Goal: Information Seeking & Learning: Check status

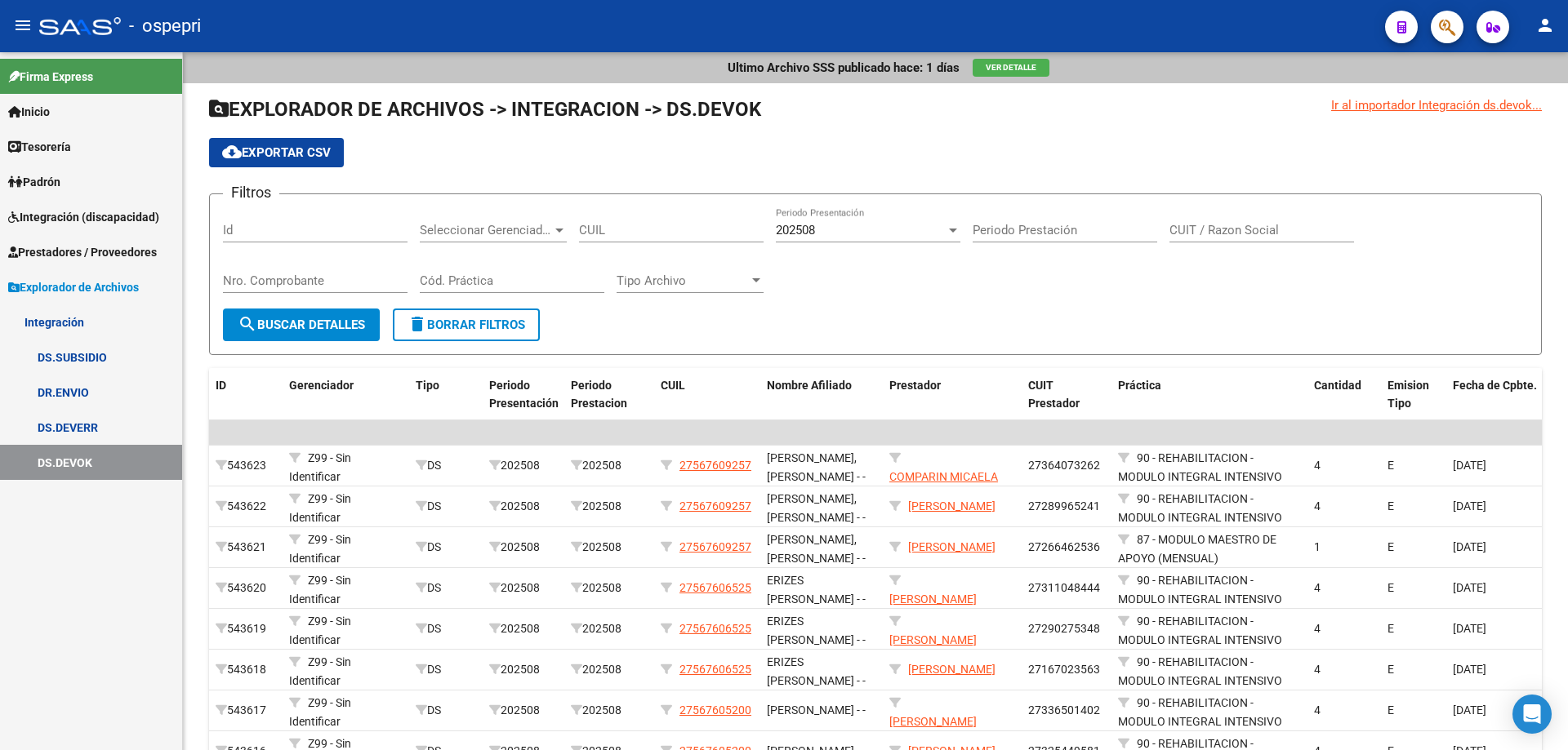
click at [80, 220] on span "Integración (discapacidad)" at bounding box center [84, 217] width 151 height 18
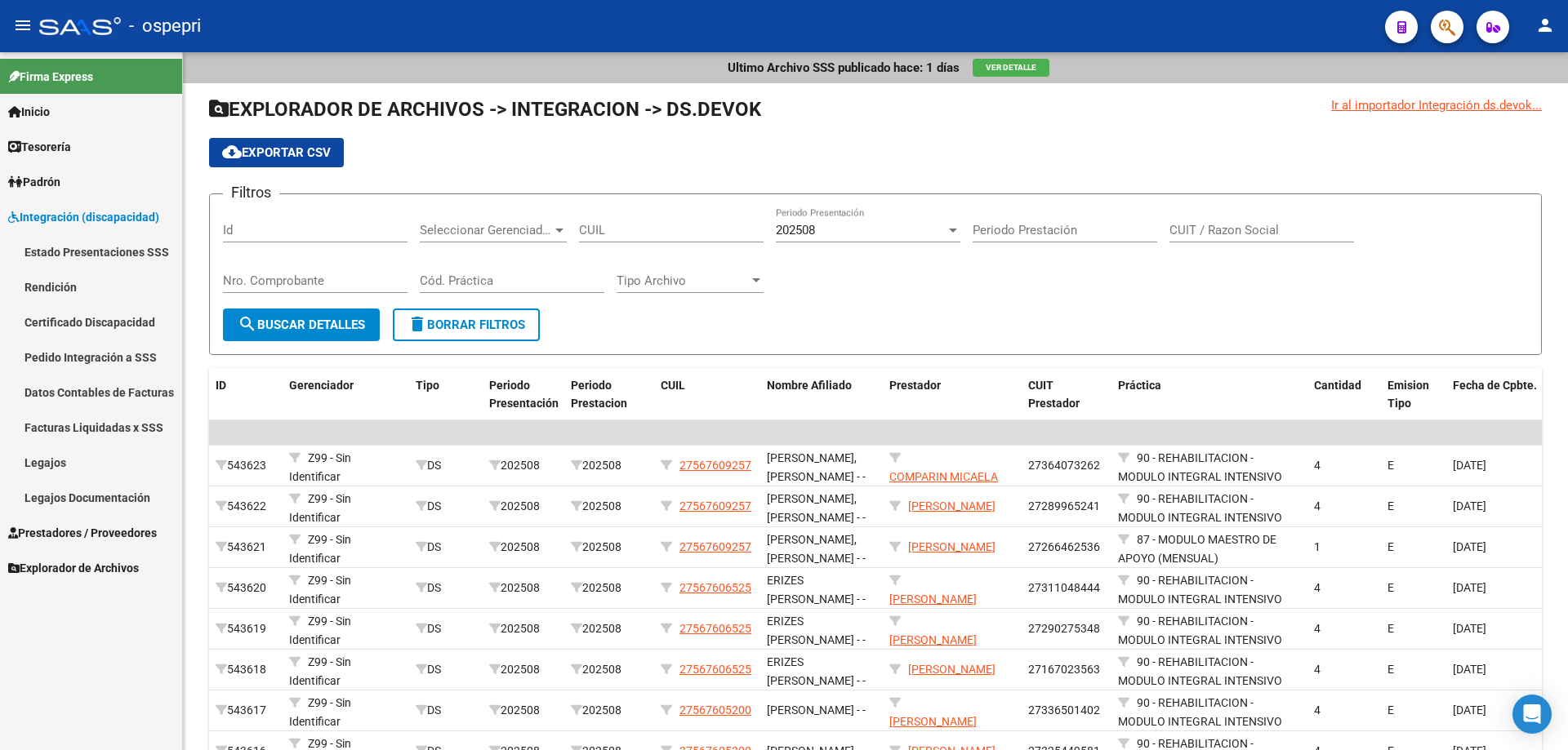
click at [71, 361] on link "Pedido Integración a SSS" at bounding box center [91, 357] width 182 height 35
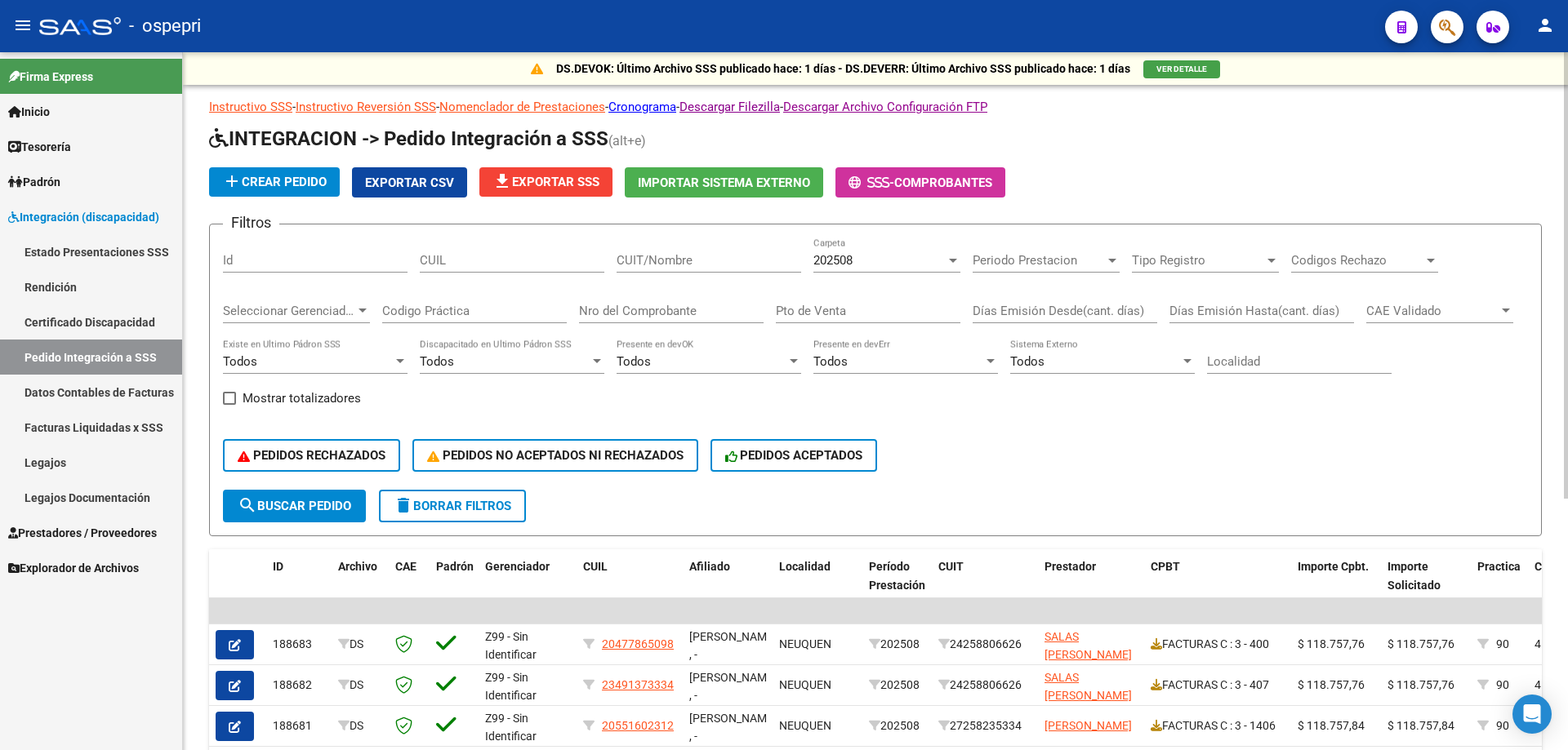
click at [882, 249] on div "202508 Carpeta" at bounding box center [887, 255] width 147 height 35
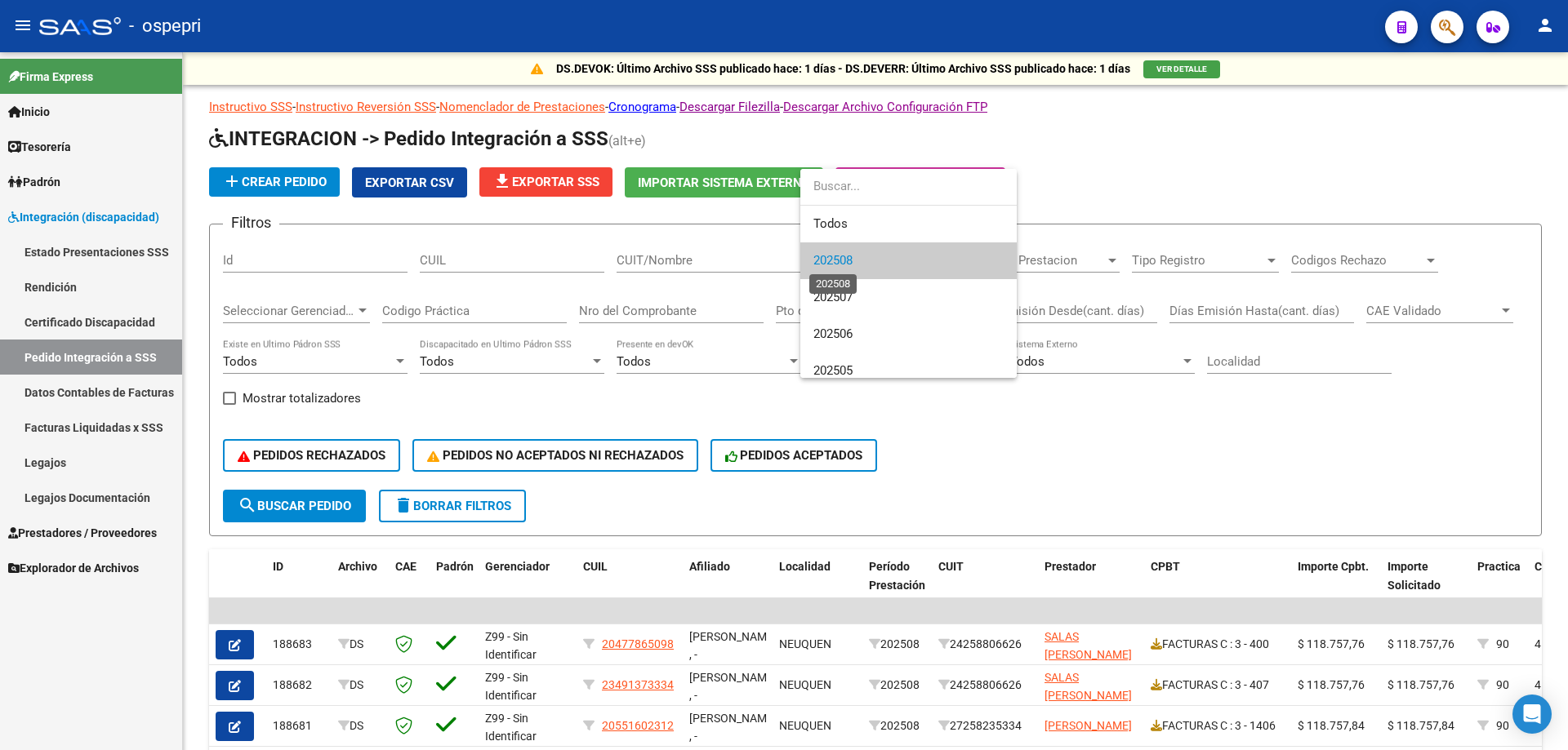
click at [853, 258] on span "202508" at bounding box center [833, 261] width 39 height 15
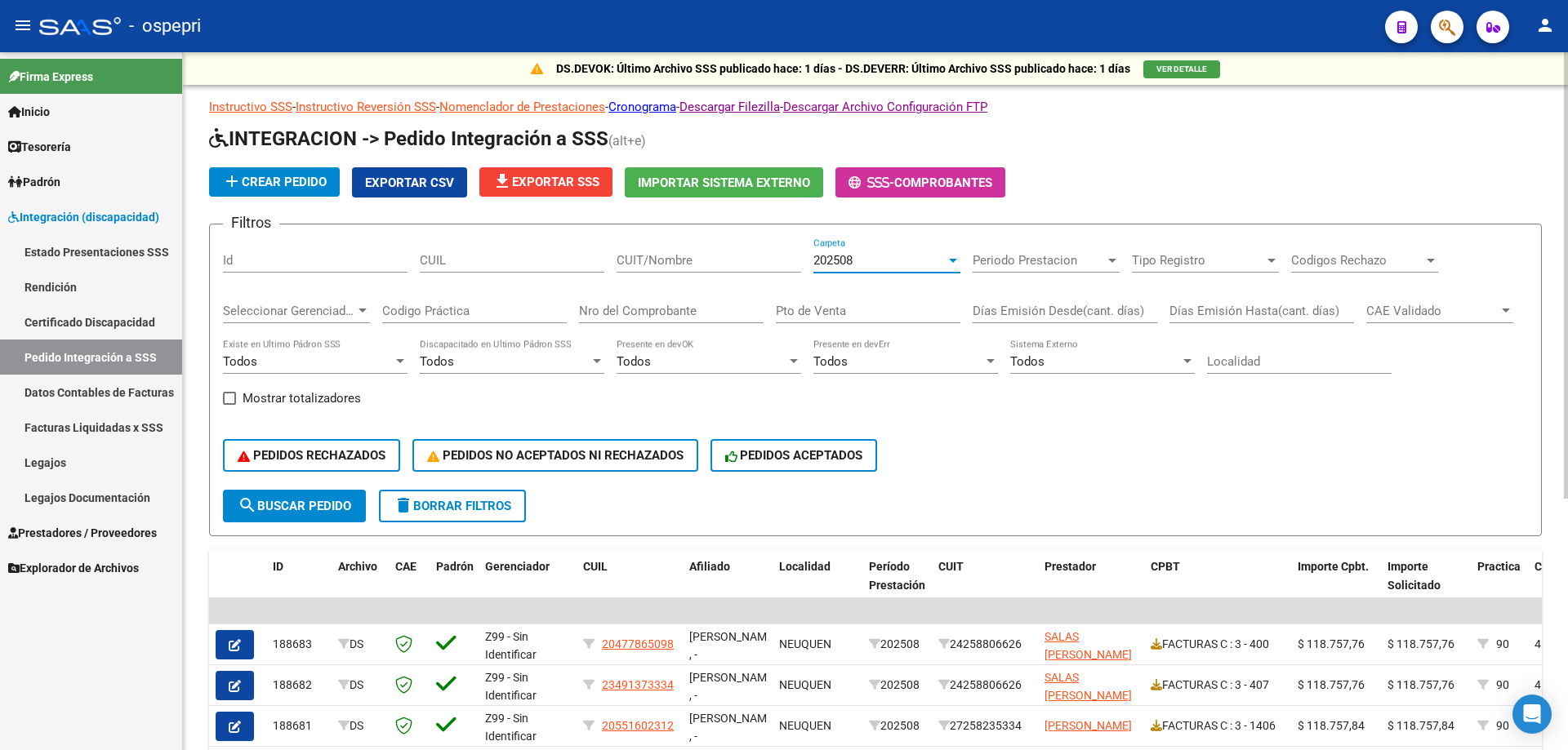
click at [1065, 250] on div "Periodo Prestacion Periodo Prestacion" at bounding box center [1046, 255] width 147 height 35
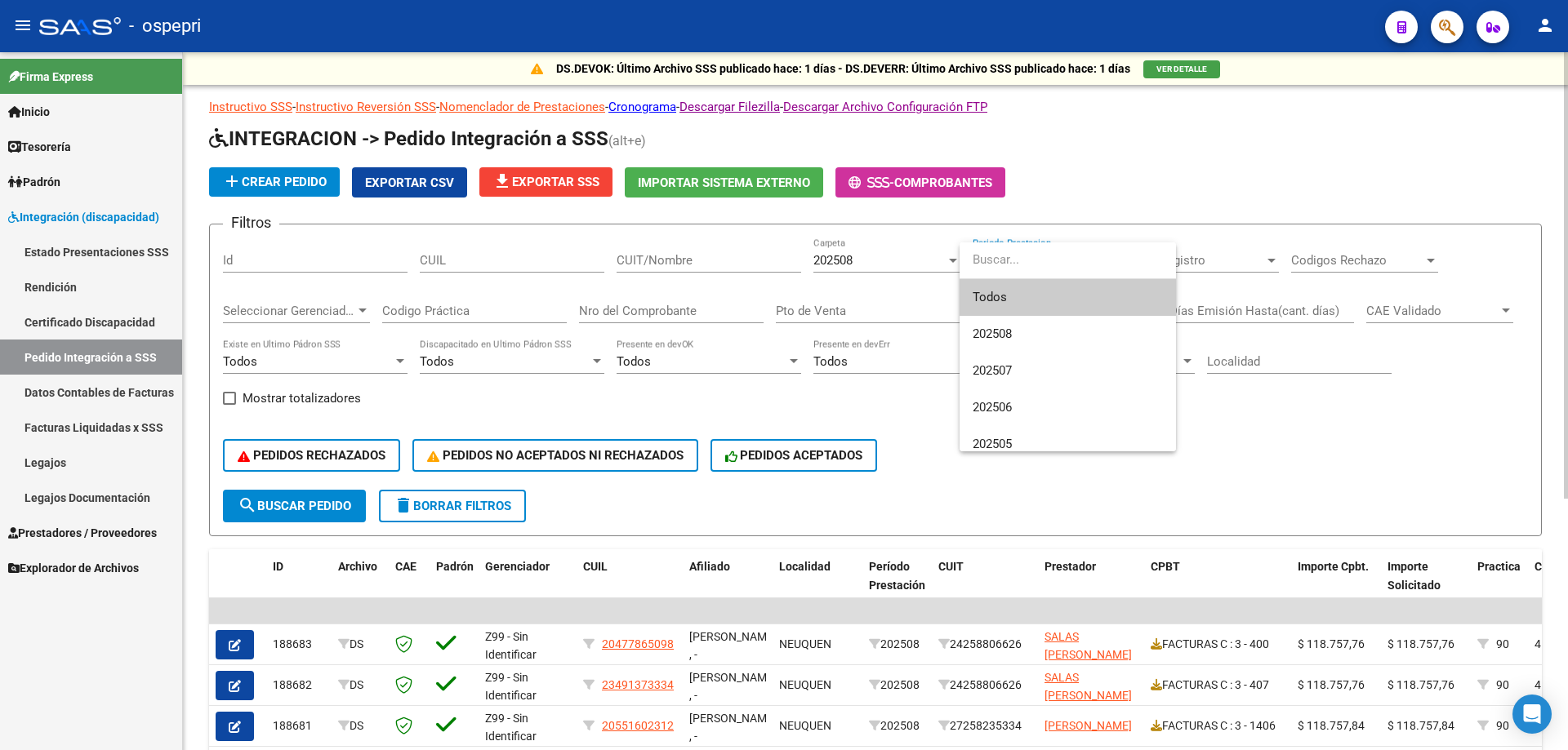
click at [1321, 437] on div at bounding box center [784, 375] width 1568 height 750
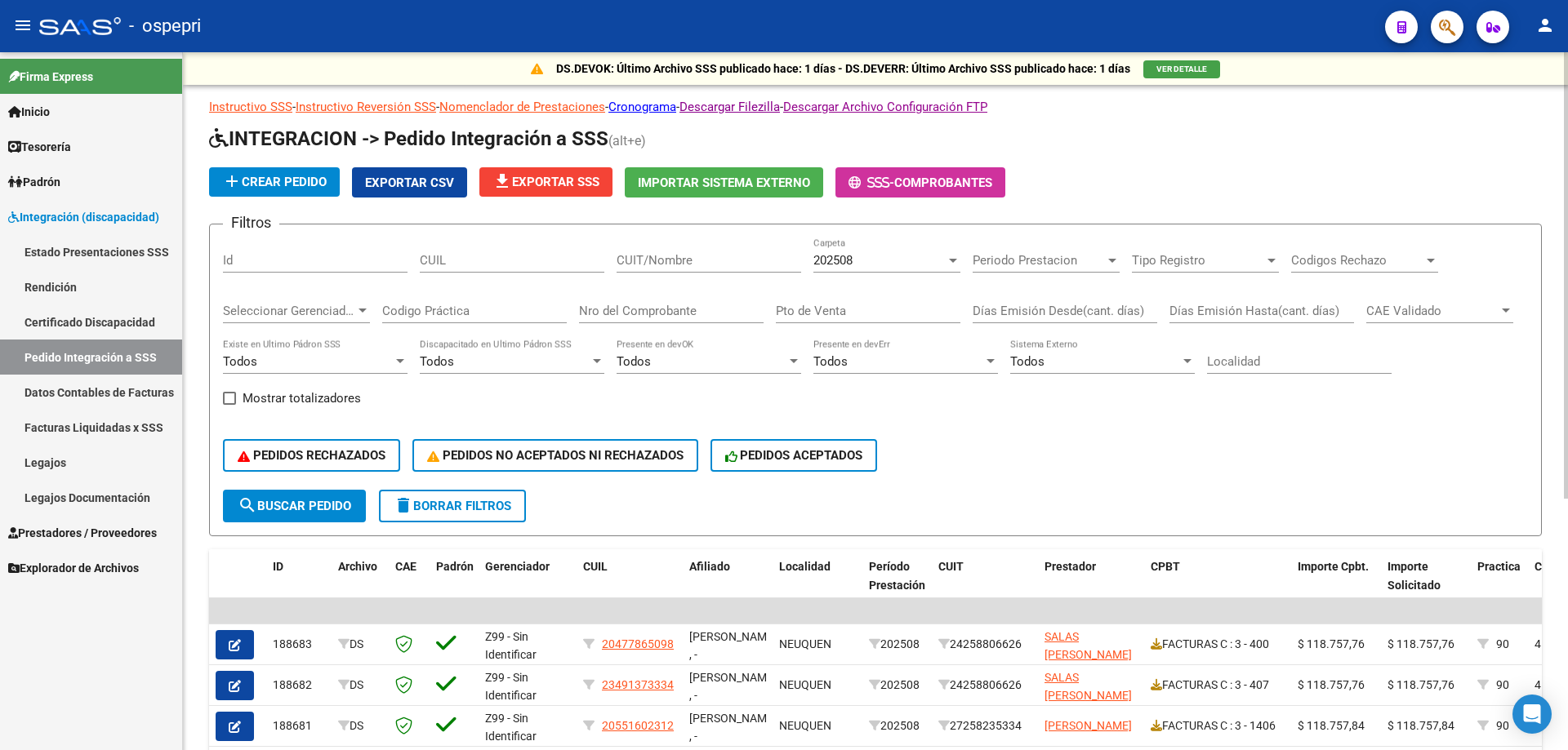
click at [1015, 248] on div "Periodo Prestacion Periodo Prestacion" at bounding box center [1046, 255] width 147 height 35
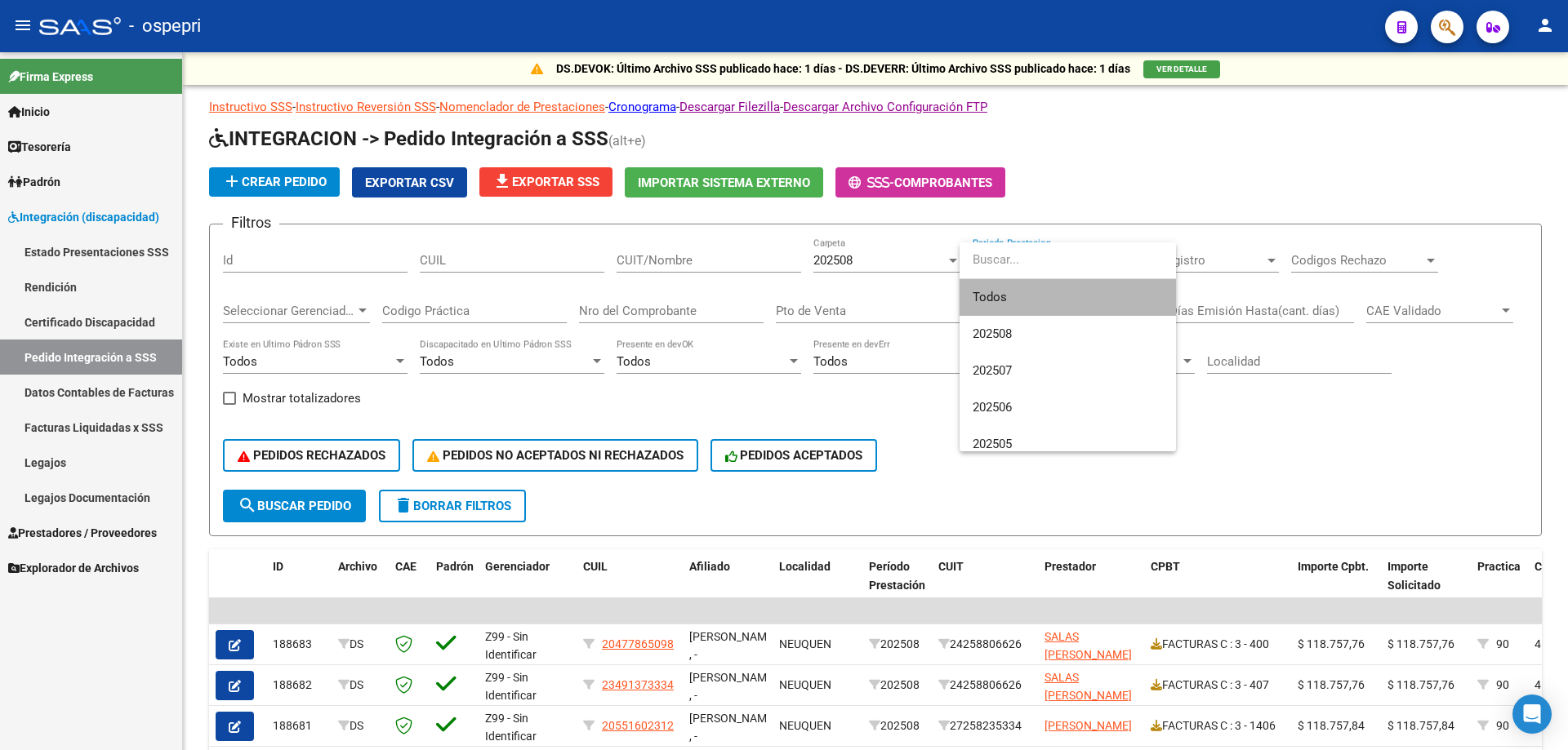
click at [1021, 302] on span "Todos" at bounding box center [1068, 298] width 190 height 37
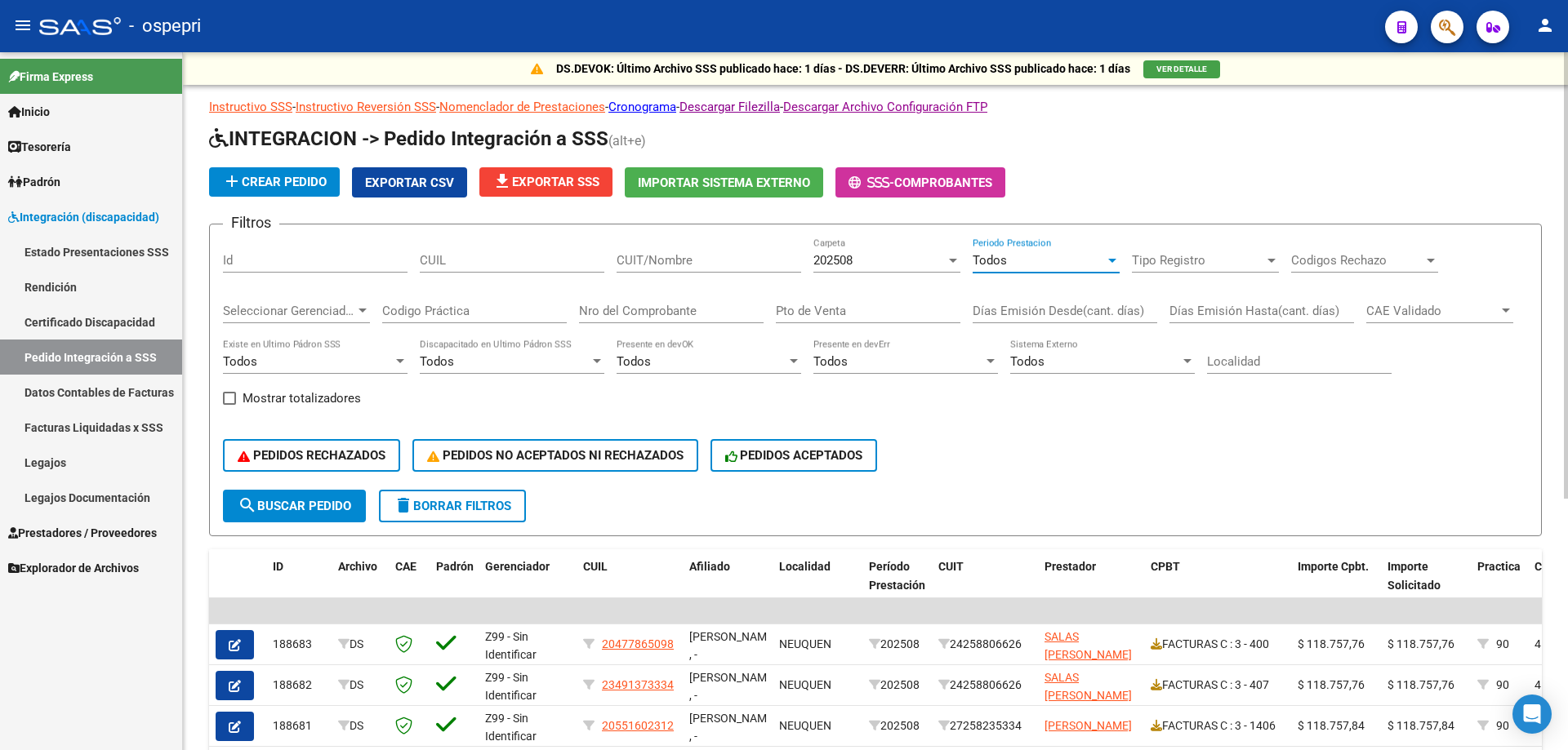
click at [332, 498] on button "search Buscar Pedido" at bounding box center [294, 507] width 143 height 33
click at [435, 184] on span "Exportar CSV" at bounding box center [409, 183] width 89 height 15
click at [733, 261] on input "CUIT/Nombre" at bounding box center [709, 261] width 185 height 15
paste input "[PERSON_NAME] [PERSON_NAME]"
type input "[PERSON_NAME] [PERSON_NAME]"
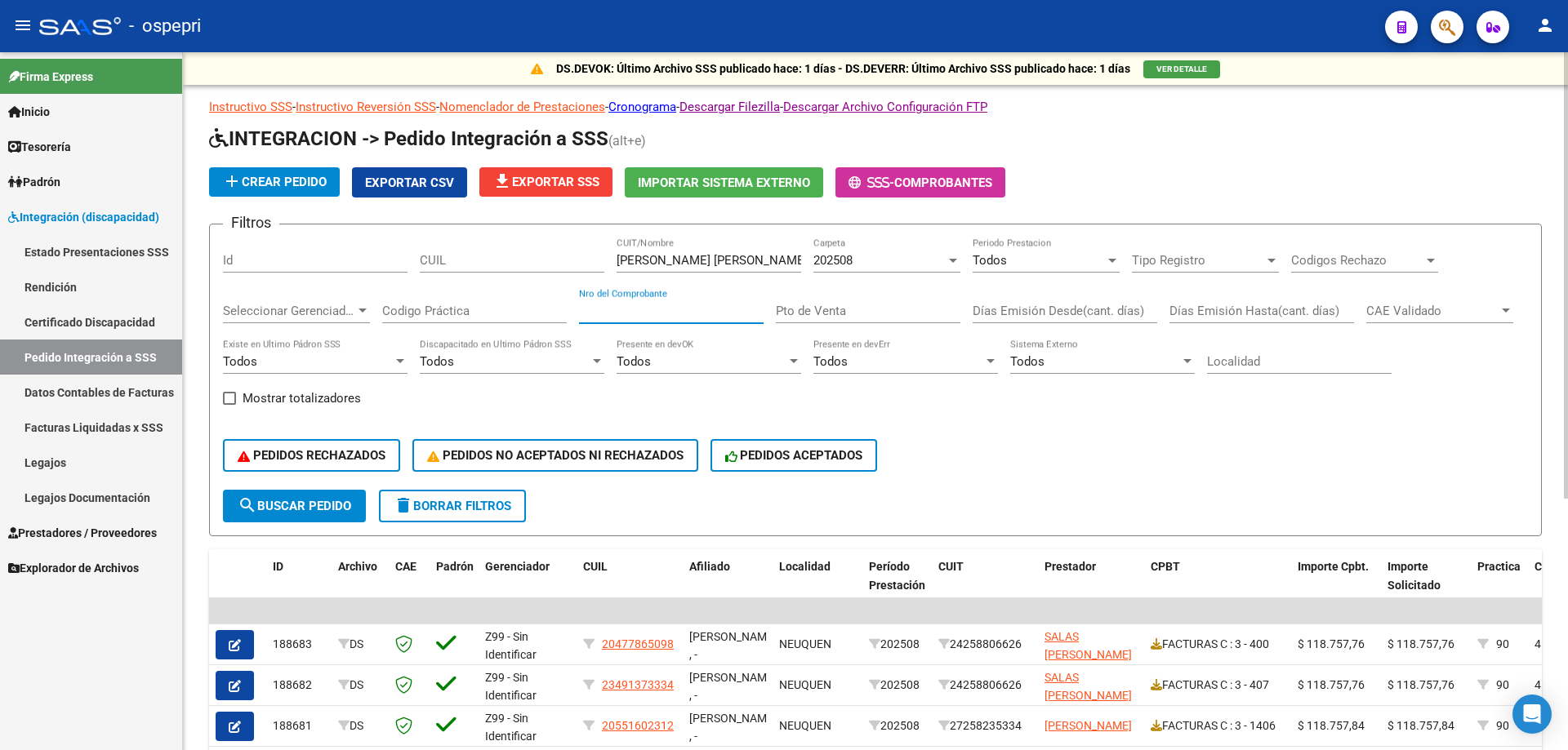
click at [648, 307] on input "Nro del Comprobante" at bounding box center [671, 311] width 185 height 15
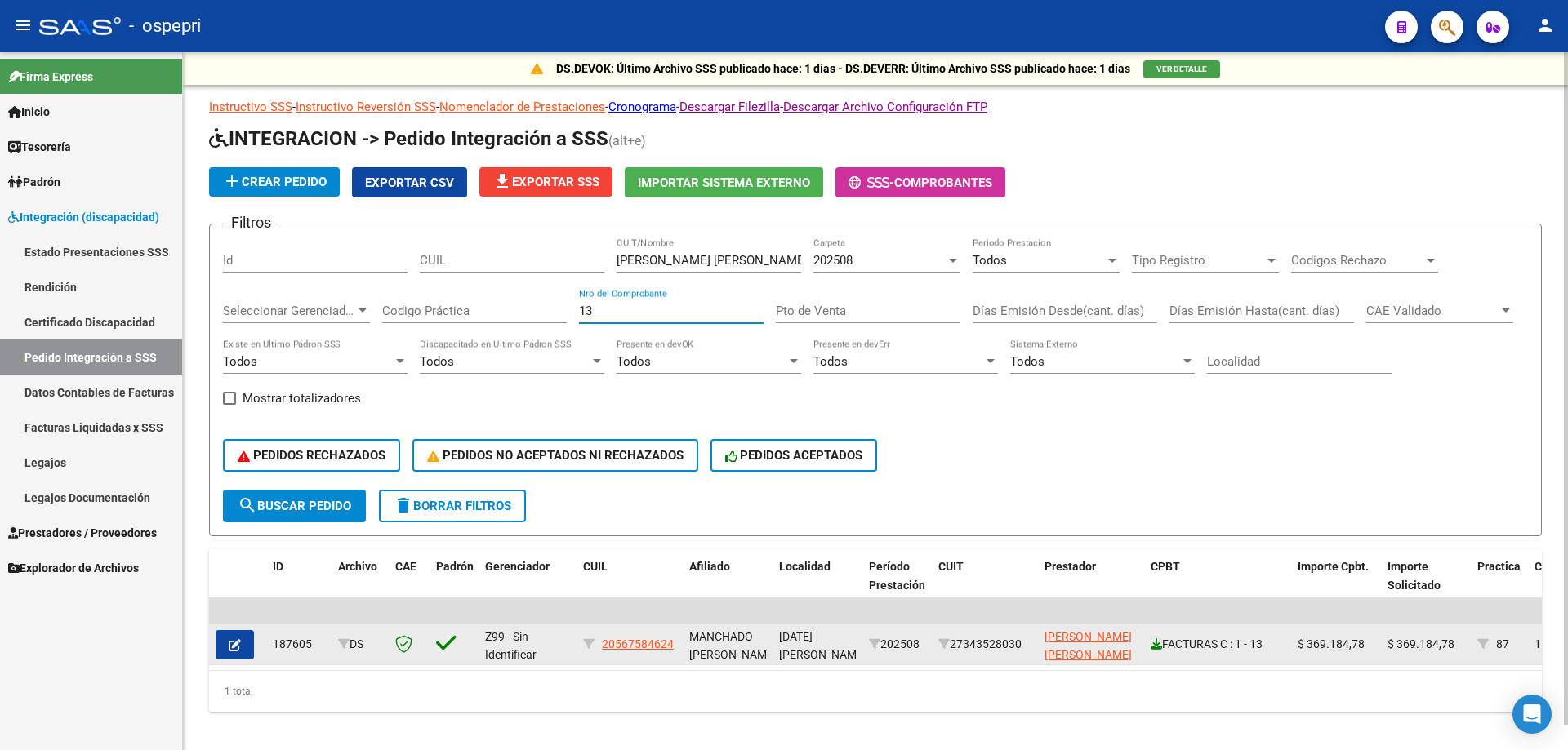
type input "13"
click at [1155, 642] on icon at bounding box center [1156, 644] width 11 height 11
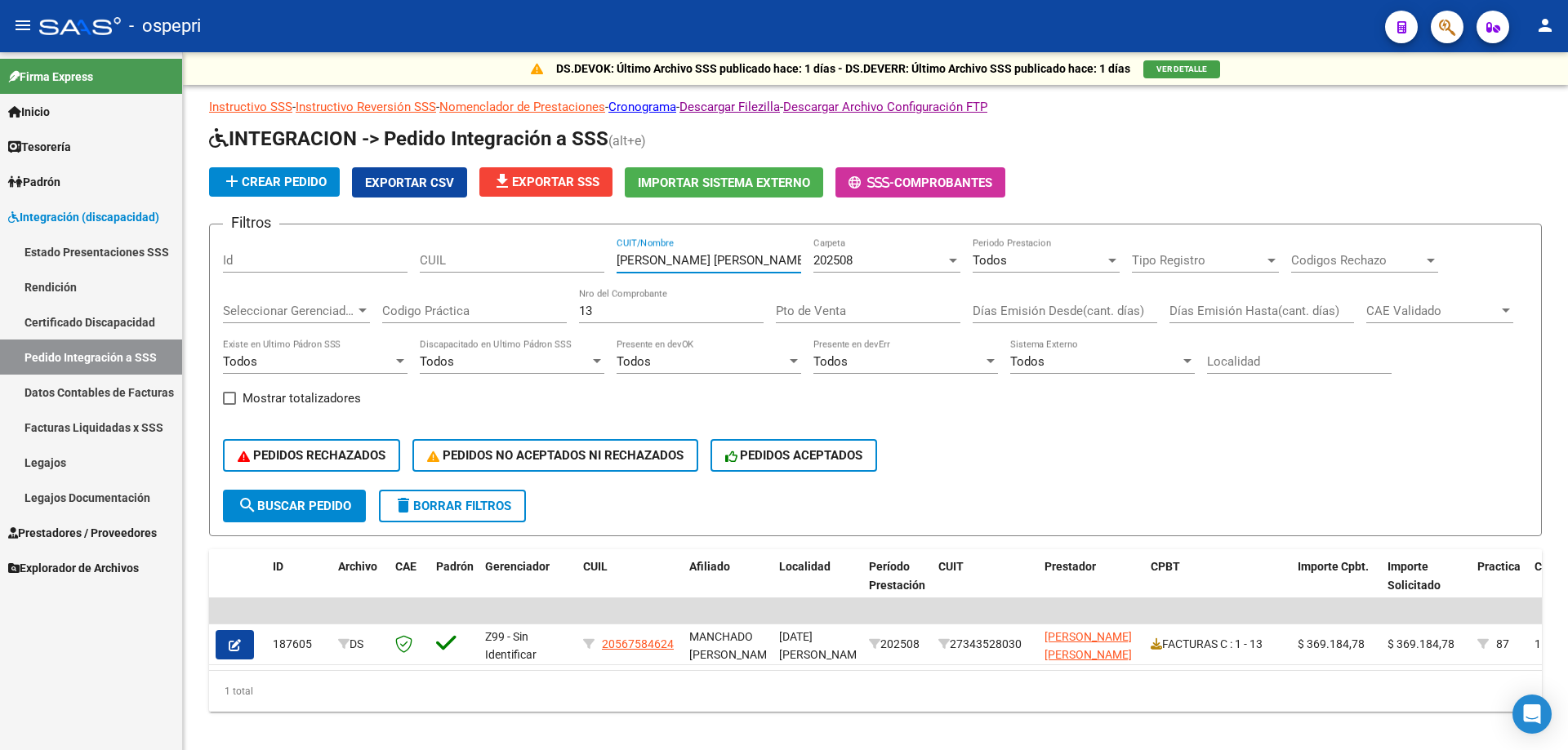
drag, startPoint x: 770, startPoint y: 264, endPoint x: 116, endPoint y: 261, distance: 654.0
click at [116, 261] on mat-sidenav-container "Firma Express Inicio Calendario SSS Instructivos Contacto OS Tesorería Extracto…" at bounding box center [784, 401] width 1568 height 698
paste input "ARDAIZ [PERSON_NAME]"
type input "ARDAIZ [PERSON_NAME]"
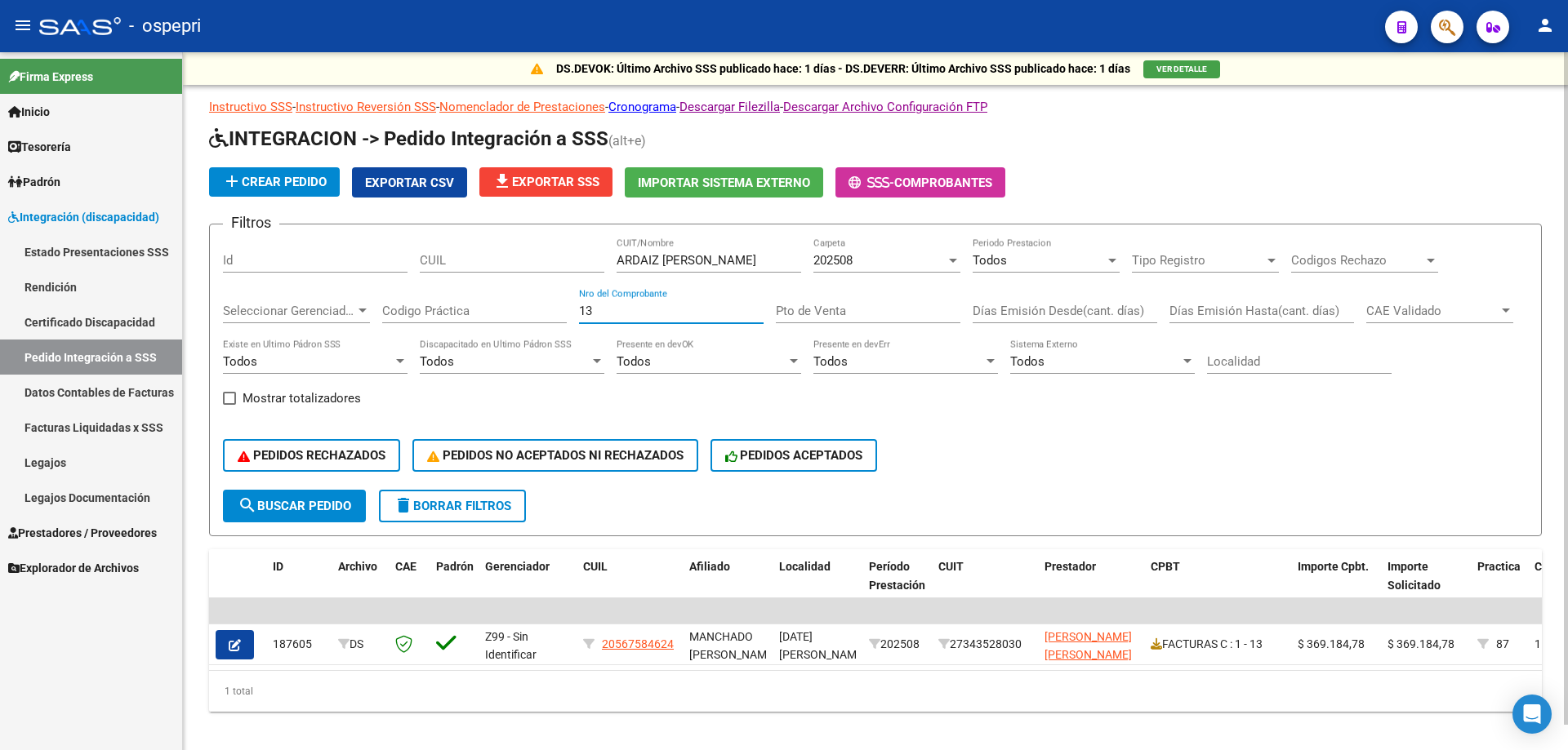
drag, startPoint x: 681, startPoint y: 310, endPoint x: 263, endPoint y: 310, distance: 418.0
click at [263, 310] on div "Filtros Id CUIL ARDAIZ [PERSON_NAME] CUIT/Nombre 202508 Carpeta Todos Periodo P…" at bounding box center [875, 364] width 1305 height 252
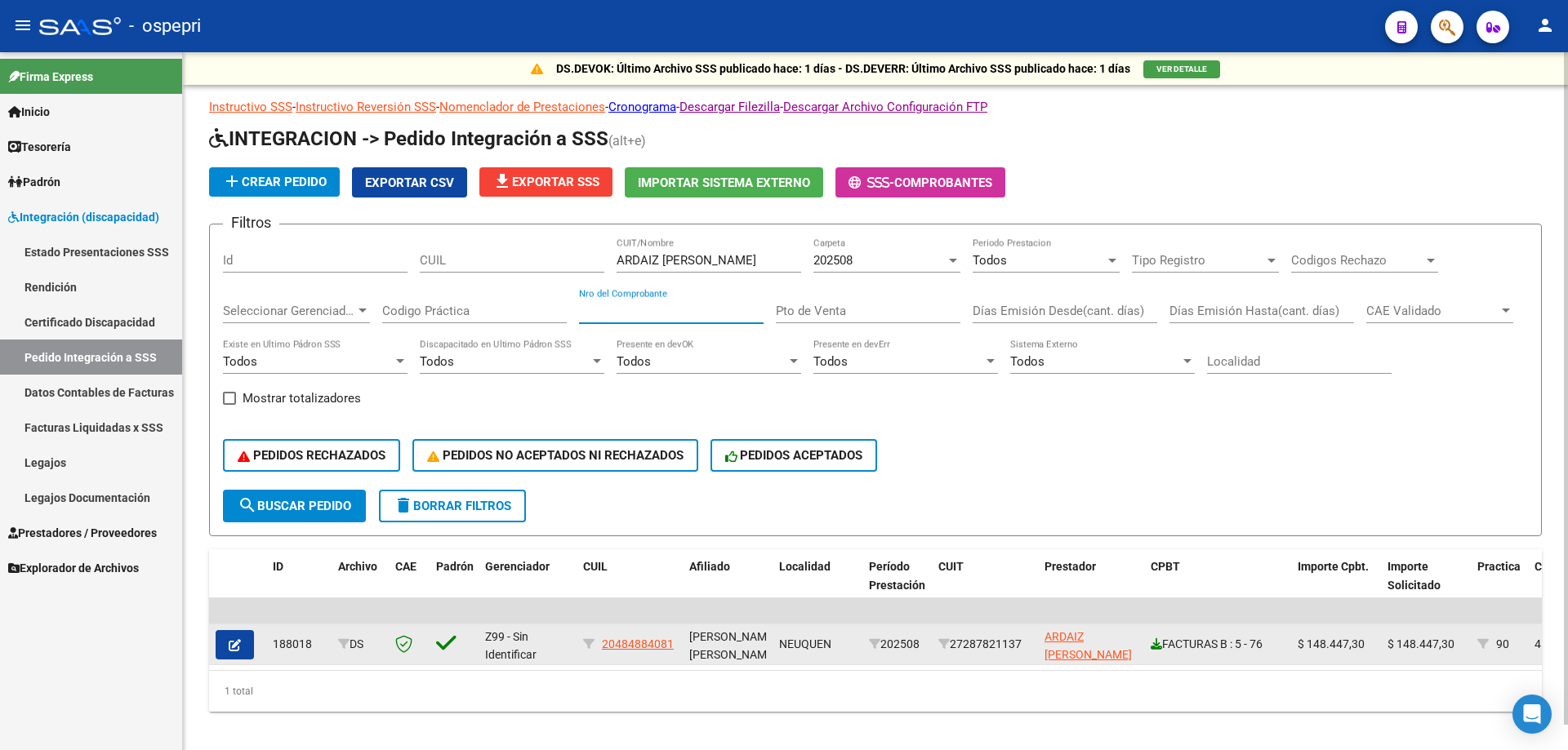
click at [1157, 641] on icon at bounding box center [1156, 644] width 11 height 11
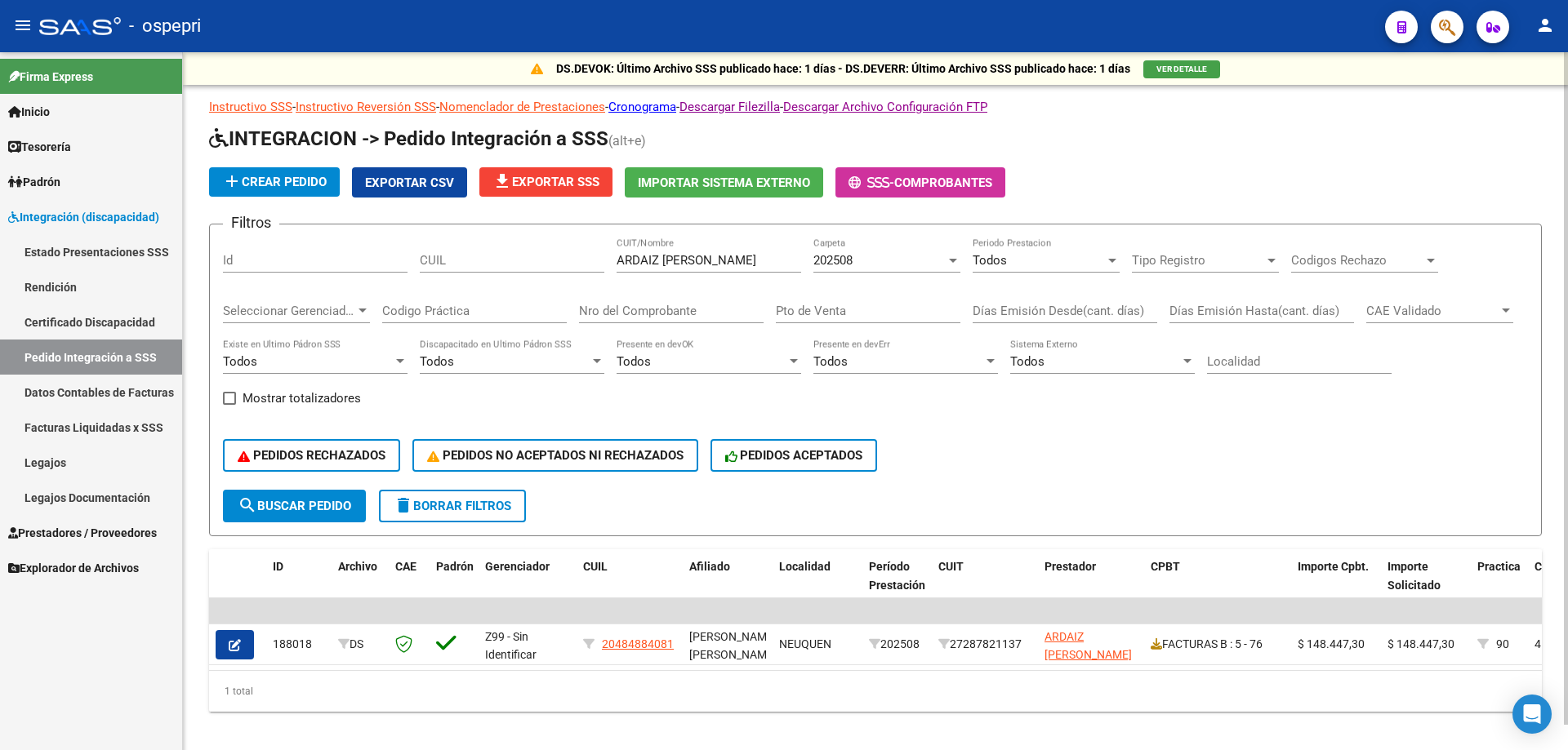
click at [778, 261] on input "ARDAIZ [PERSON_NAME]" at bounding box center [709, 261] width 185 height 15
click at [779, 261] on input "ARDAIZ [PERSON_NAME]" at bounding box center [709, 261] width 185 height 15
click at [781, 261] on input "ARDAIZ [PERSON_NAME]" at bounding box center [709, 261] width 185 height 15
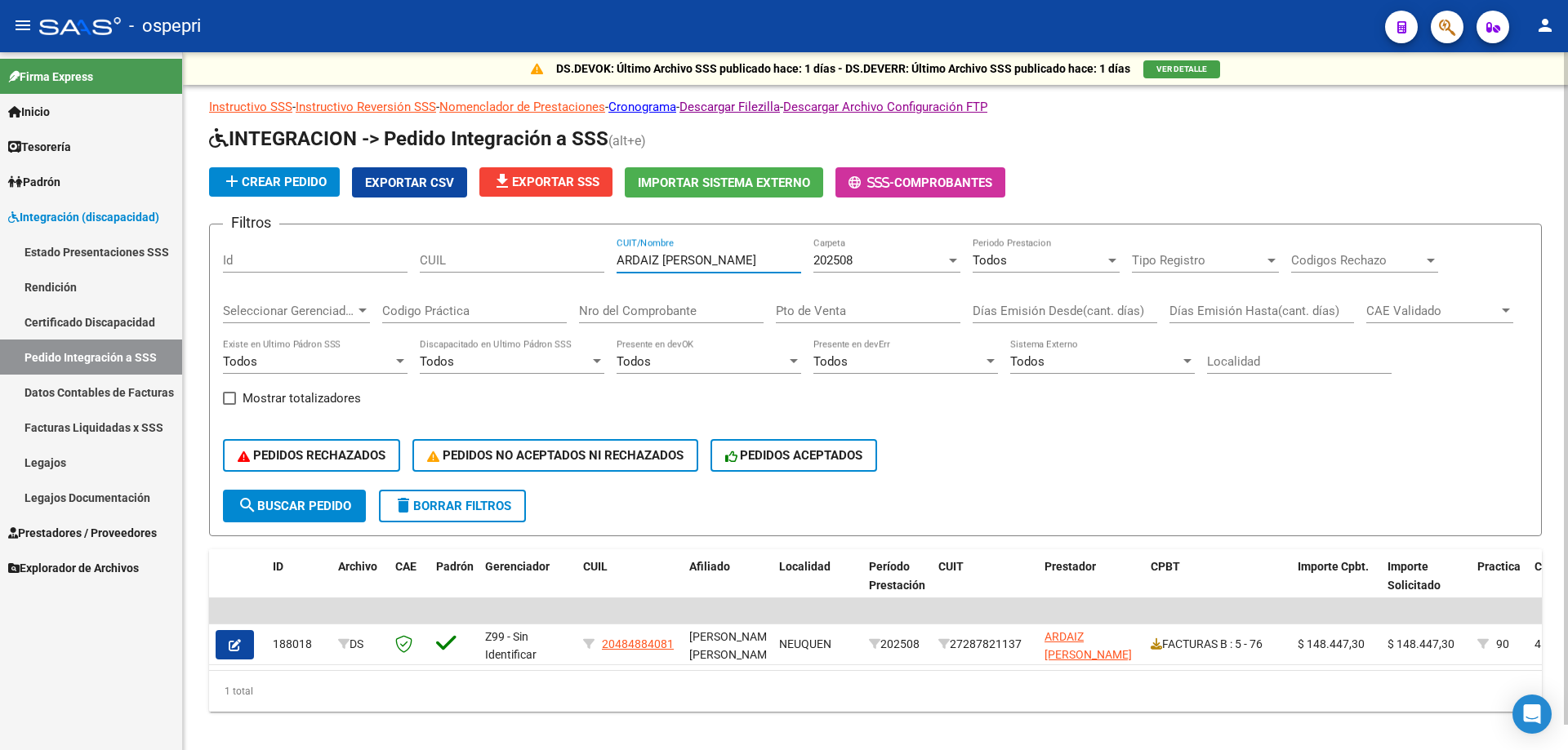
paste input "[PERSON_NAME]"
type input "[PERSON_NAME]"
click at [682, 309] on input "Nro del Comprobante" at bounding box center [671, 311] width 185 height 15
type input "231"
drag, startPoint x: 776, startPoint y: 257, endPoint x: 200, endPoint y: 254, distance: 576.0
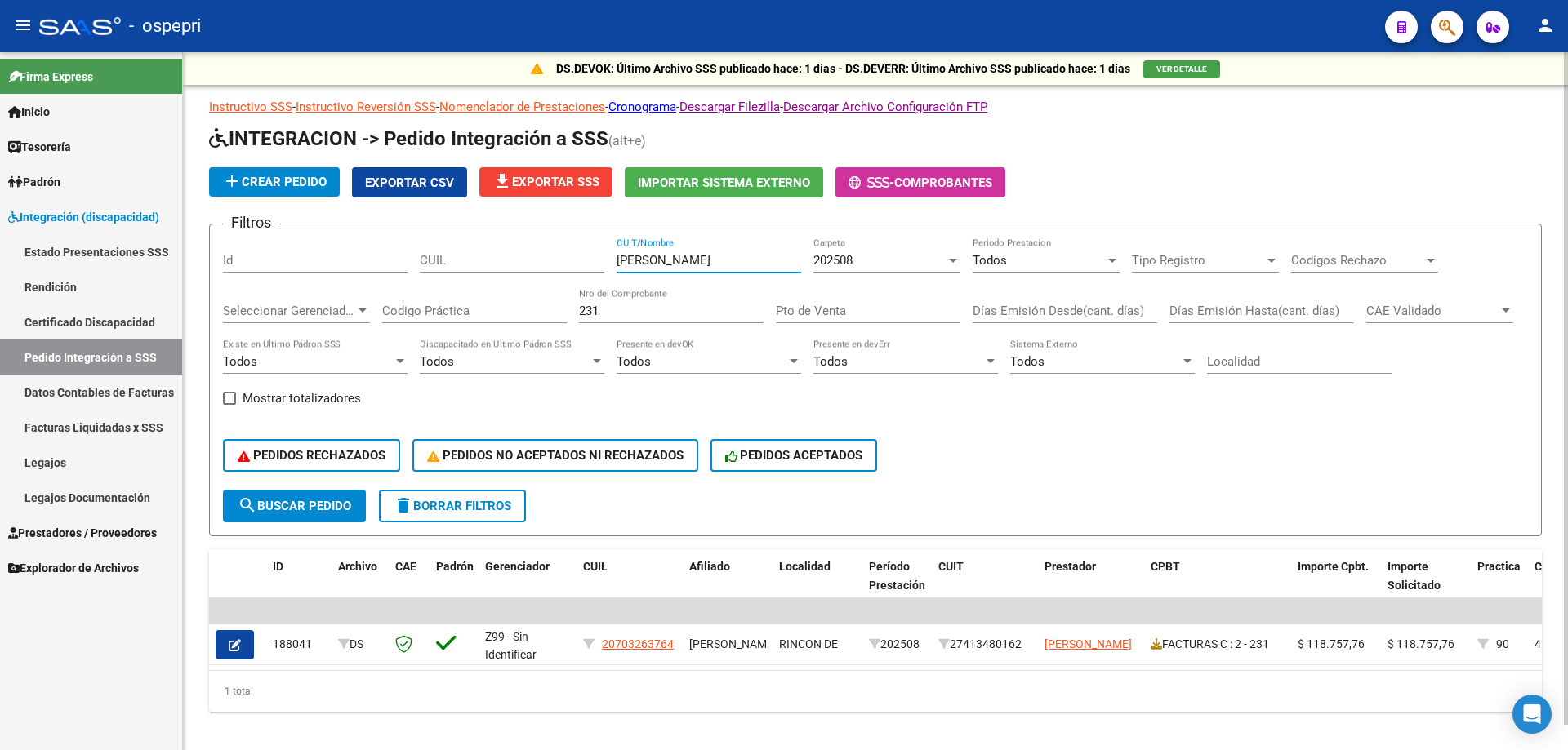
click at [200, 254] on div "DS.DEVOK: Último Archivo SSS publicado hace: 1 días - DS.DEVERR: Último Archivo…" at bounding box center [875, 408] width 1385 height 711
type input "CIAL"
drag, startPoint x: 633, startPoint y: 309, endPoint x: 374, endPoint y: 307, distance: 259.0
click at [375, 307] on div "Filtros Id CUIL CIAL CUIT/Nombre 202508 Carpeta Todos Periodo Prestacion Tipo R…" at bounding box center [875, 364] width 1305 height 252
type input "1150"
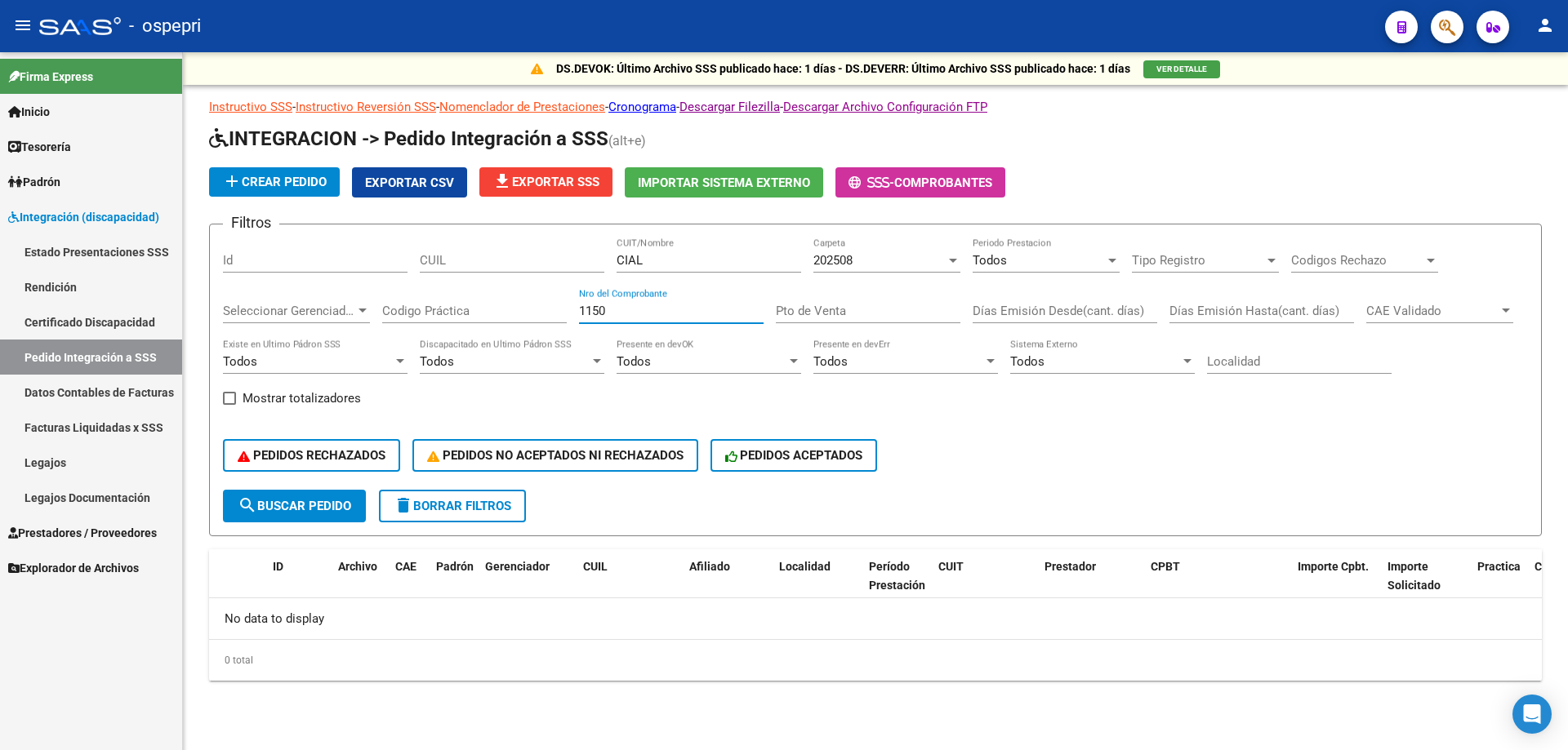
type input "1150"
click at [657, 269] on div "CIAL CUIT/Nombre" at bounding box center [709, 255] width 185 height 35
click at [659, 266] on input "CIAL" at bounding box center [709, 261] width 185 height 15
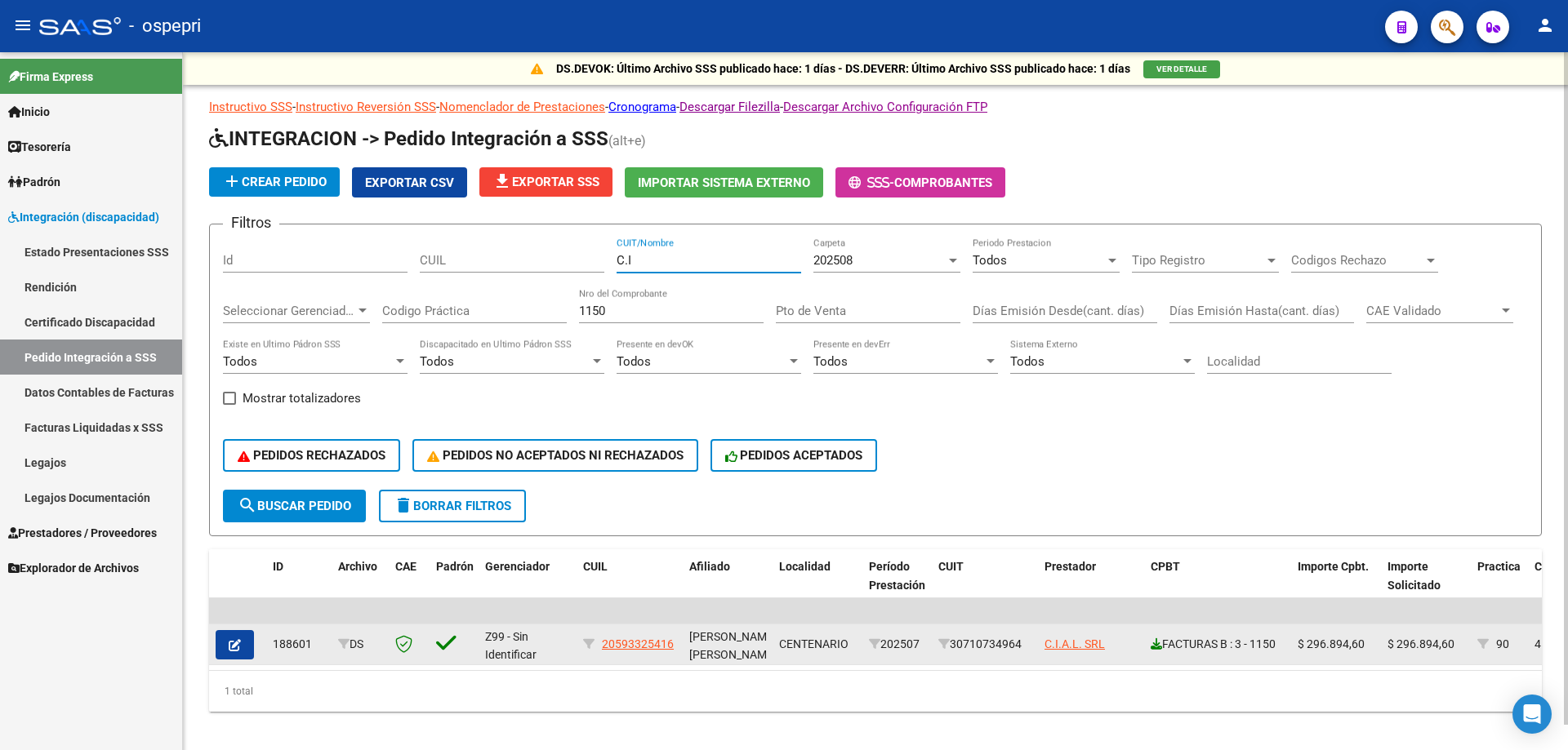
type input "C.I"
click at [1154, 643] on icon at bounding box center [1156, 644] width 11 height 11
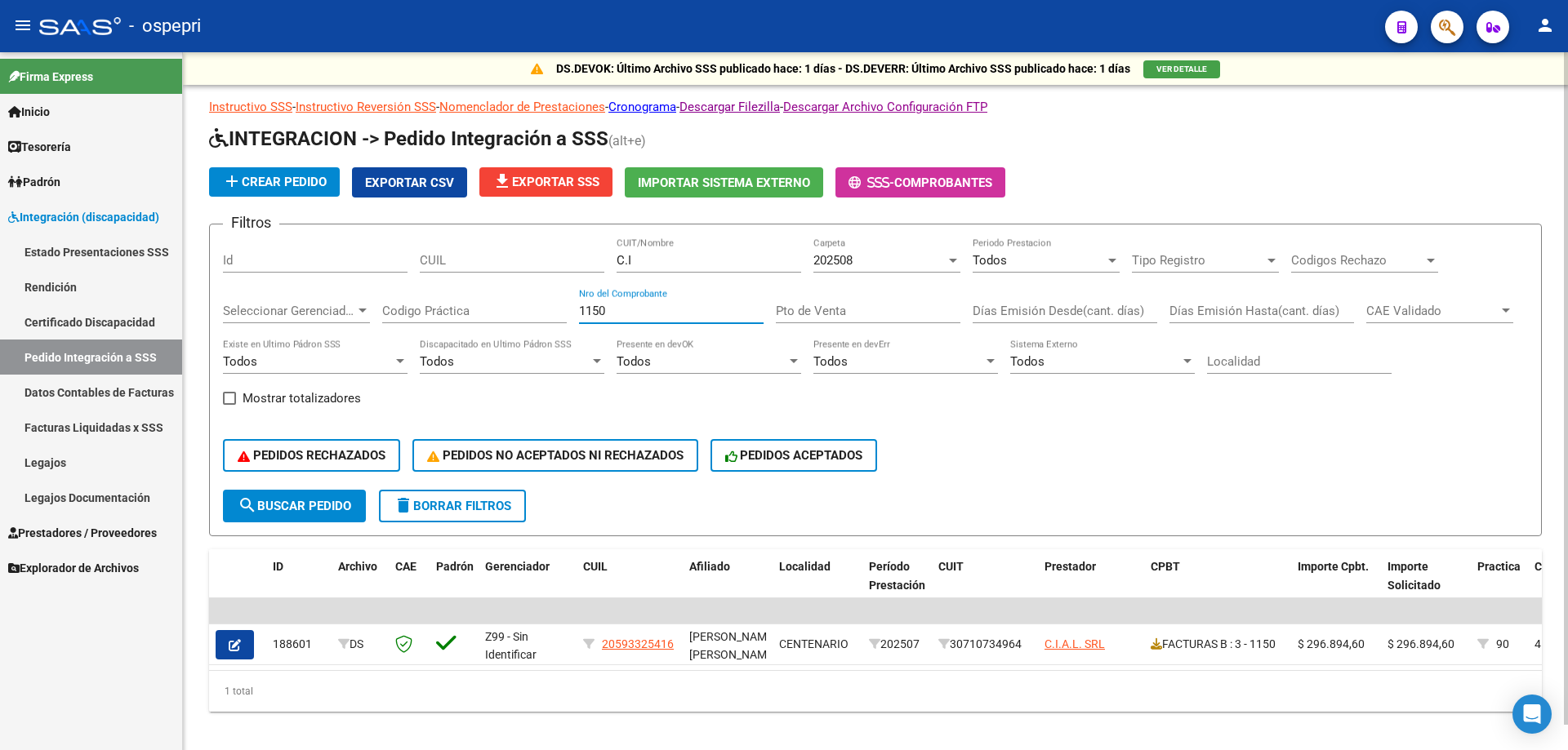
drag, startPoint x: 645, startPoint y: 313, endPoint x: 362, endPoint y: 317, distance: 283.0
click at [362, 317] on div "Filtros Id CUIL C.I CUIT/Nombre 202508 Carpeta Todos Periodo Prestacion Tipo Re…" at bounding box center [875, 364] width 1305 height 252
type input "261"
click at [693, 266] on input "C.I" at bounding box center [709, 261] width 185 height 15
type input "[PERSON_NAME]"
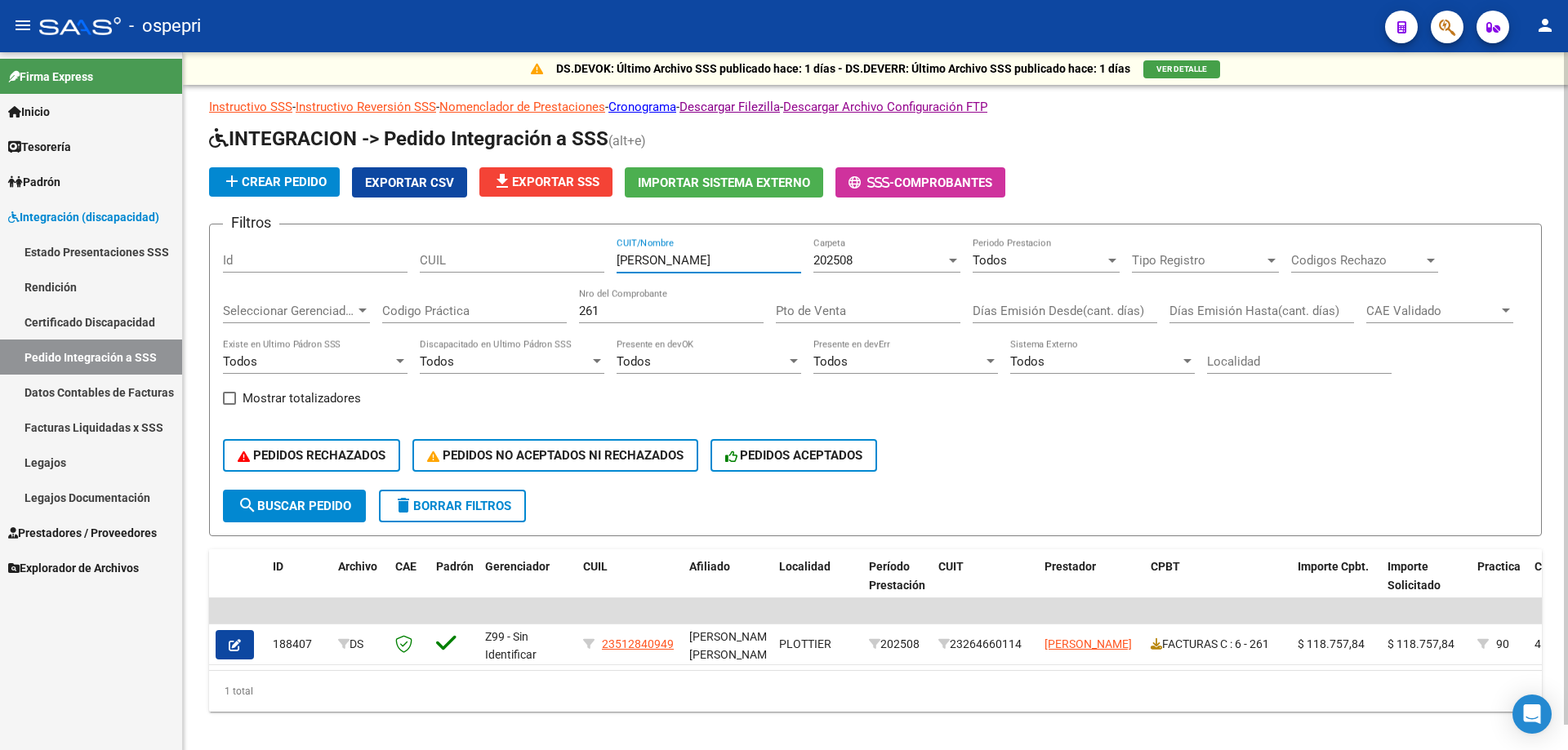
click at [592, 308] on input "261" at bounding box center [671, 311] width 185 height 15
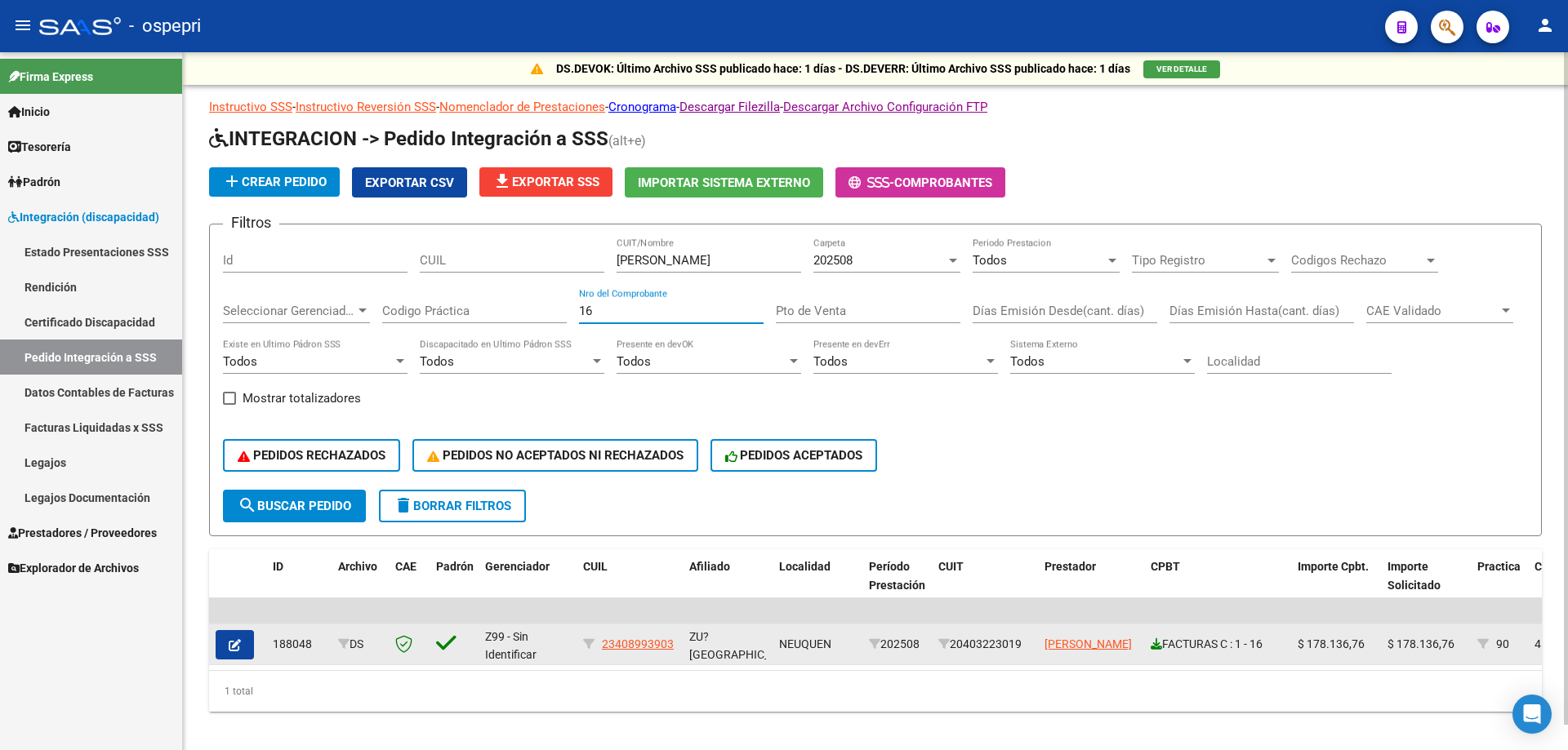
click at [1159, 639] on icon at bounding box center [1156, 644] width 11 height 11
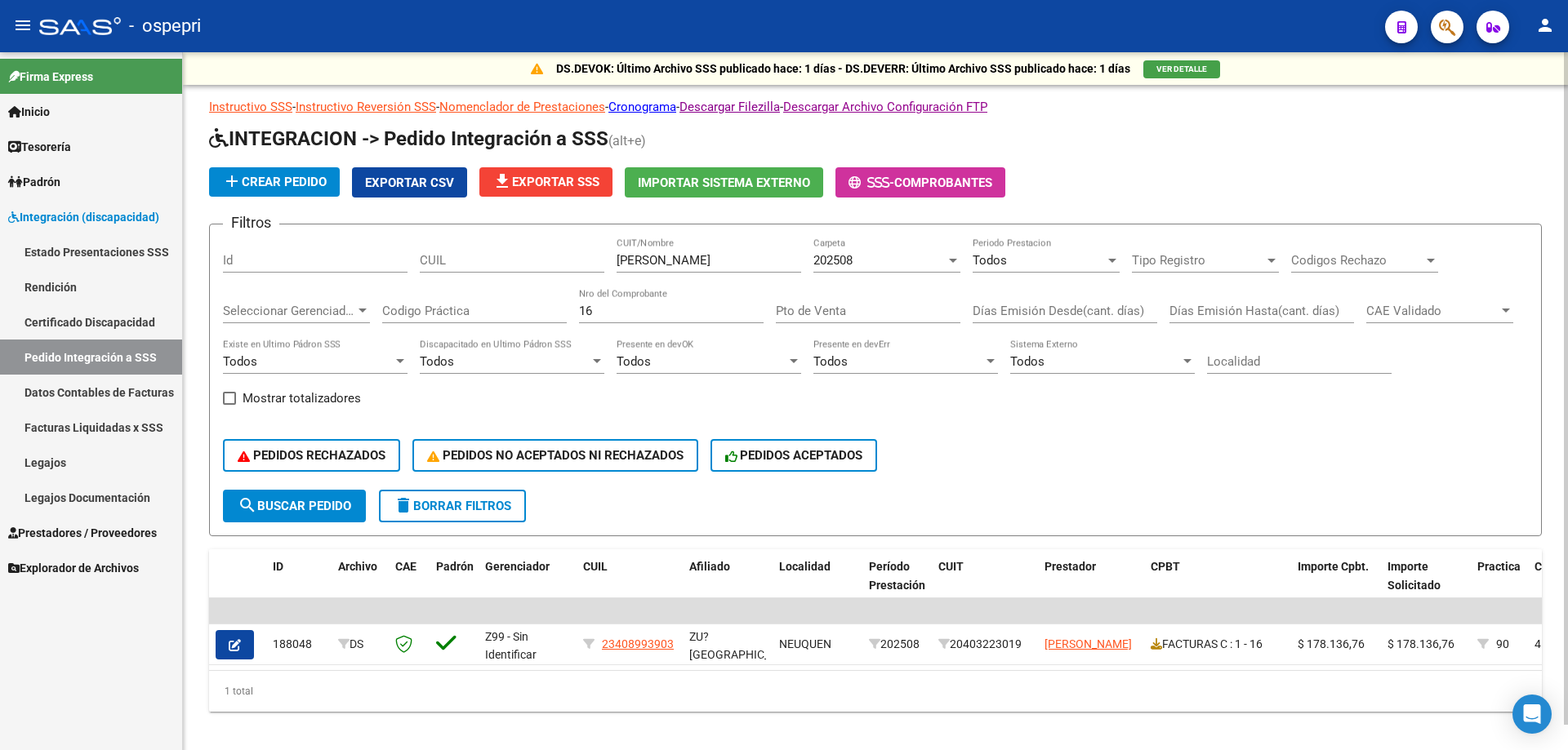
drag, startPoint x: 651, startPoint y: 308, endPoint x: 487, endPoint y: 309, distance: 164.0
click at [487, 309] on div "Filtros Id CUIL [PERSON_NAME] CUIT/Nombre 202508 Carpeta Todos Periodo Prestaci…" at bounding box center [875, 364] width 1305 height 252
type input "826"
drag, startPoint x: 687, startPoint y: 261, endPoint x: 365, endPoint y: 245, distance: 322.4
click at [367, 246] on div "Filtros Id CUIL [PERSON_NAME] CUIT/Nombre 202508 Carpeta Todos Periodo Prestaci…" at bounding box center [875, 364] width 1305 height 252
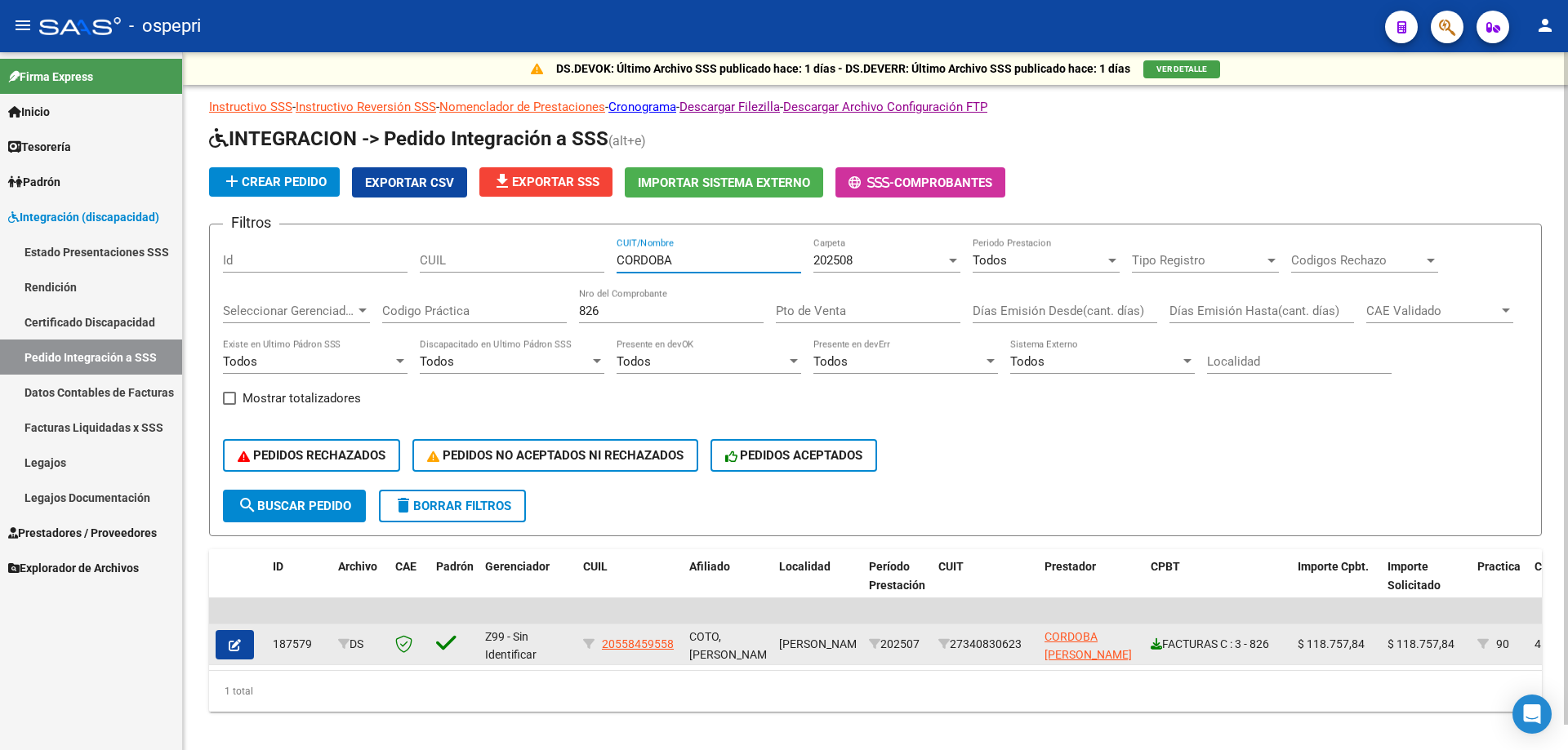
click at [1156, 643] on icon at bounding box center [1156, 644] width 11 height 11
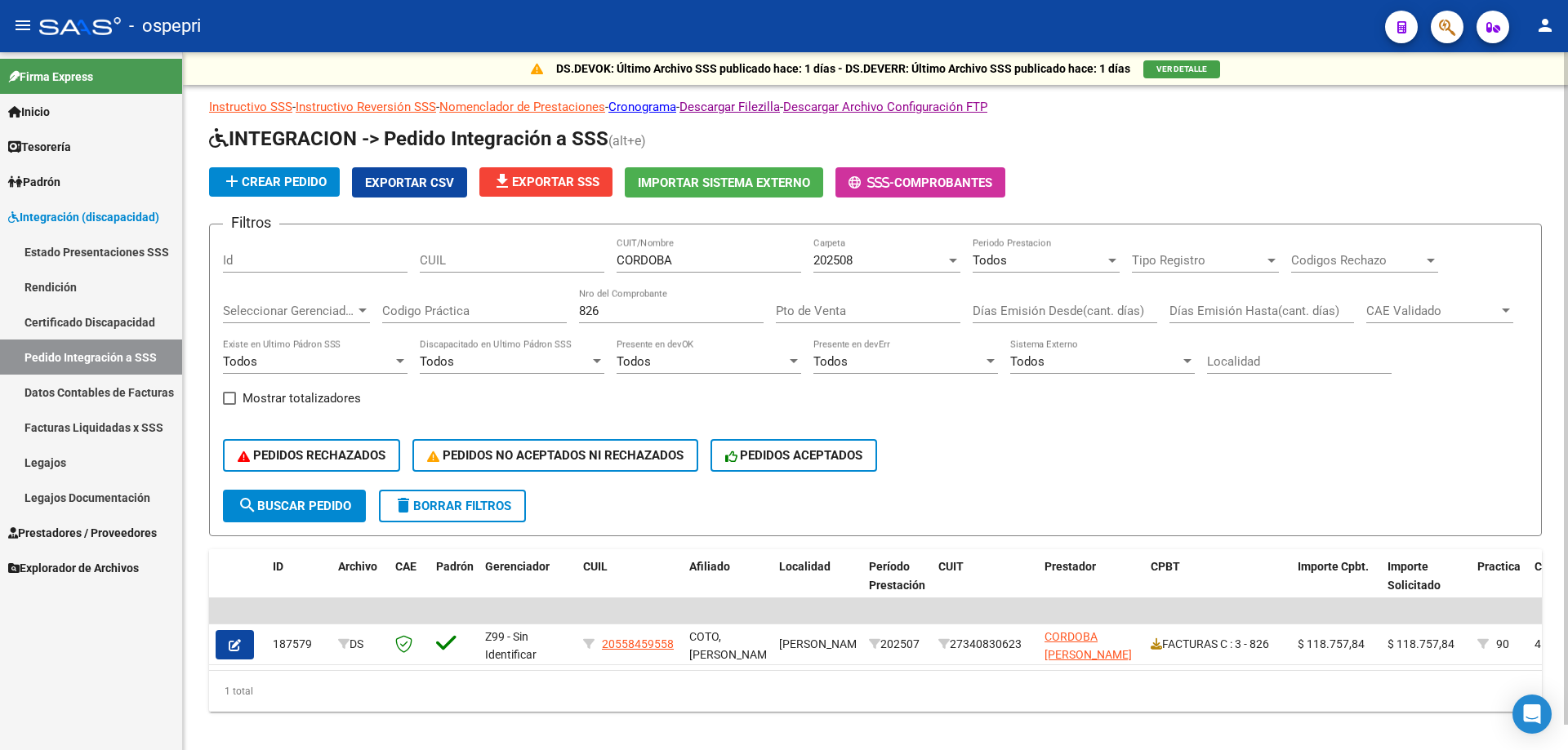
drag, startPoint x: 695, startPoint y: 256, endPoint x: 321, endPoint y: 212, distance: 376.6
click at [382, 234] on form "Filtros Id CUIL CORDOBA CUIT/Nombre 202508 Carpeta Todos Periodo Prestacion Tip…" at bounding box center [875, 380] width 1333 height 312
type input "CUELLO"
drag, startPoint x: 631, startPoint y: 304, endPoint x: 454, endPoint y: 327, distance: 178.5
click at [458, 328] on div "Filtros Id CUIL CUELLO CUIT/Nombre 202508 Carpeta Todos Periodo Prestacion Tipo…" at bounding box center [875, 364] width 1305 height 252
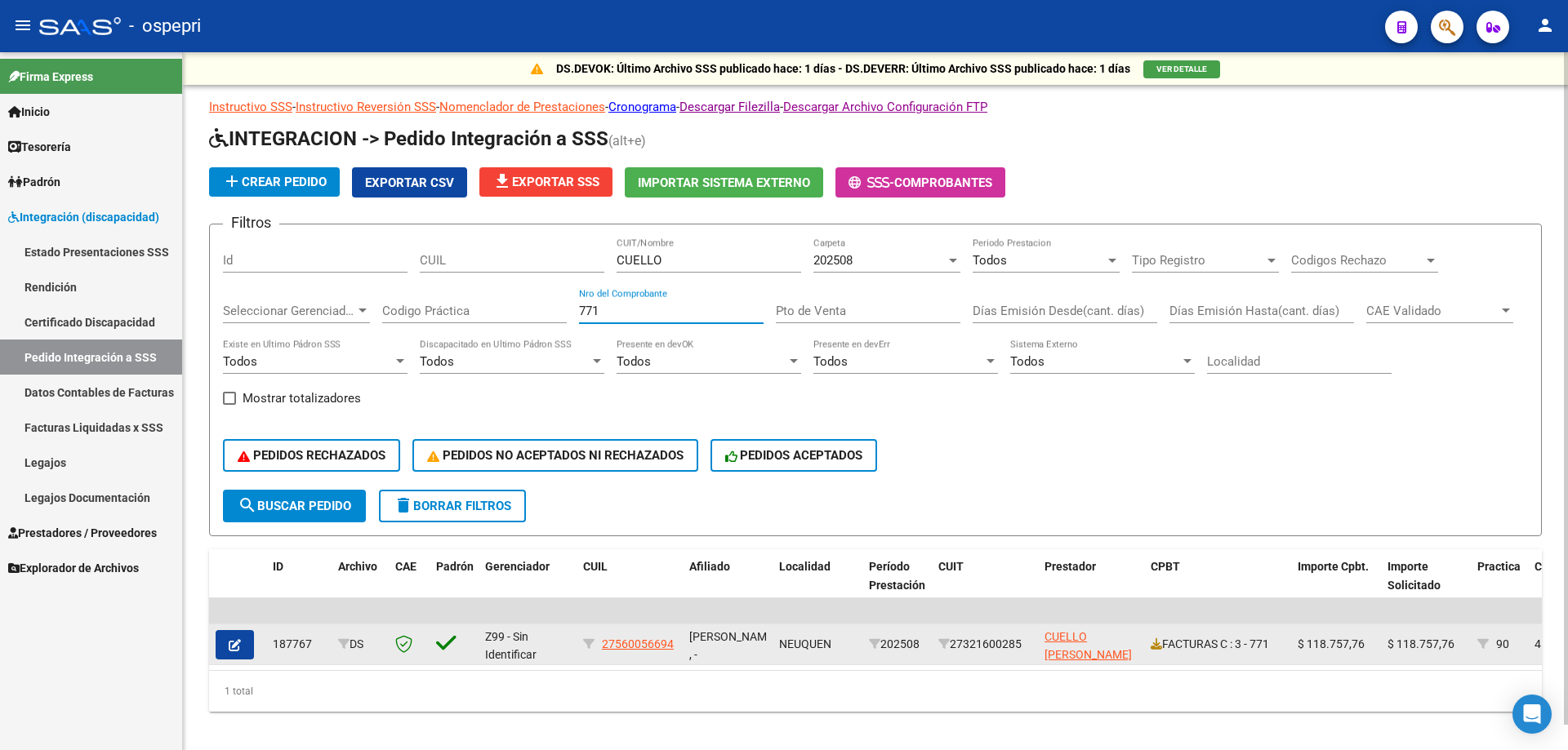
click at [1162, 647] on div "FACTURAS C : 3 - 771" at bounding box center [1217, 644] width 134 height 19
click at [1155, 645] on icon at bounding box center [1156, 644] width 11 height 11
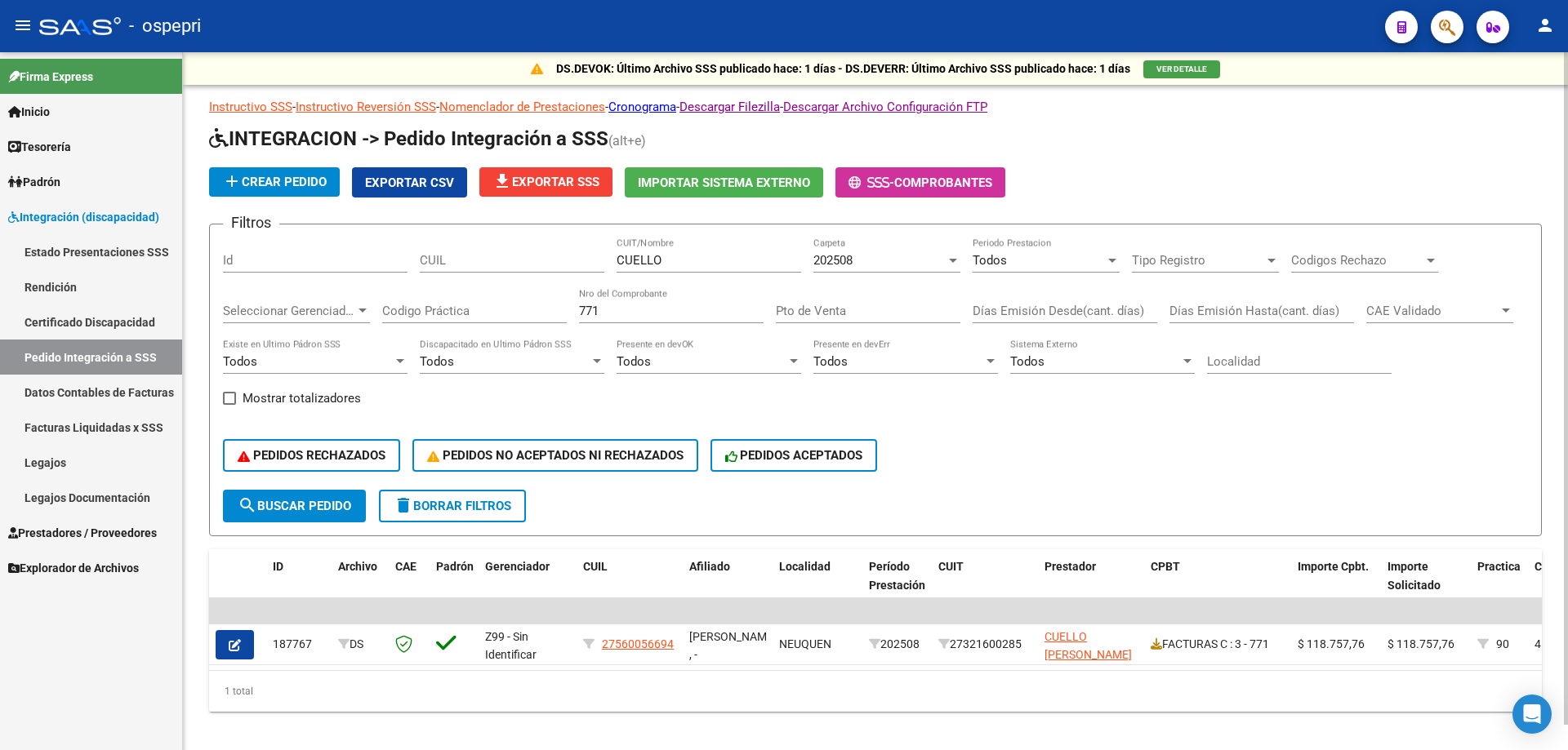
click at [659, 310] on input "771" at bounding box center [671, 311] width 185 height 15
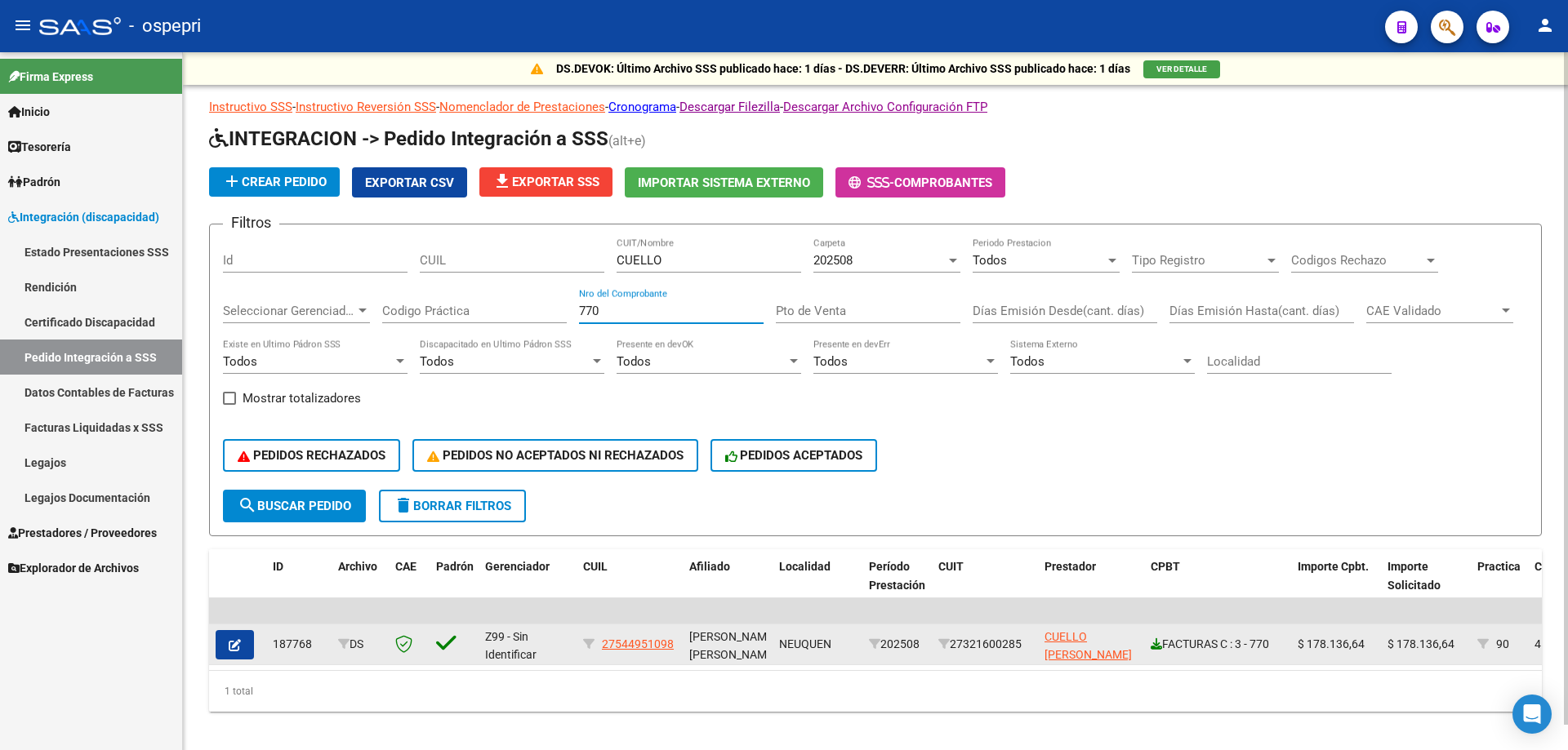
click at [1156, 644] on icon at bounding box center [1156, 644] width 11 height 11
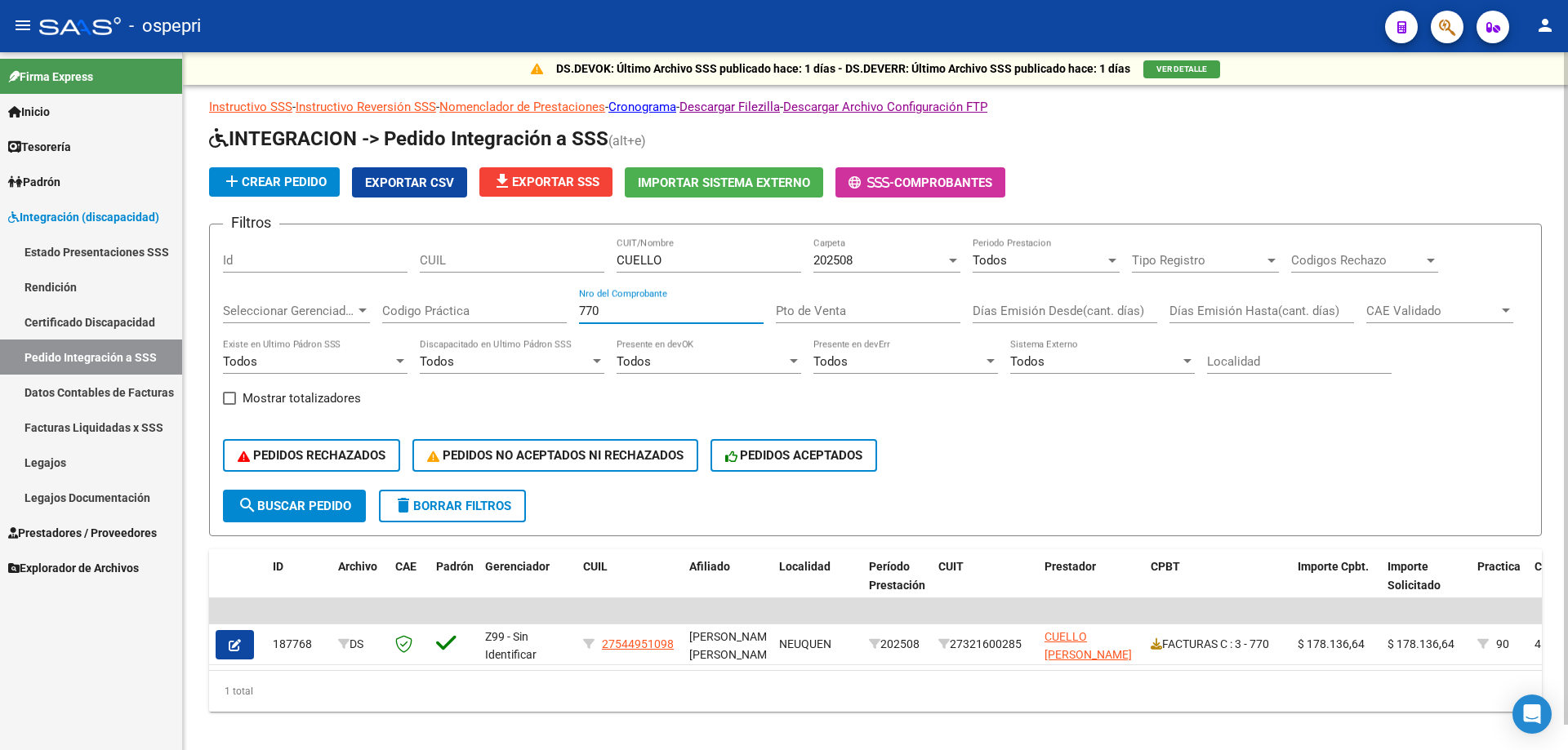
click at [650, 314] on input "770" at bounding box center [671, 311] width 185 height 15
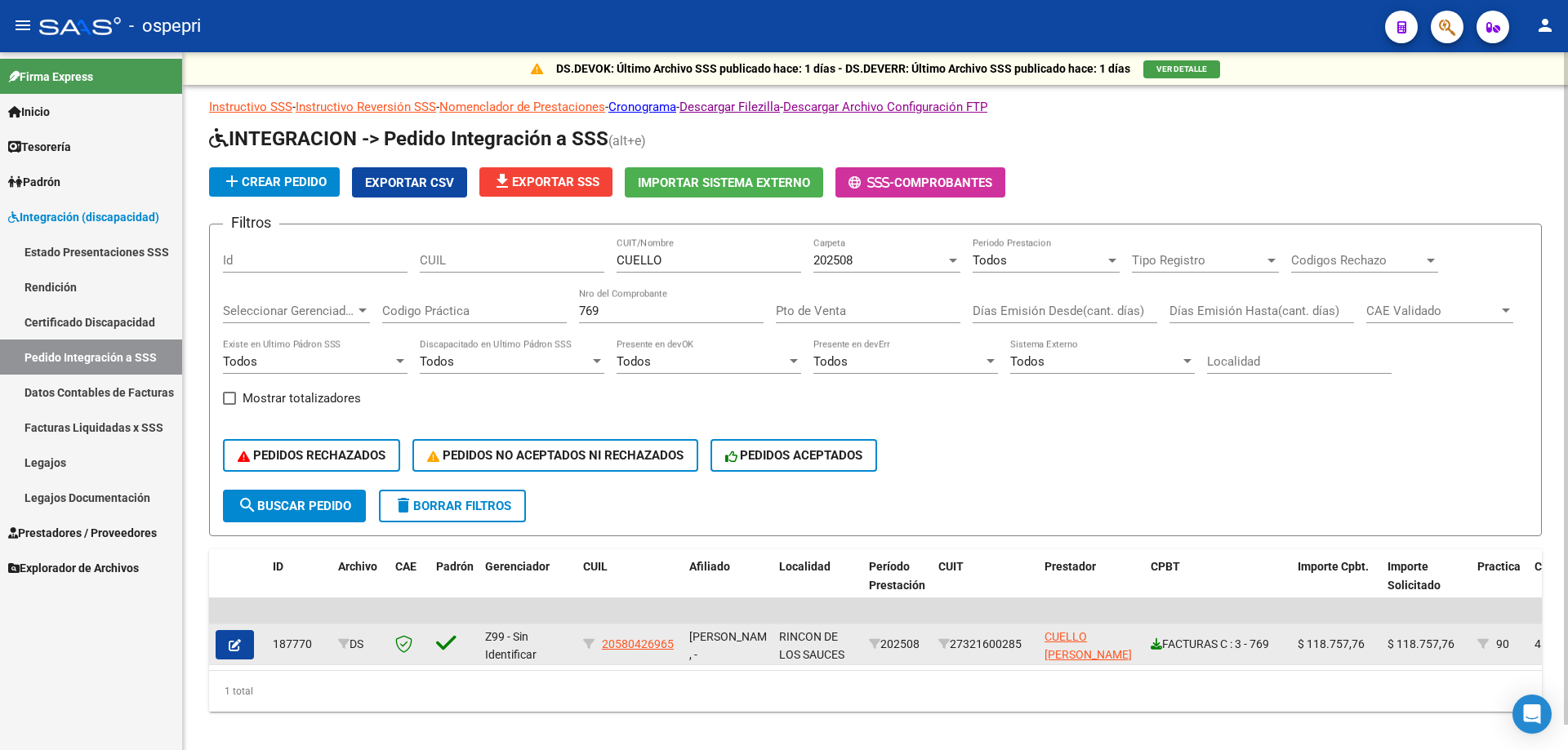
click at [1151, 646] on icon at bounding box center [1156, 644] width 11 height 11
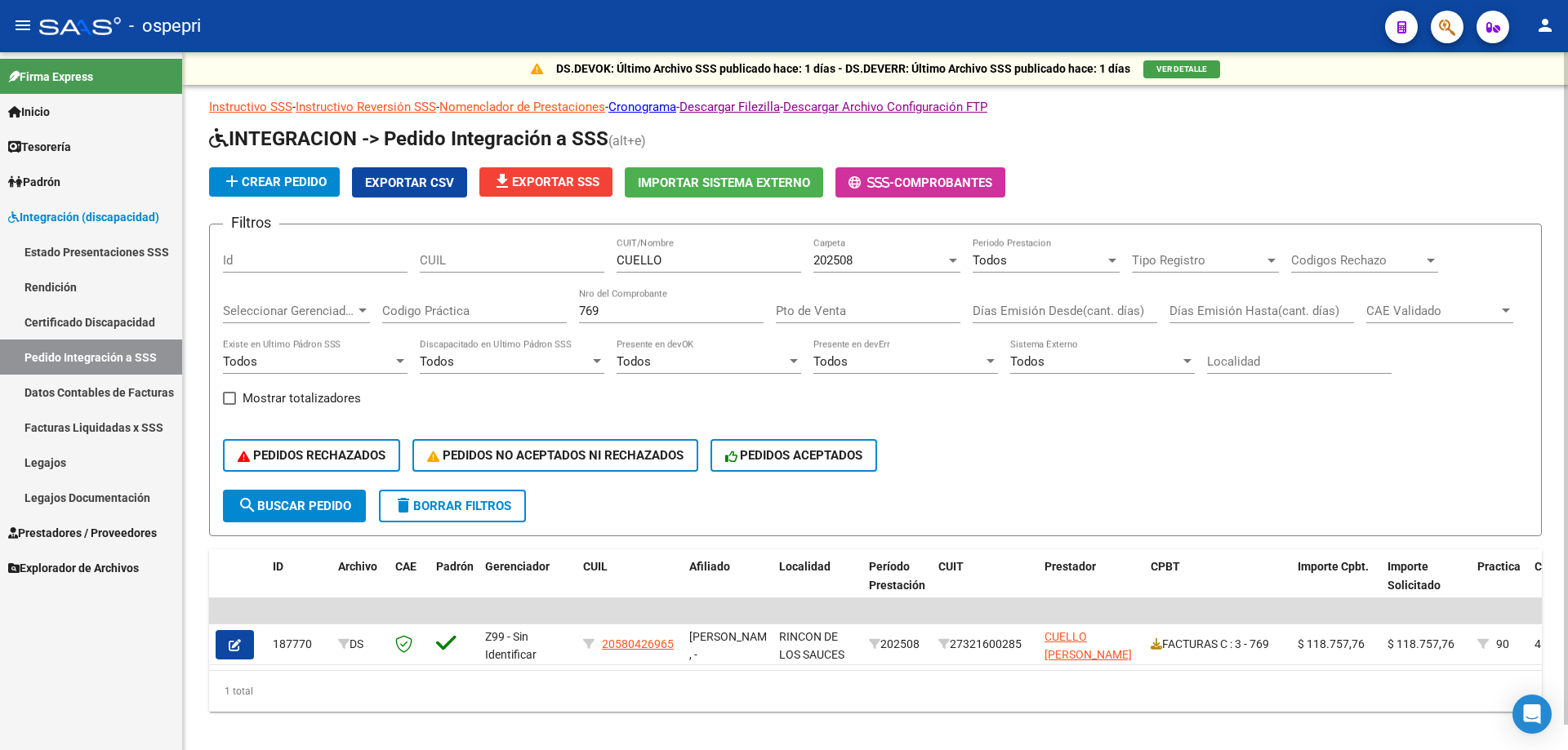
click at [622, 314] on input "769" at bounding box center [671, 311] width 185 height 15
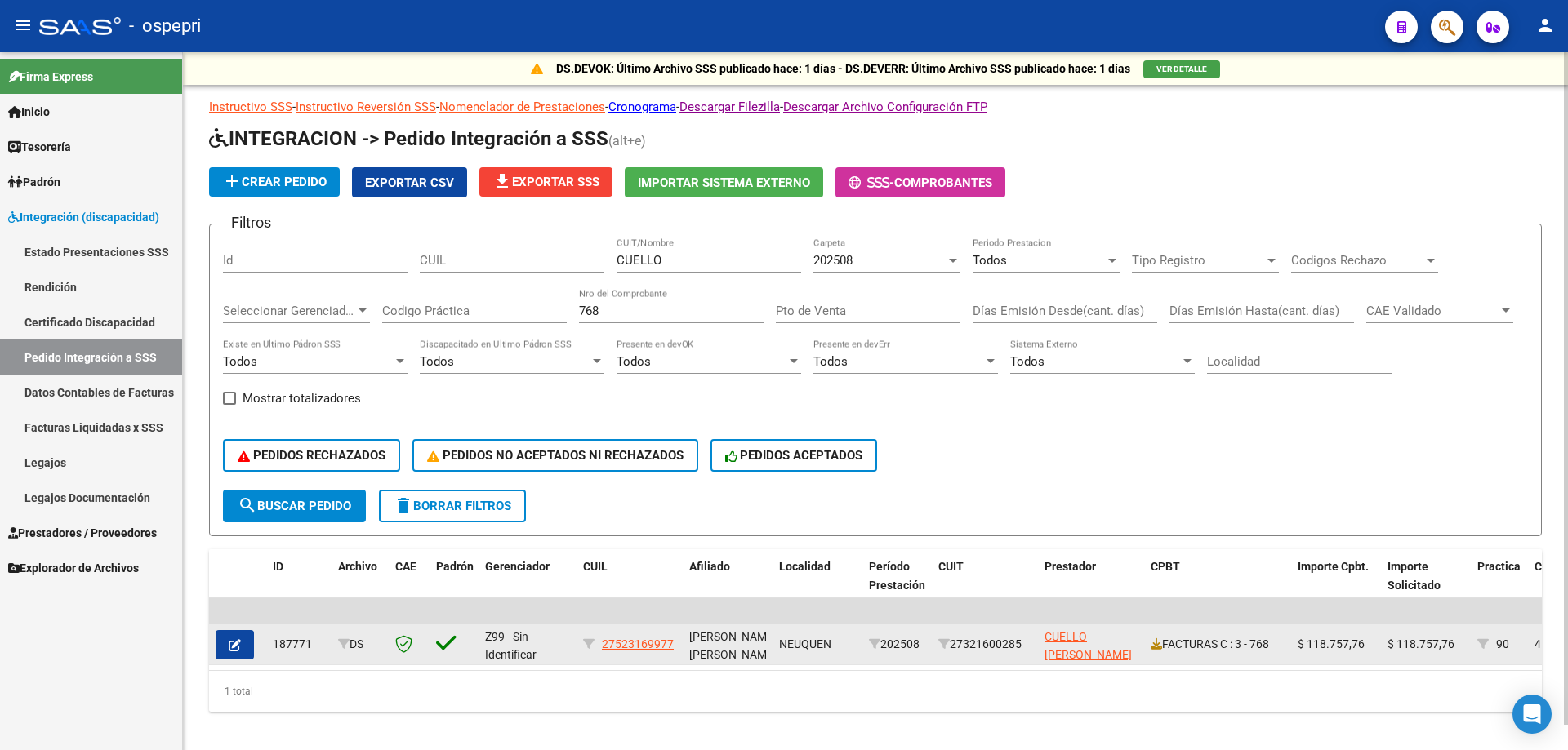
click at [1149, 649] on datatable-body-cell "FACTURAS C : 3 - 768" at bounding box center [1217, 644] width 147 height 40
click at [1152, 648] on icon at bounding box center [1156, 644] width 11 height 11
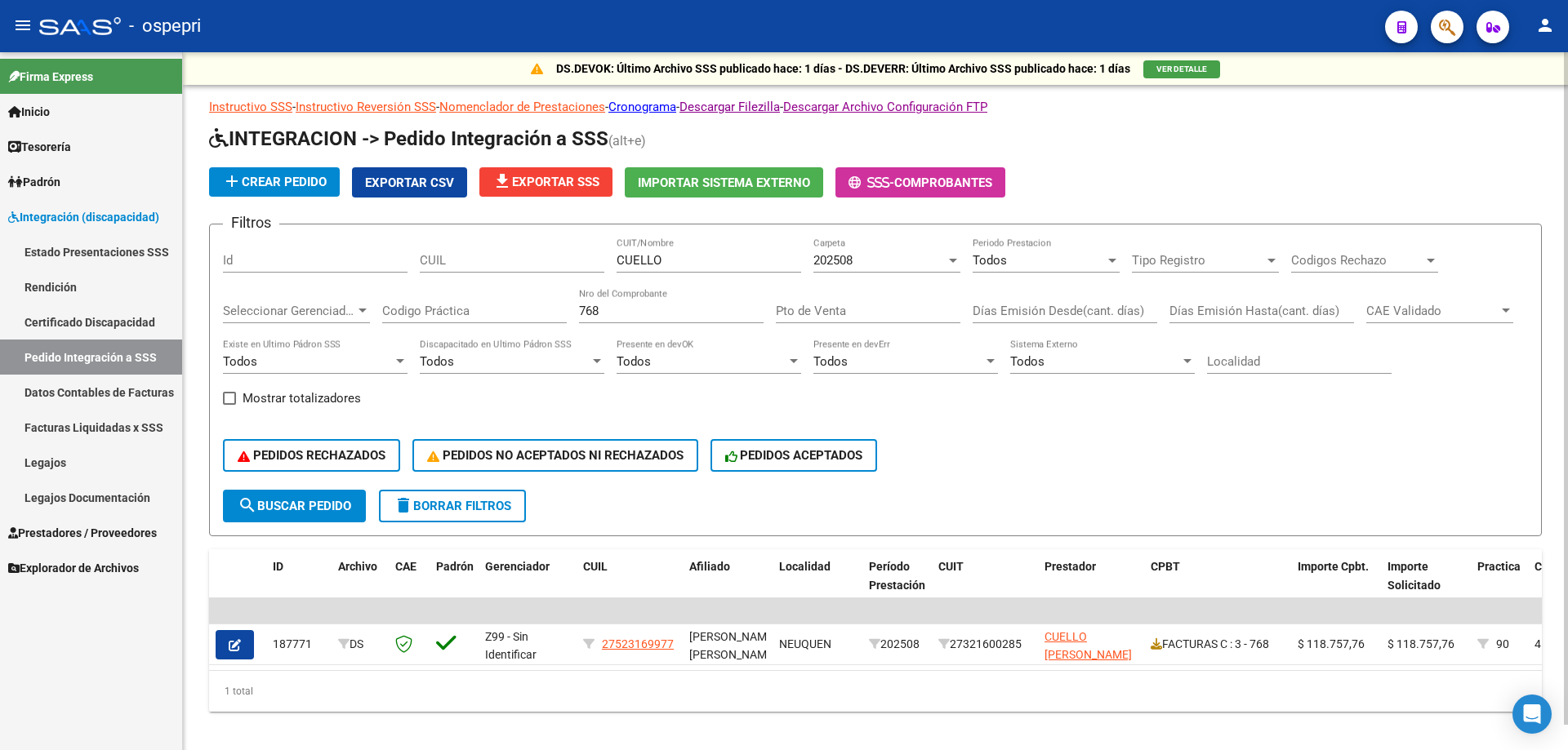
click at [612, 303] on input "768" at bounding box center [671, 311] width 185 height 15
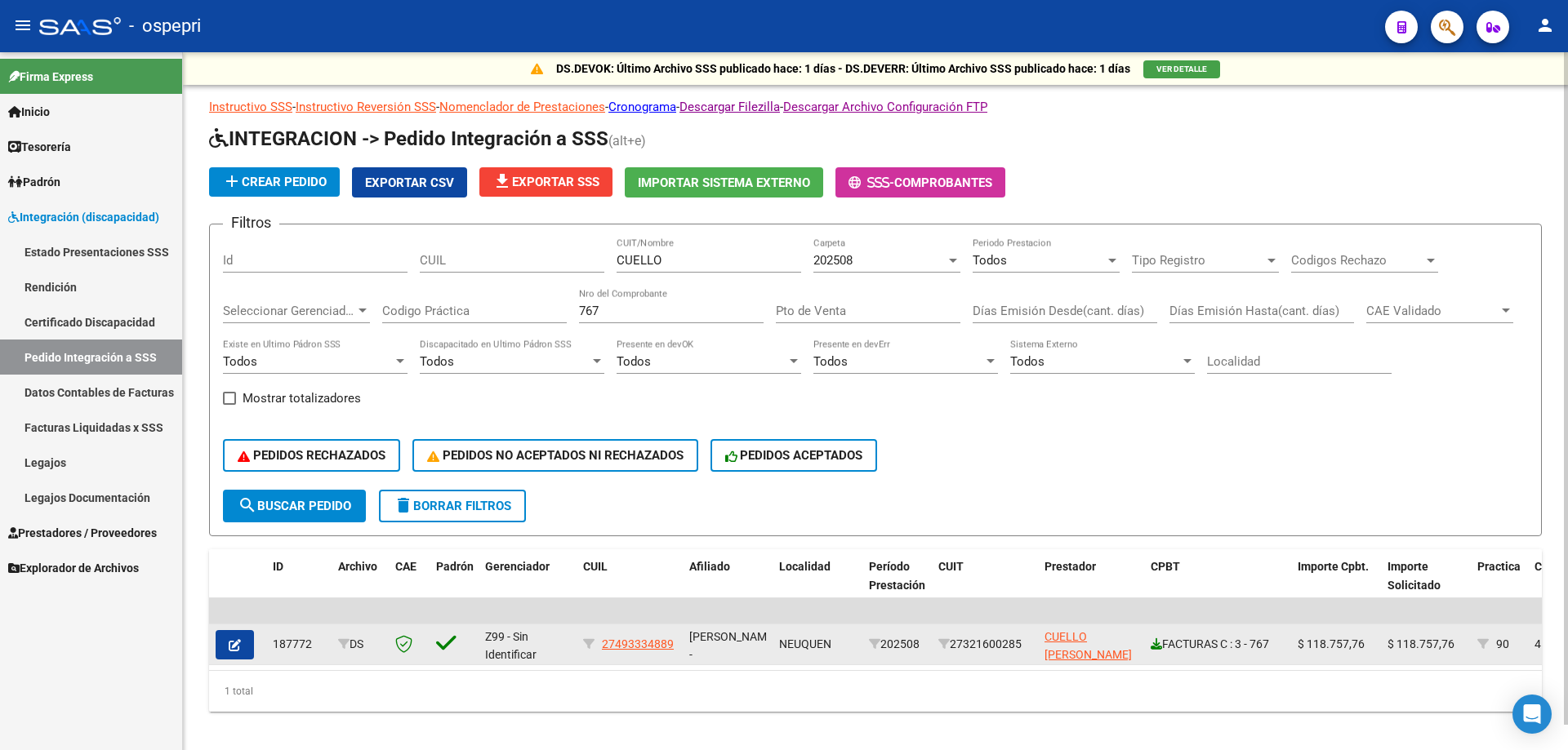
click at [1155, 643] on icon at bounding box center [1156, 644] width 11 height 11
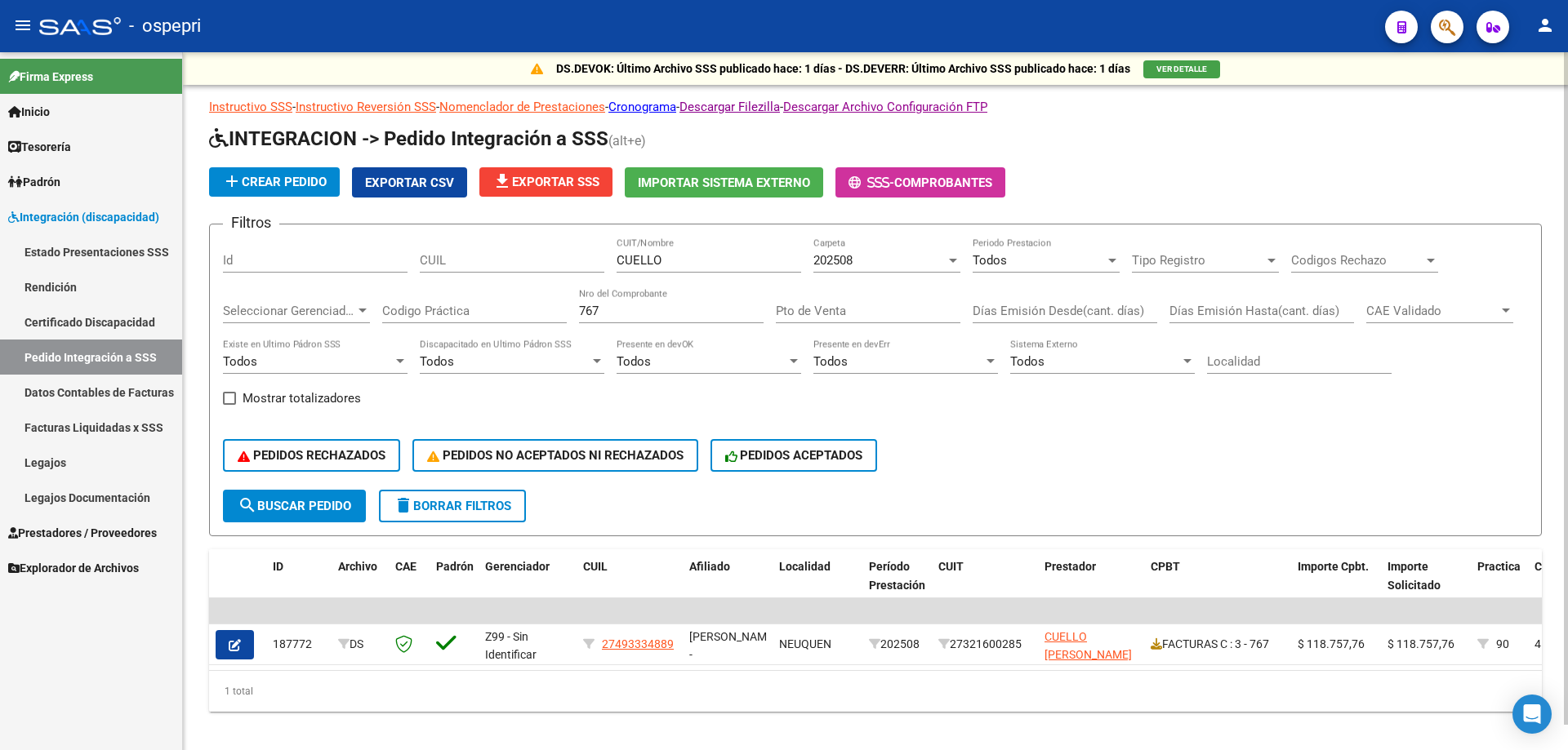
click at [680, 308] on input "767" at bounding box center [671, 311] width 185 height 15
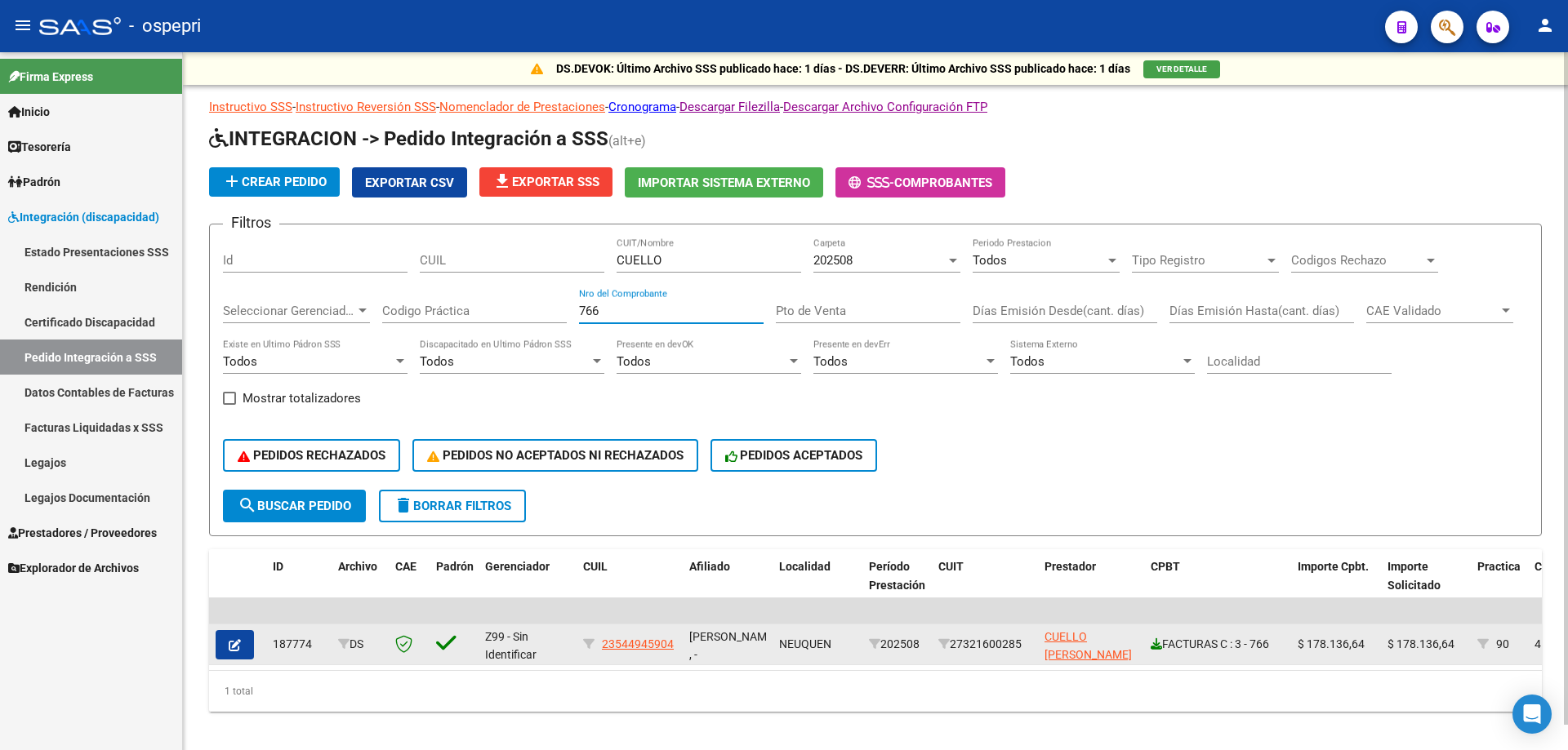
click at [1155, 644] on icon at bounding box center [1156, 644] width 11 height 11
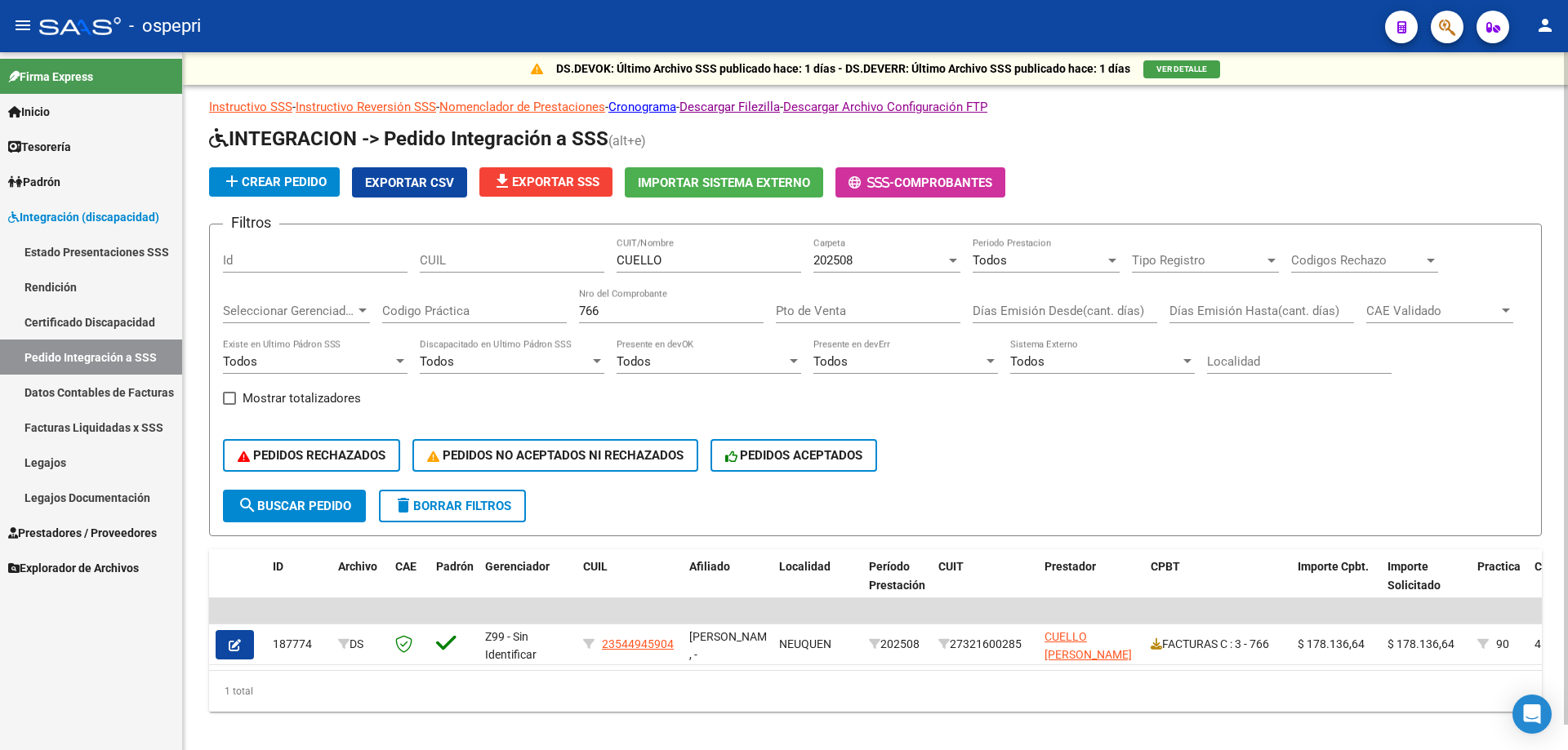
click at [640, 310] on input "766" at bounding box center [671, 311] width 185 height 15
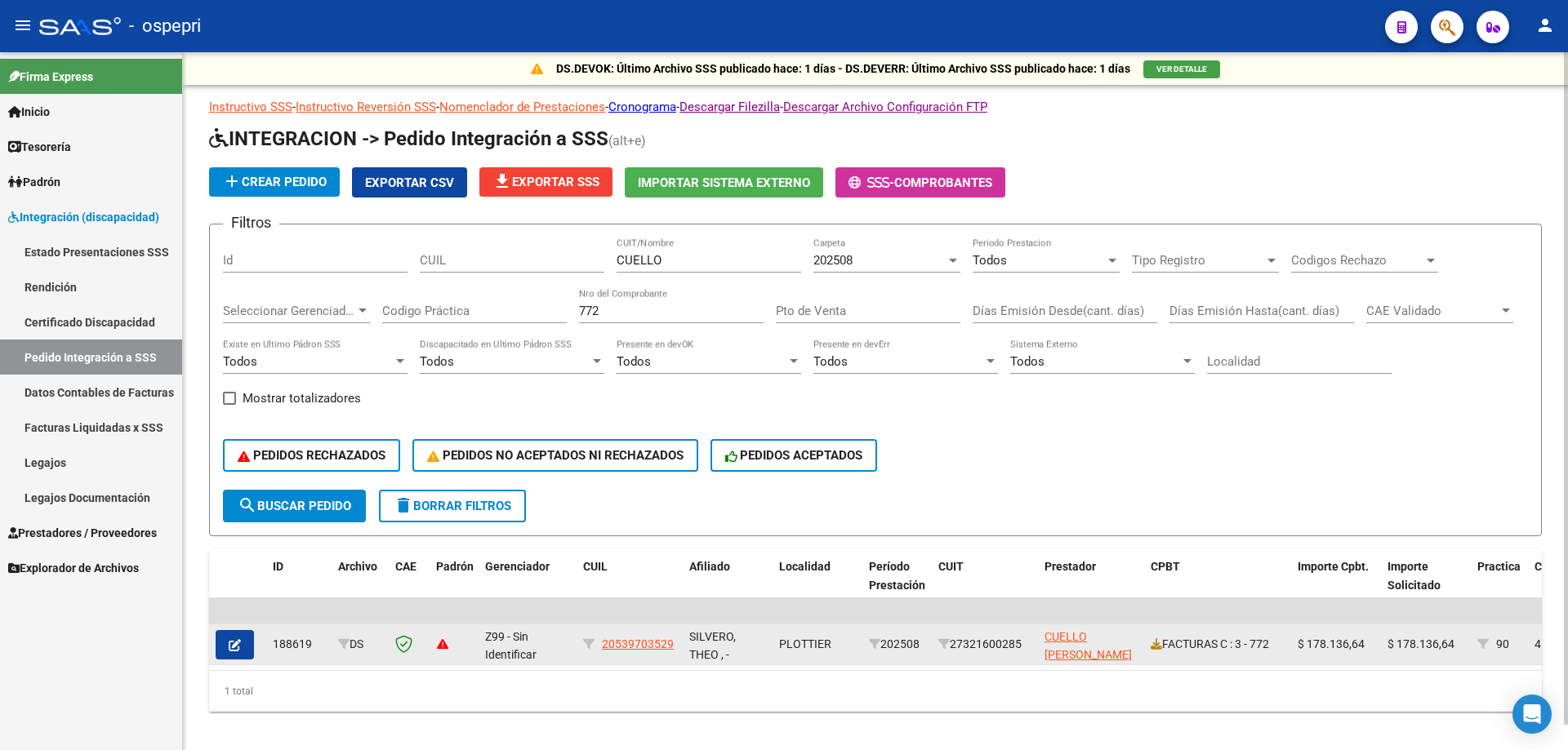
click at [1165, 643] on div "FACTURAS C : 3 - 772" at bounding box center [1217, 644] width 134 height 19
click at [1160, 648] on icon at bounding box center [1156, 644] width 11 height 11
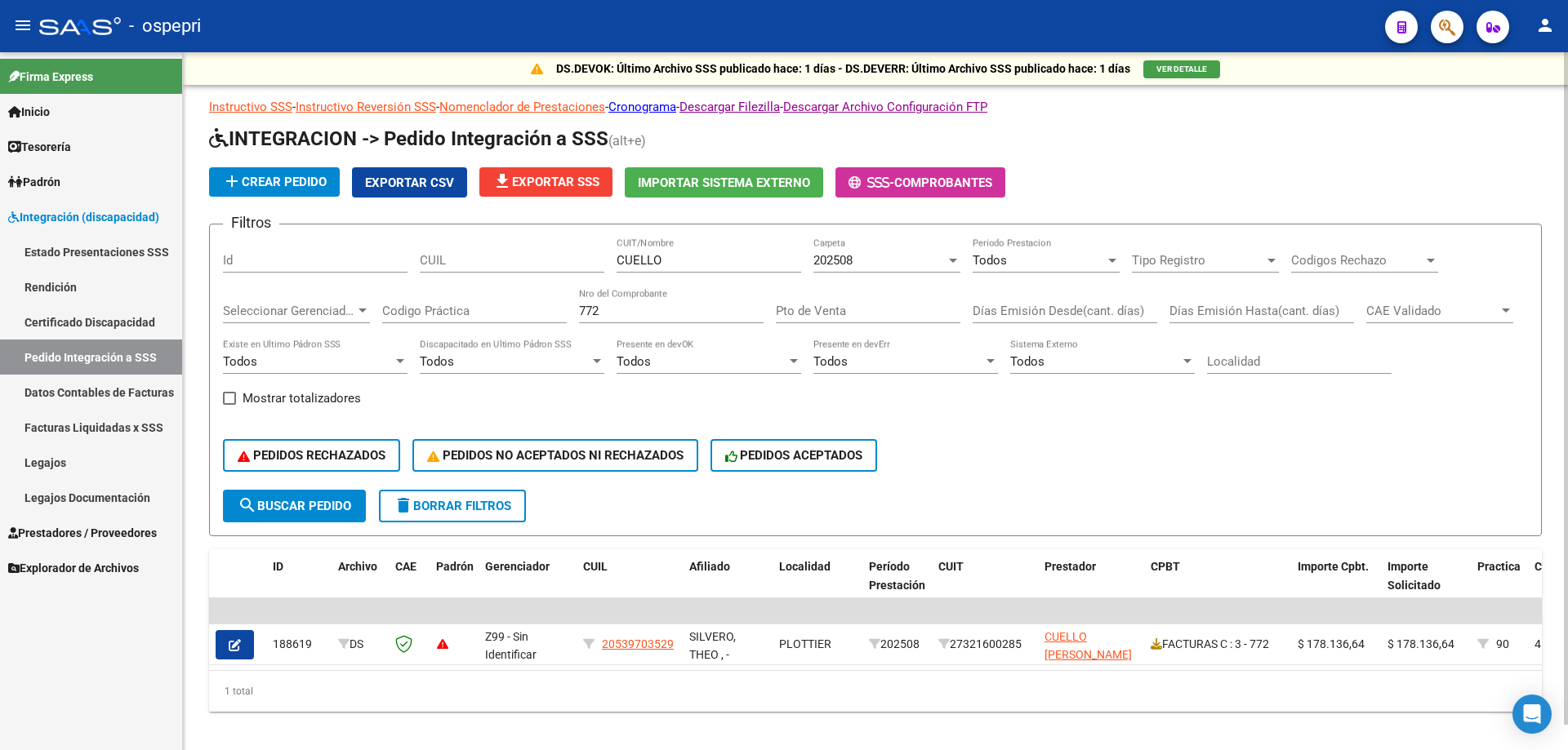
click at [681, 303] on input "772" at bounding box center [671, 311] width 185 height 15
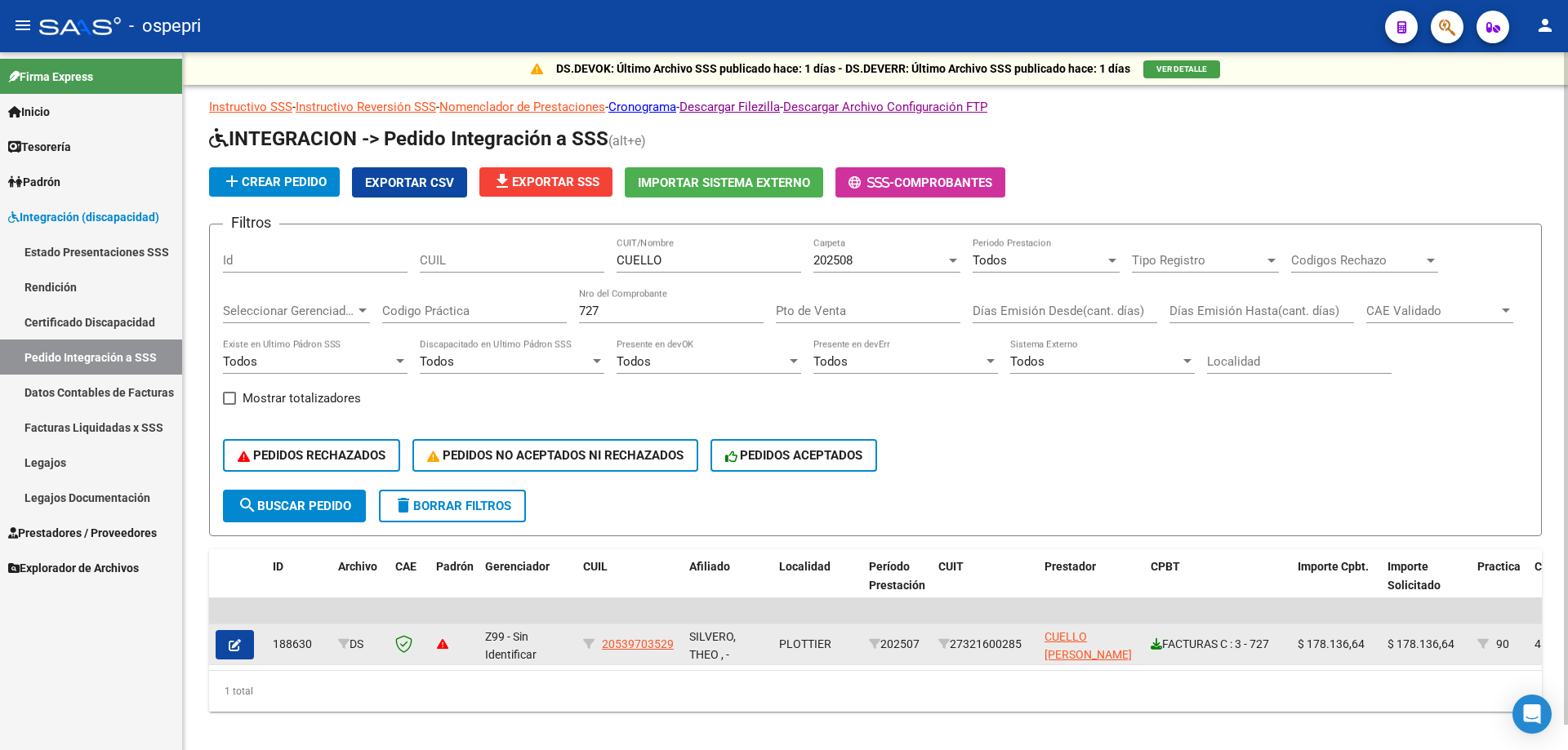
click at [1155, 645] on icon at bounding box center [1156, 644] width 11 height 11
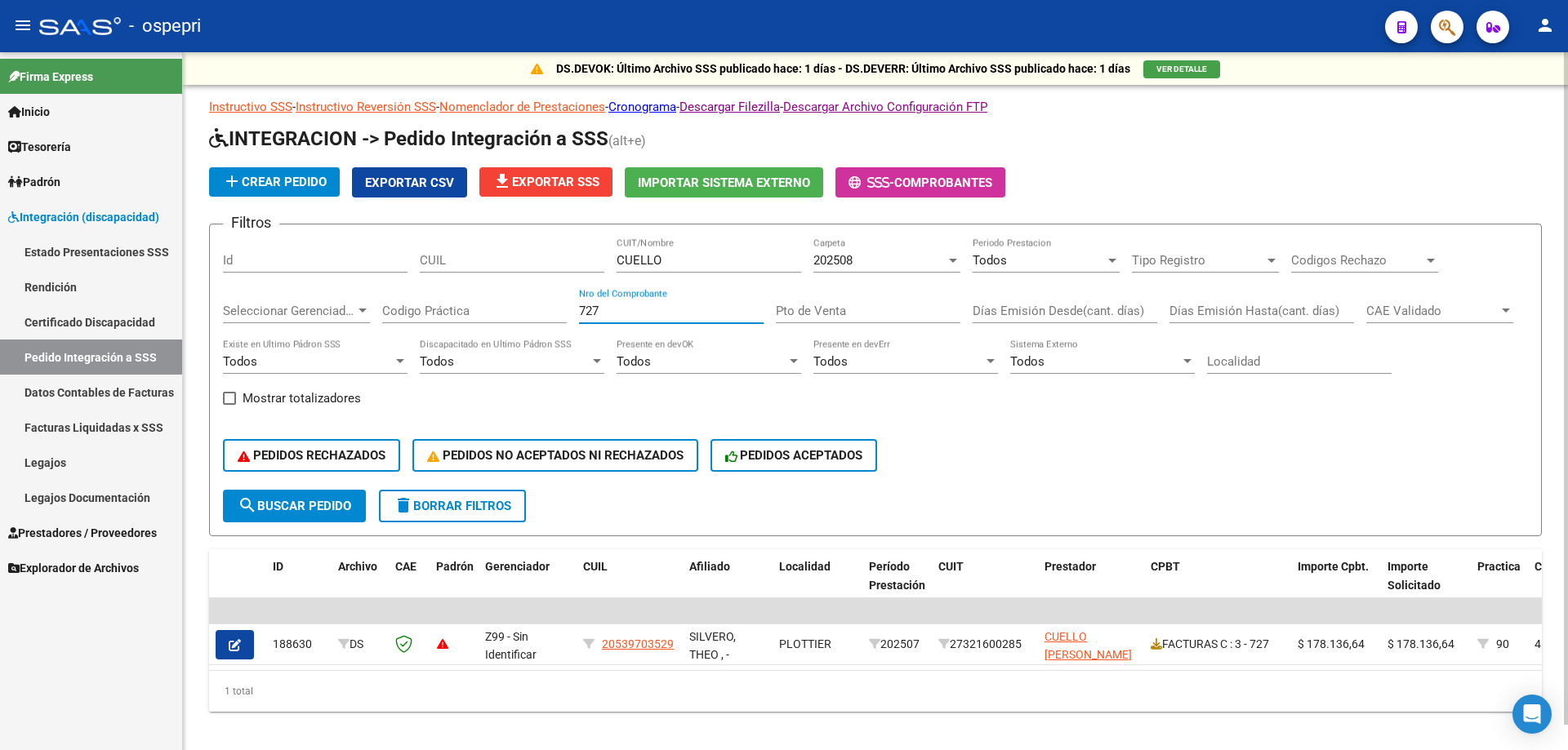
drag, startPoint x: 679, startPoint y: 316, endPoint x: 230, endPoint y: 316, distance: 449.0
click at [230, 316] on div "Filtros Id CUIL CUELLO CUIT/Nombre 202508 Carpeta Todos Periodo Prestacion Tipo…" at bounding box center [875, 364] width 1305 height 252
type input "423"
click at [652, 261] on input "CUELLO" at bounding box center [709, 261] width 185 height 15
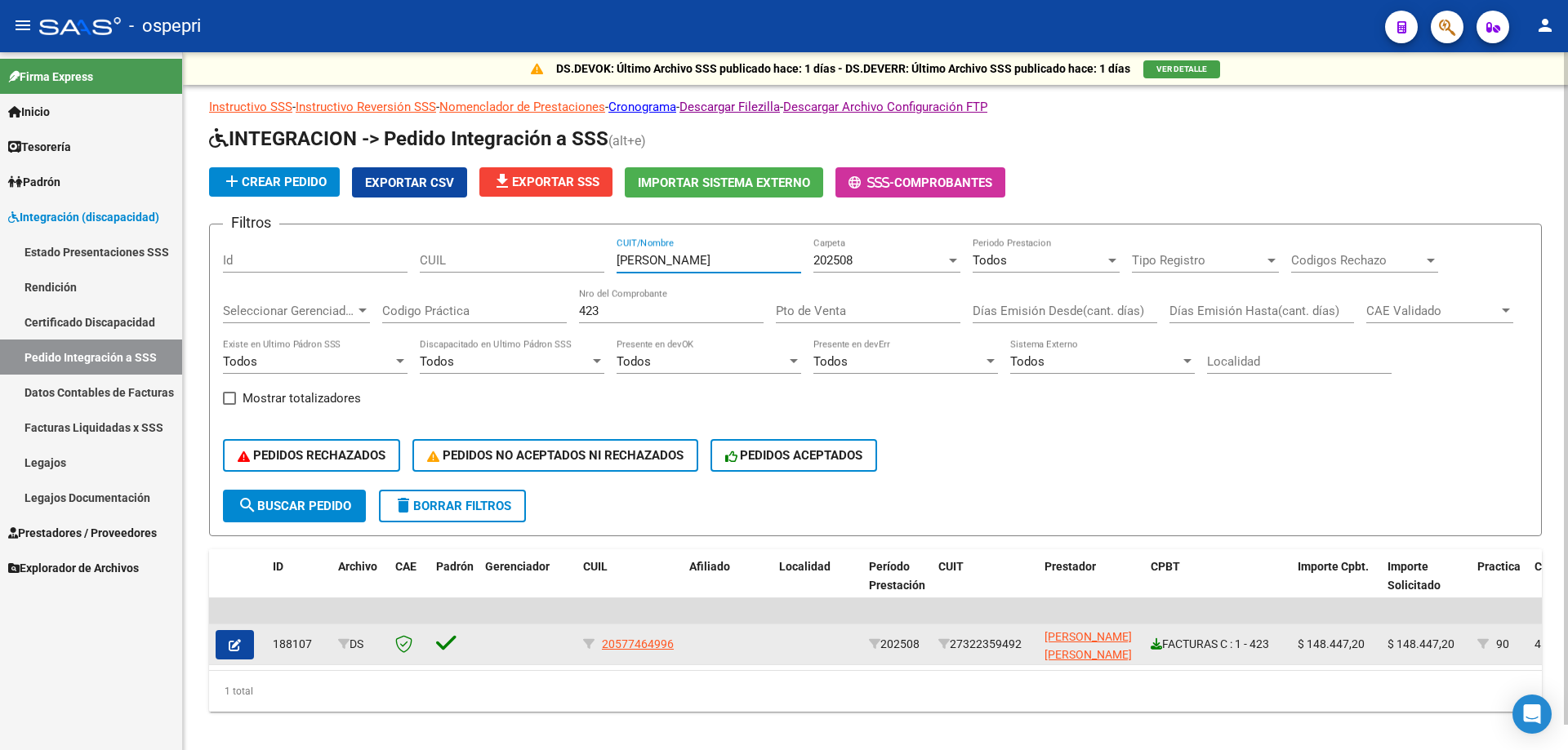
type input "[PERSON_NAME]"
click at [1152, 648] on icon at bounding box center [1156, 644] width 11 height 11
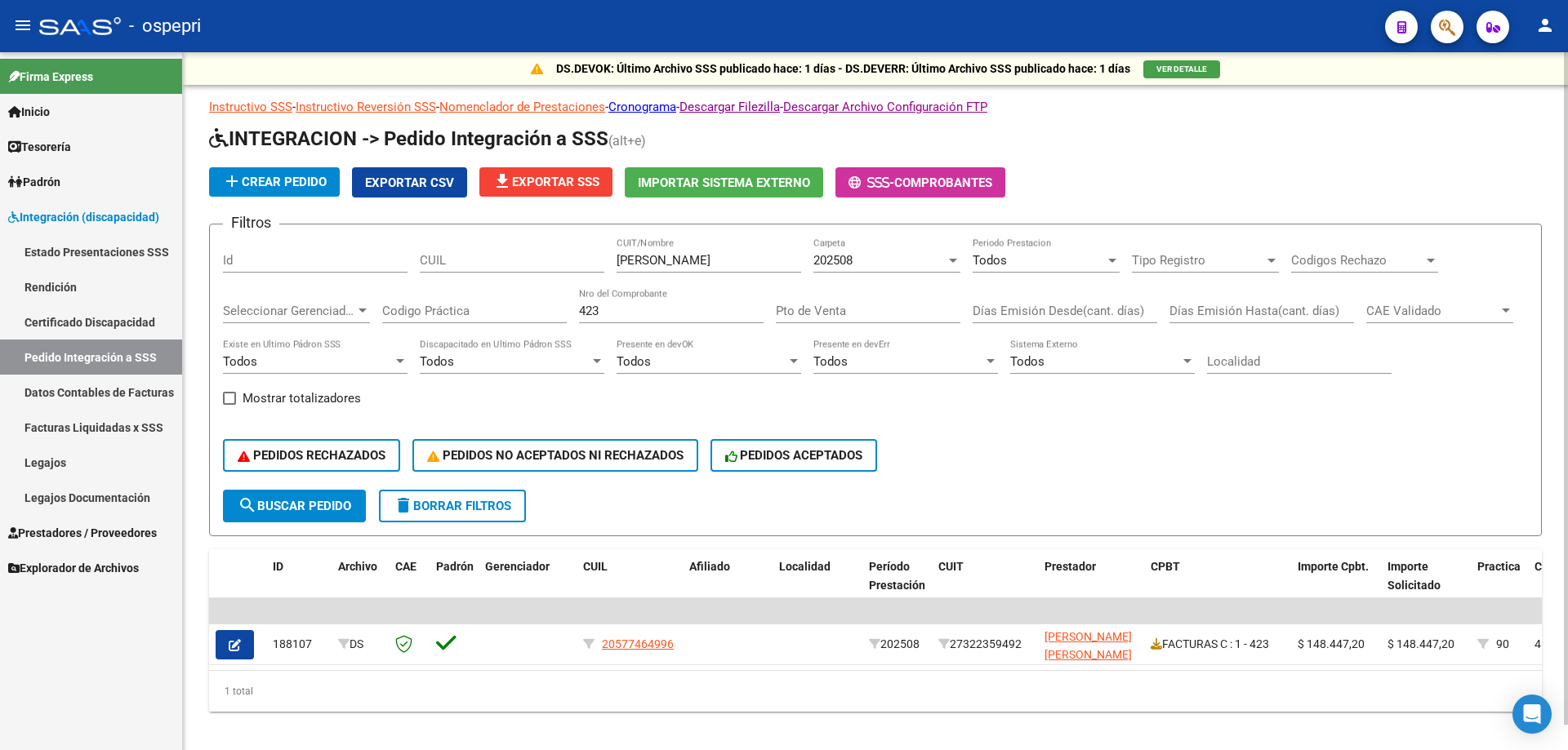
drag, startPoint x: 658, startPoint y: 308, endPoint x: 185, endPoint y: 321, distance: 473.2
click at [203, 322] on div "DS.DEVOK: Último Archivo SSS publicado hace: 1 días - DS.DEVERR: Último Archivo…" at bounding box center [875, 408] width 1385 height 711
type input "143"
click at [641, 257] on input "[PERSON_NAME]" at bounding box center [709, 261] width 185 height 15
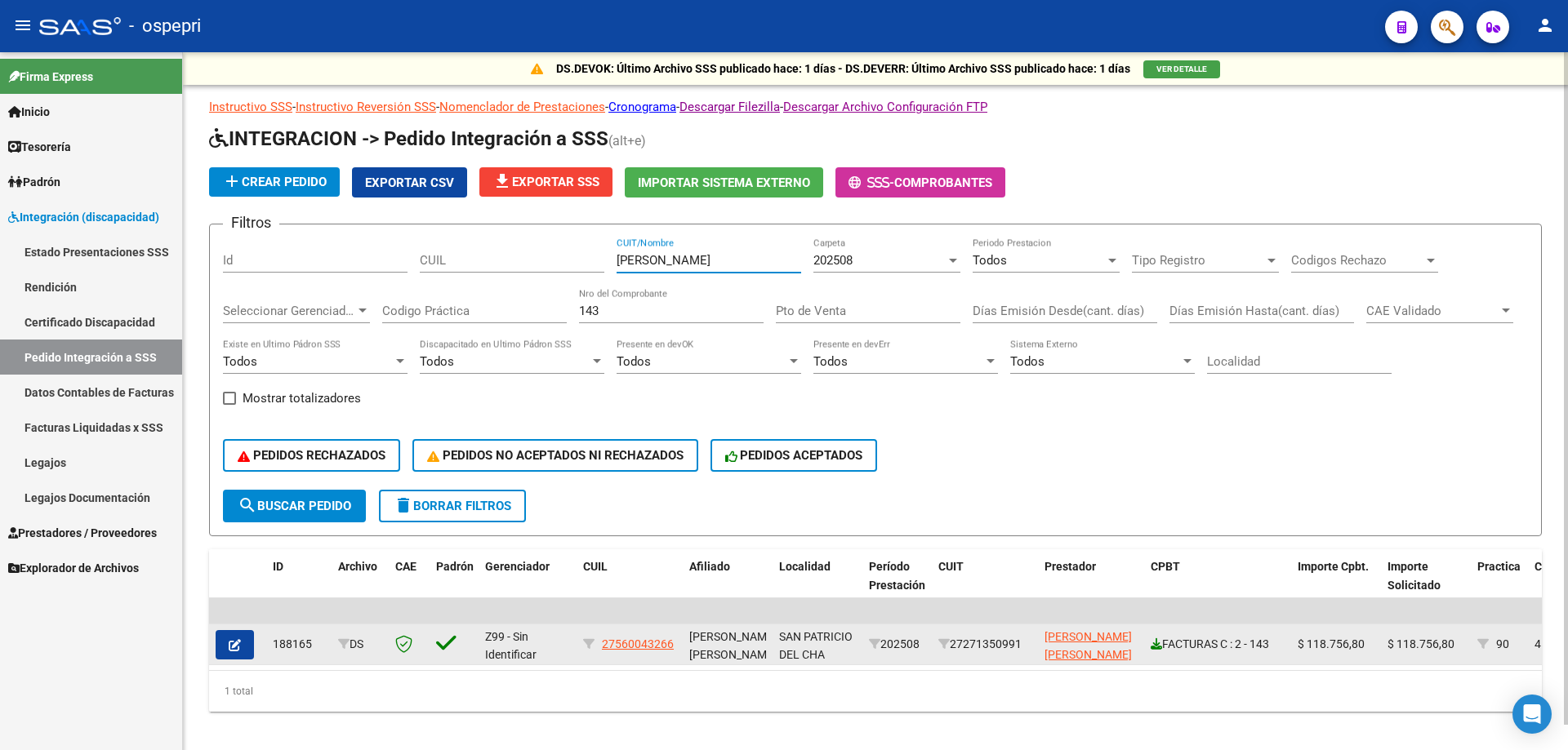
click at [1158, 647] on icon at bounding box center [1156, 644] width 11 height 11
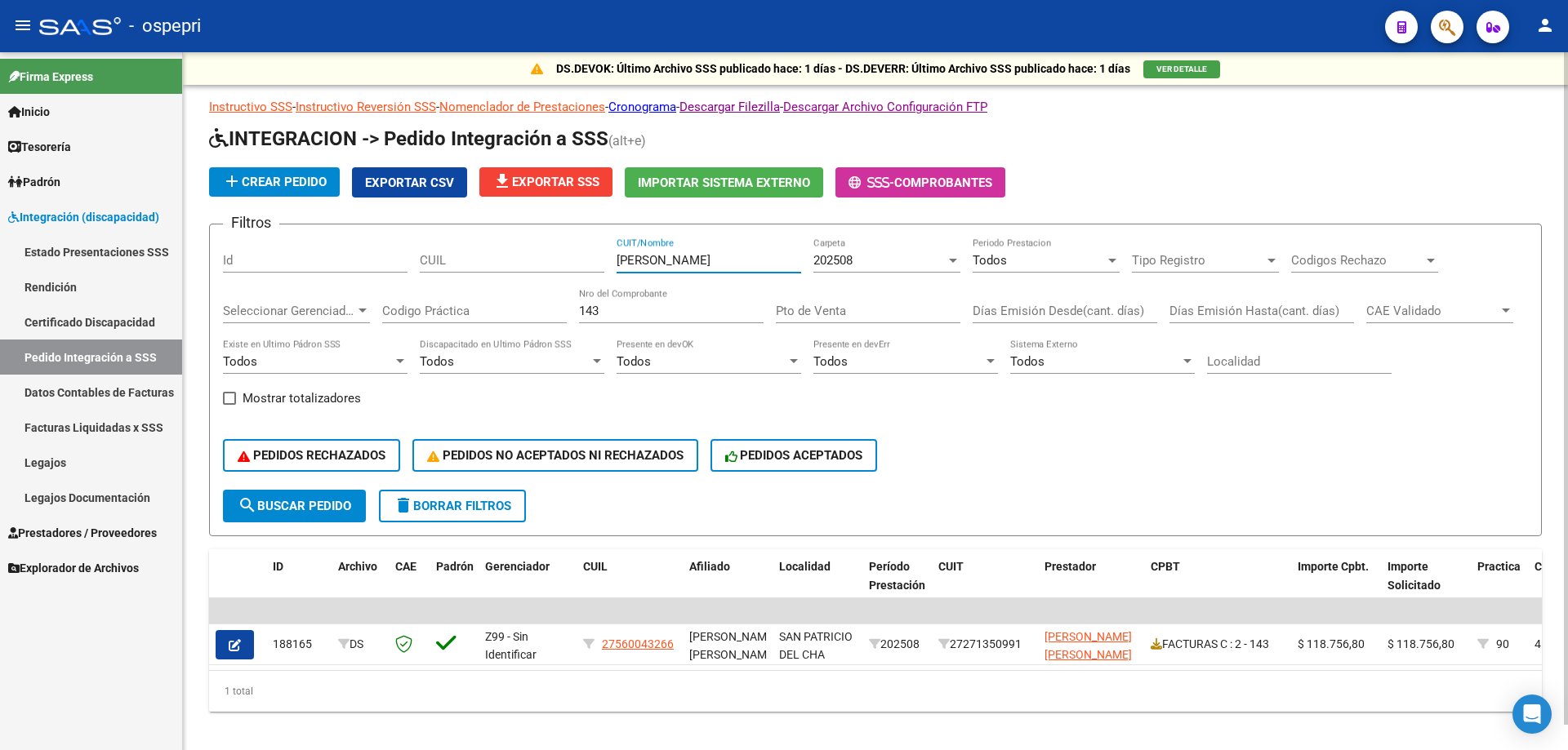
drag, startPoint x: 696, startPoint y: 259, endPoint x: 296, endPoint y: 248, distance: 400.2
click at [296, 248] on div "Filtros Id CUIL [PERSON_NAME] CUIT/Nombre 202508 Carpeta Todos Periodo Prestaci…" at bounding box center [875, 364] width 1305 height 252
type input "[PERSON_NAME] D"
click at [370, 341] on div "Filtros Id CUIL [PERSON_NAME] D CUIT/Nombre 202508 Carpeta Todos Periodo Presta…" at bounding box center [875, 364] width 1305 height 252
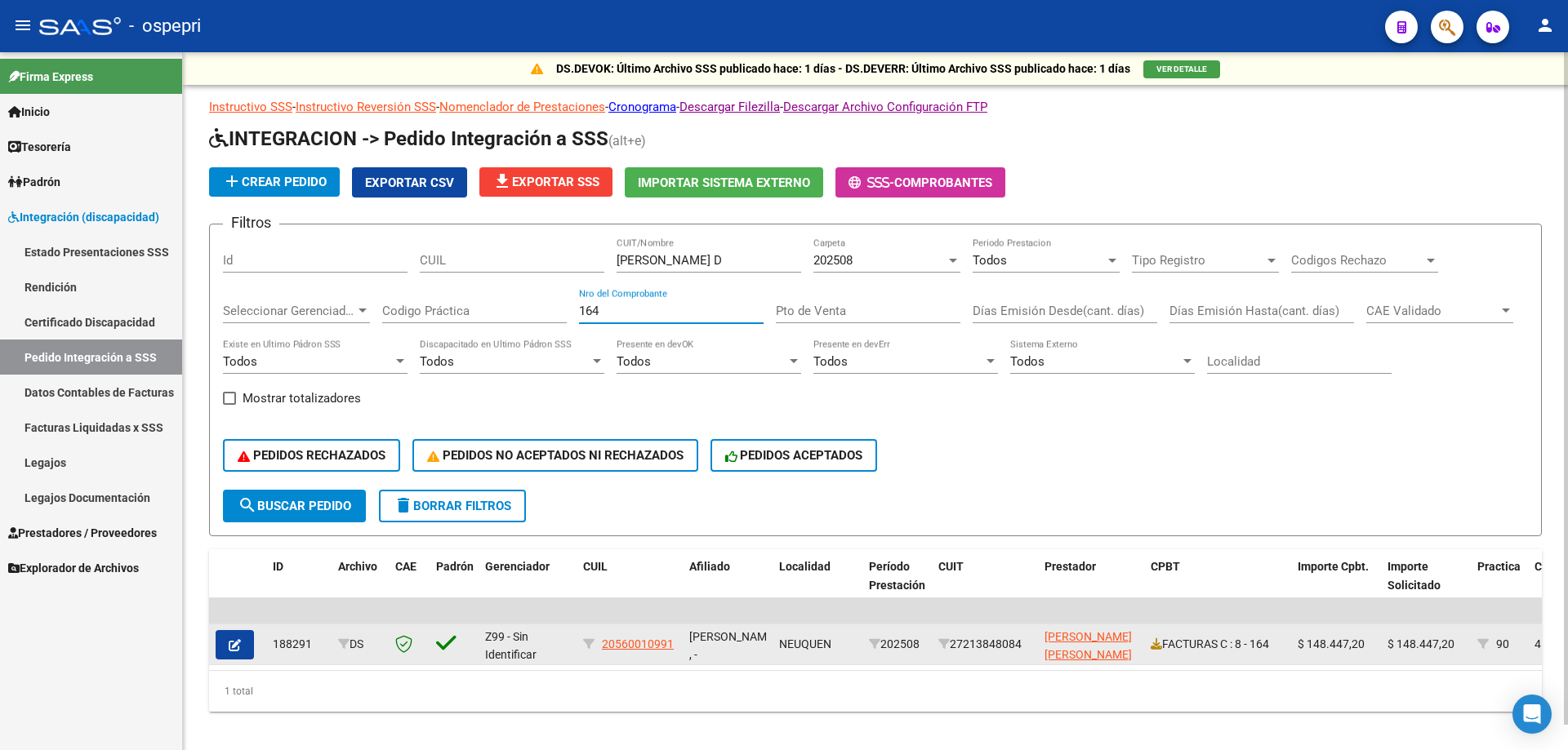
click at [1142, 648] on datatable-body-cell "[PERSON_NAME] [PERSON_NAME]" at bounding box center [1091, 644] width 106 height 40
click at [1153, 646] on icon at bounding box center [1156, 644] width 11 height 11
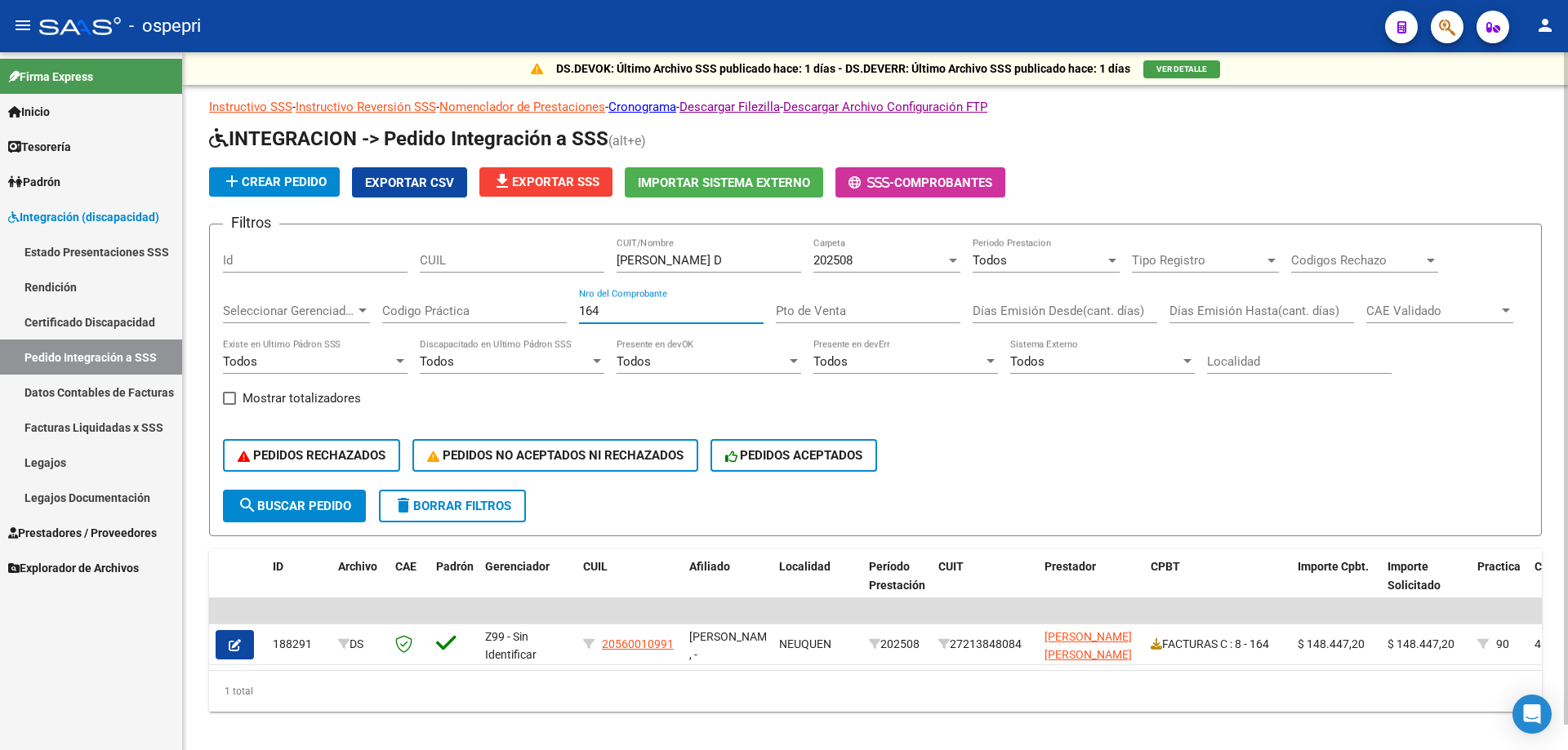
click at [659, 307] on input "164" at bounding box center [671, 311] width 185 height 15
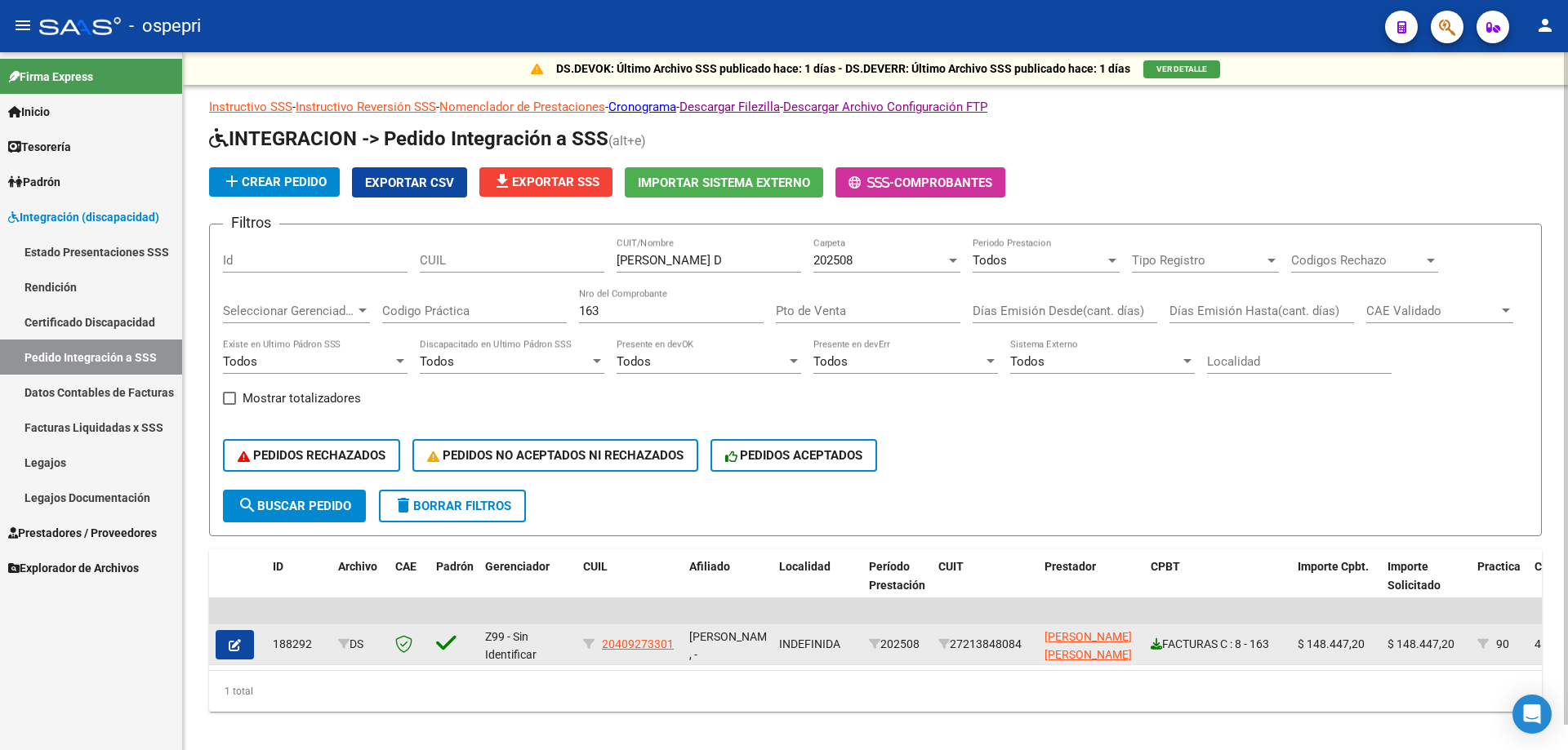
click at [1156, 643] on icon at bounding box center [1156, 644] width 11 height 11
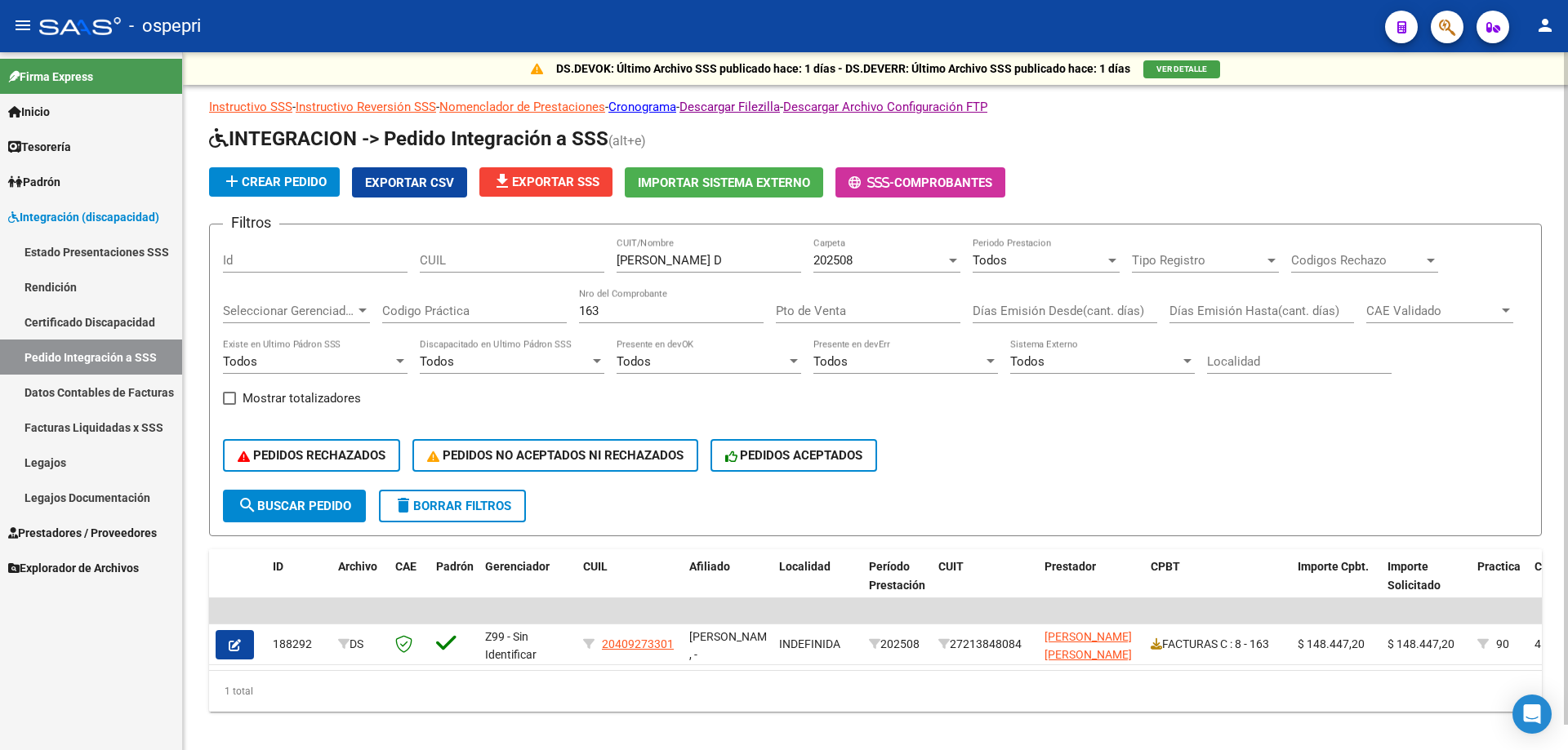
click at [713, 312] on input "163" at bounding box center [671, 311] width 185 height 15
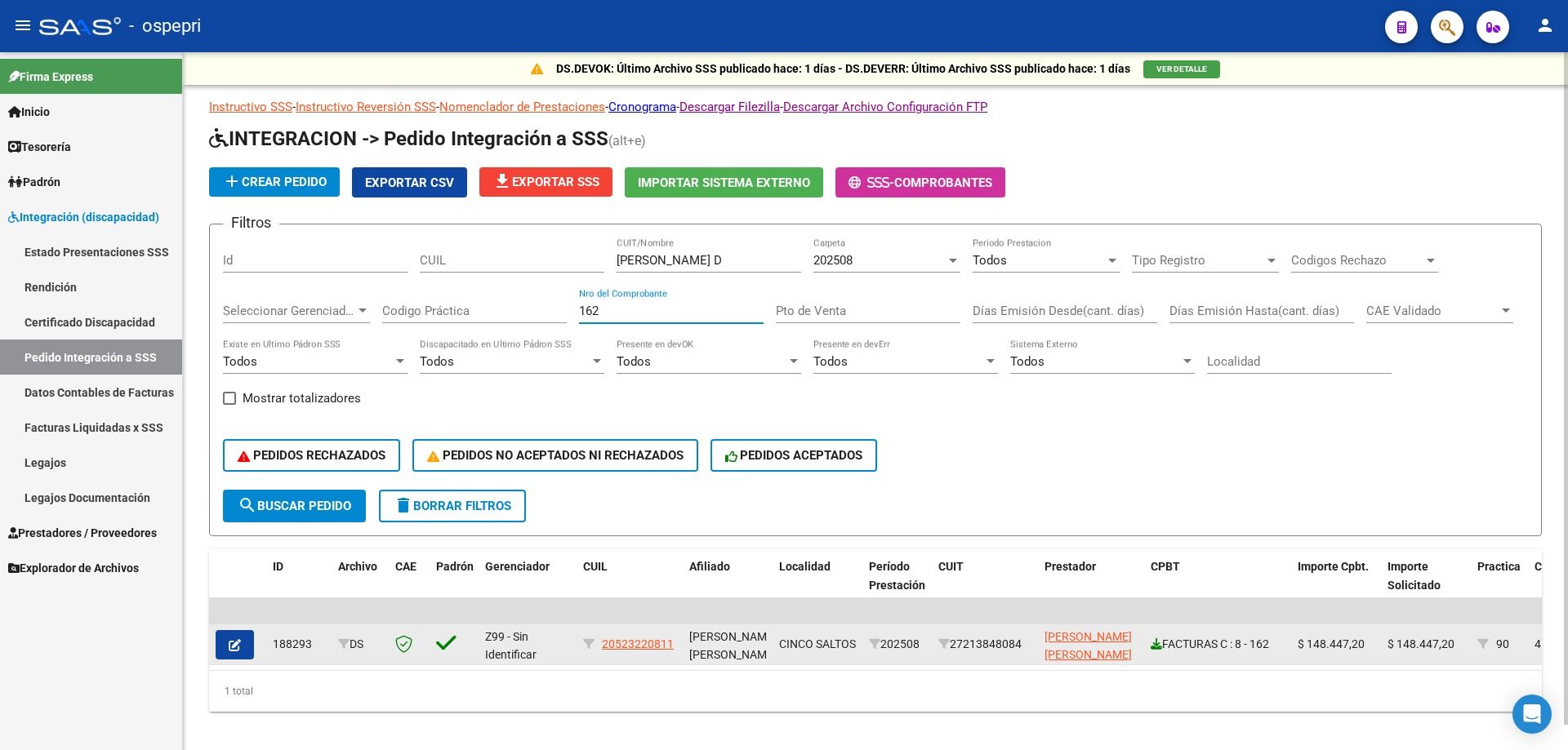
click at [1156, 643] on icon at bounding box center [1156, 644] width 11 height 11
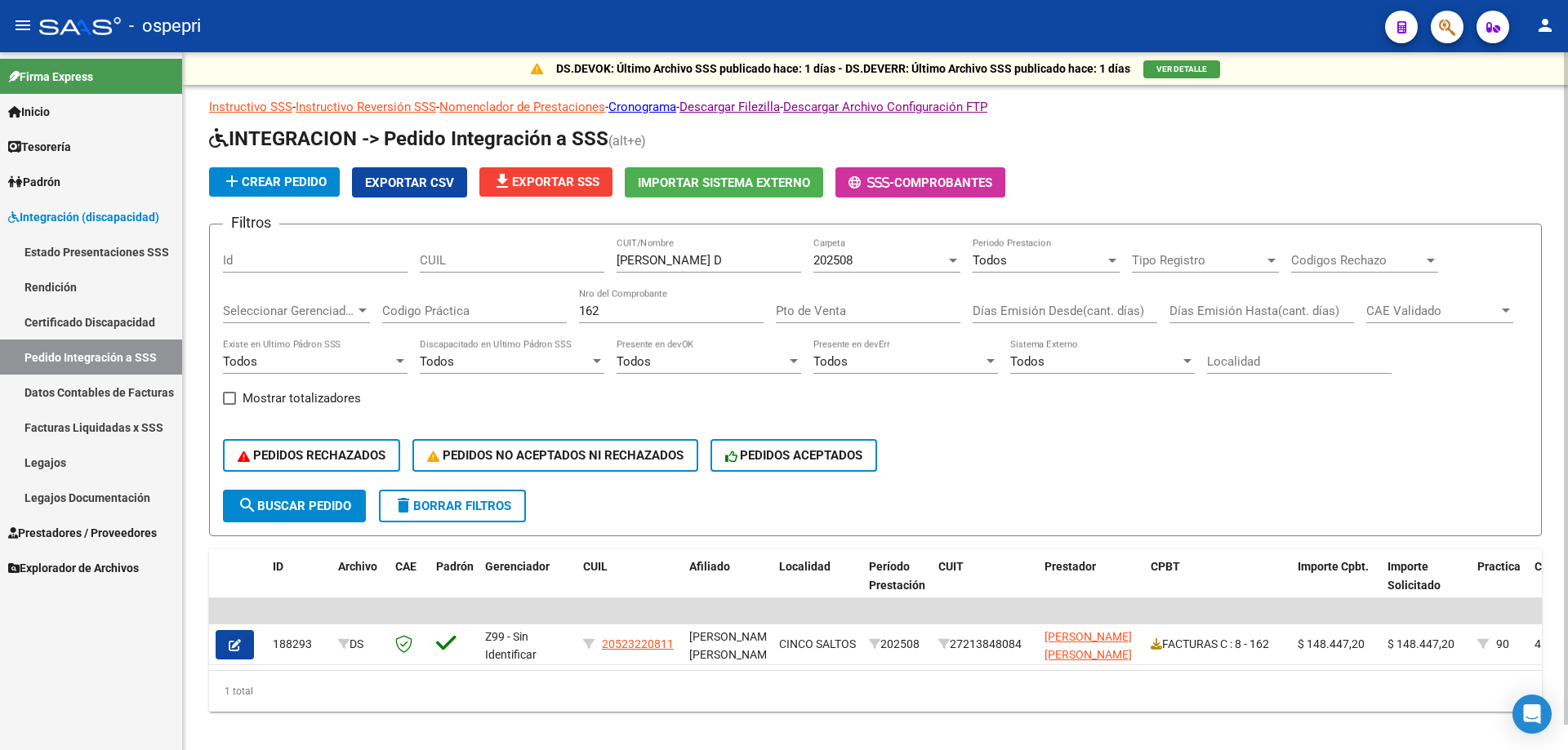
click at [675, 304] on input "162" at bounding box center [671, 311] width 185 height 15
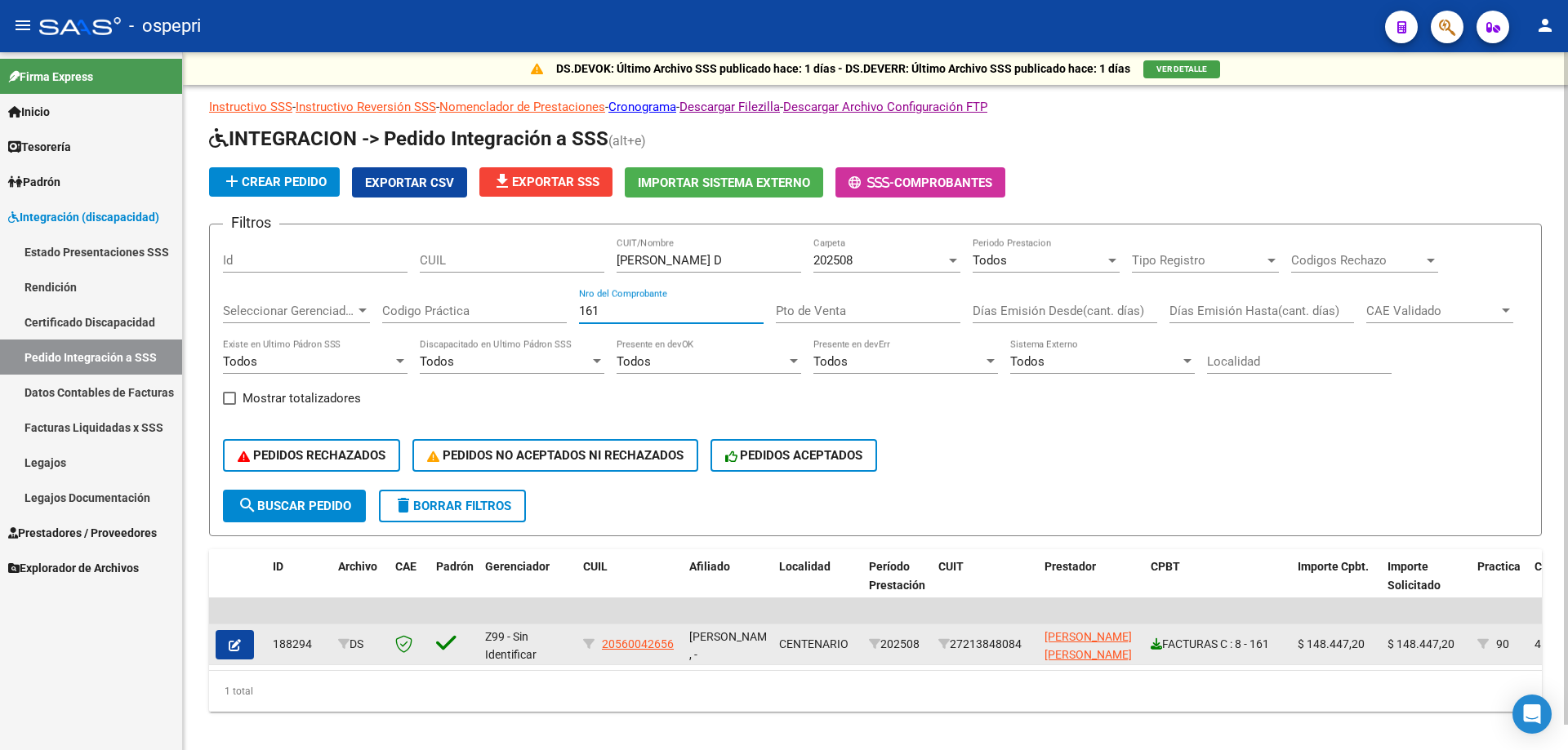
click at [1158, 648] on icon at bounding box center [1156, 644] width 11 height 11
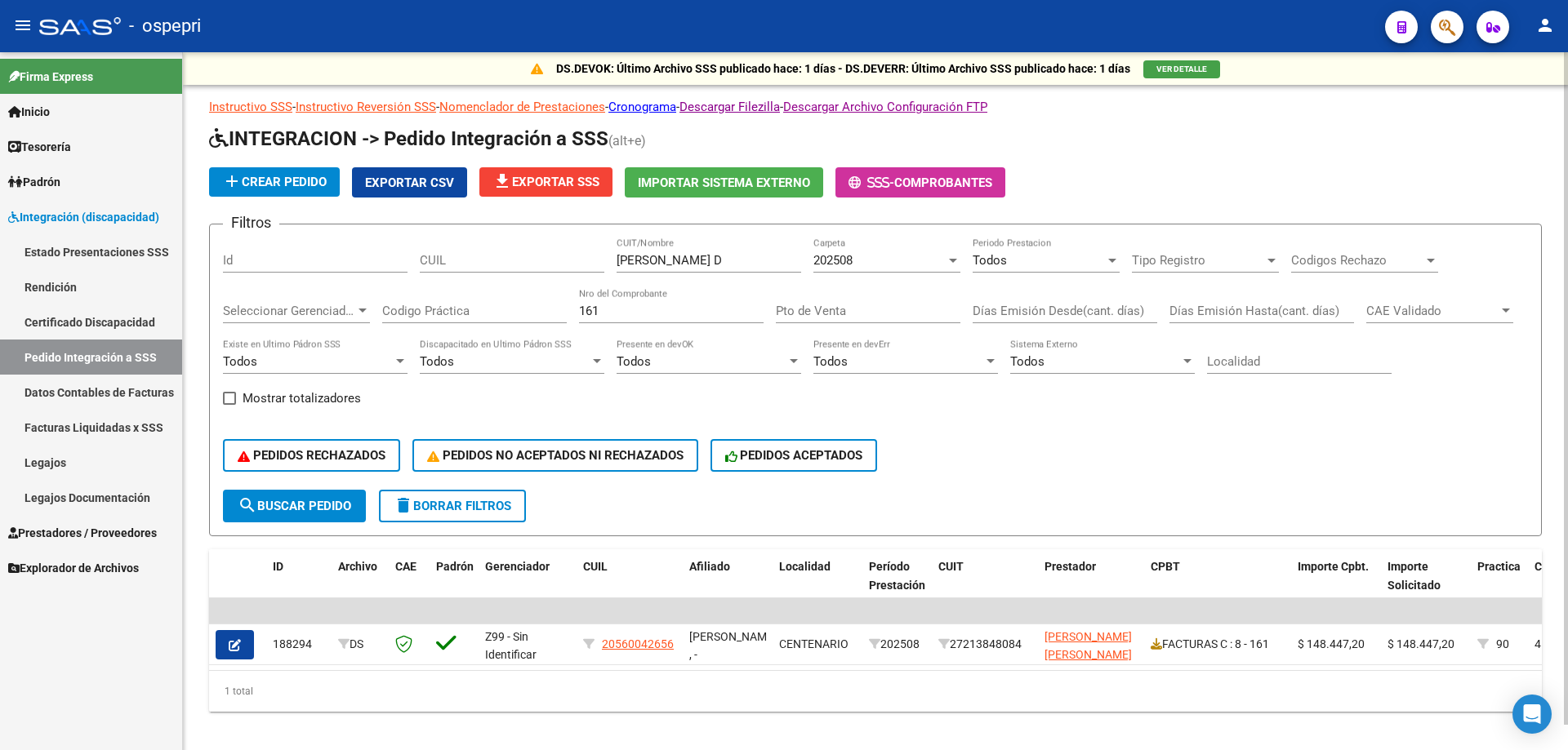
click at [685, 318] on div "161 Nro del Comprobante" at bounding box center [671, 306] width 185 height 35
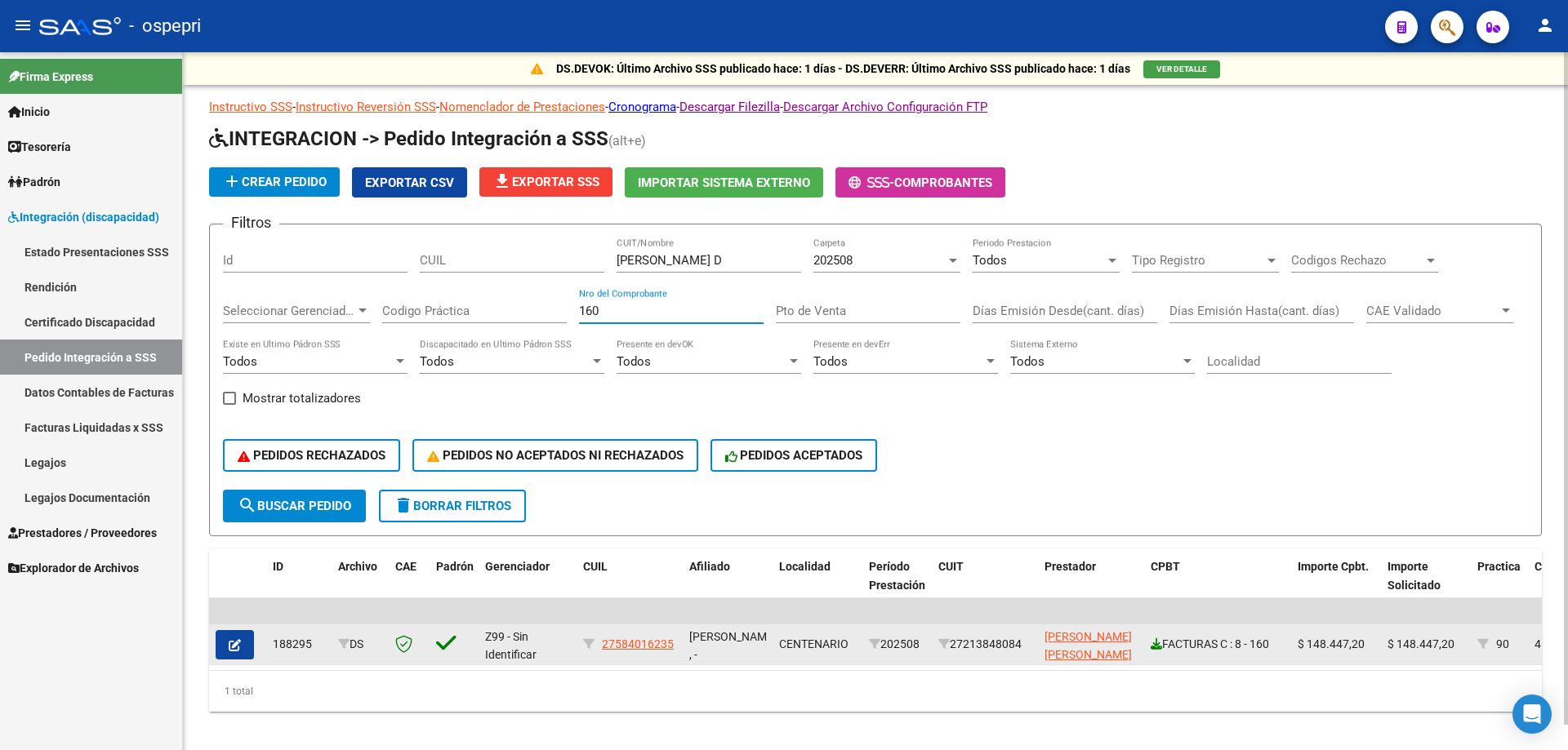
click at [1155, 645] on icon at bounding box center [1156, 644] width 11 height 11
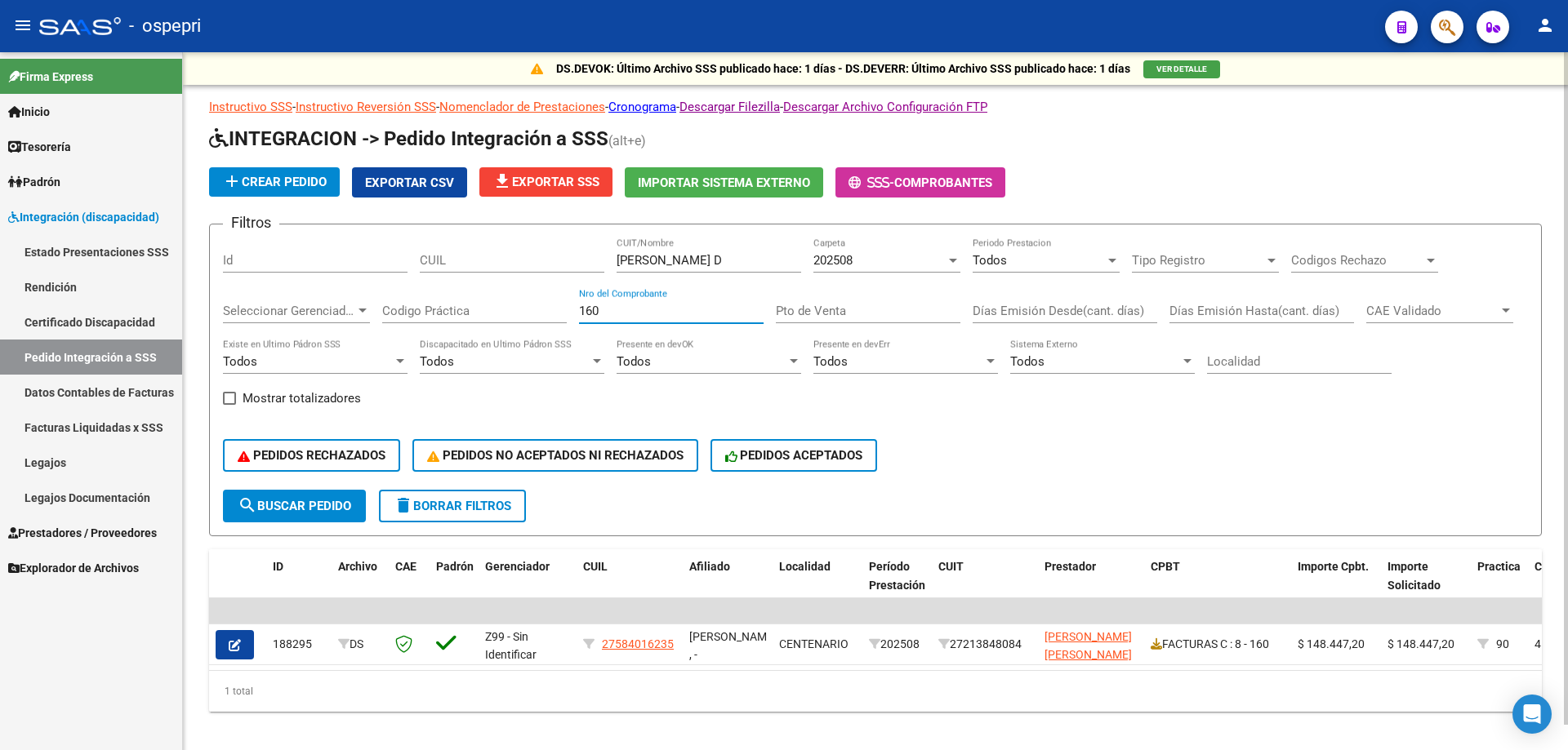
drag, startPoint x: 622, startPoint y: 308, endPoint x: 336, endPoint y: 295, distance: 286.3
click at [340, 296] on div "Filtros Id CUIL [PERSON_NAME] D CUIT/Nombre 202508 Carpeta Todos Periodo Presta…" at bounding box center [875, 364] width 1305 height 252
type input "118"
drag, startPoint x: 693, startPoint y: 260, endPoint x: 237, endPoint y: 267, distance: 456.1
click at [237, 267] on div "Filtros Id CUIL [PERSON_NAME] D CUIT/Nombre 202508 Carpeta Todos Periodo Presta…" at bounding box center [875, 364] width 1305 height 252
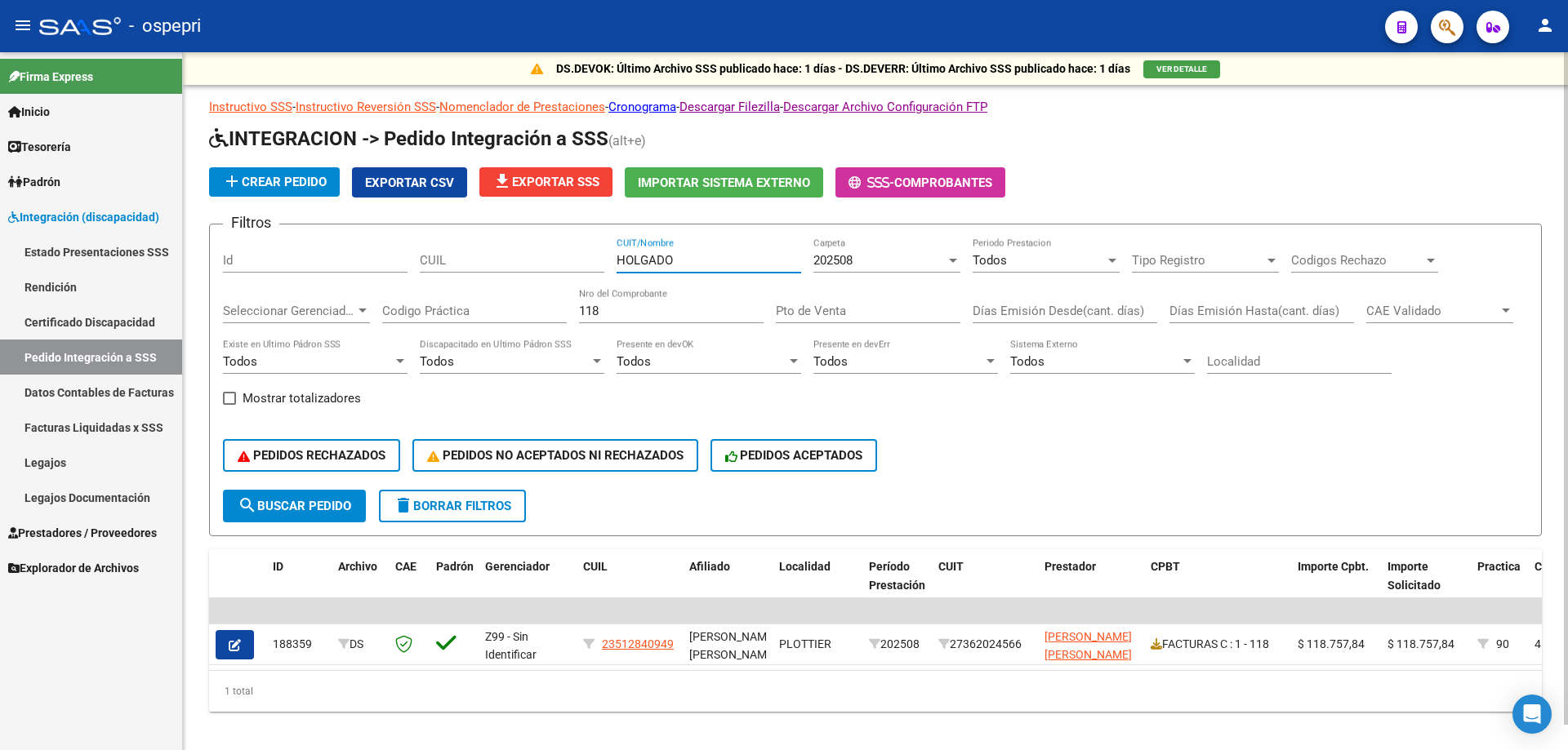
type input "HOLGADO"
drag, startPoint x: 560, startPoint y: 310, endPoint x: 239, endPoint y: 310, distance: 321.0
click at [250, 310] on div "Filtros Id CUIL HOLGADO CUIT/Nombre 202508 Carpeta Todos Periodo Prestacion Tip…" at bounding box center [875, 364] width 1305 height 252
type input "103"
click at [631, 259] on input "HOLGADO" at bounding box center [709, 261] width 185 height 15
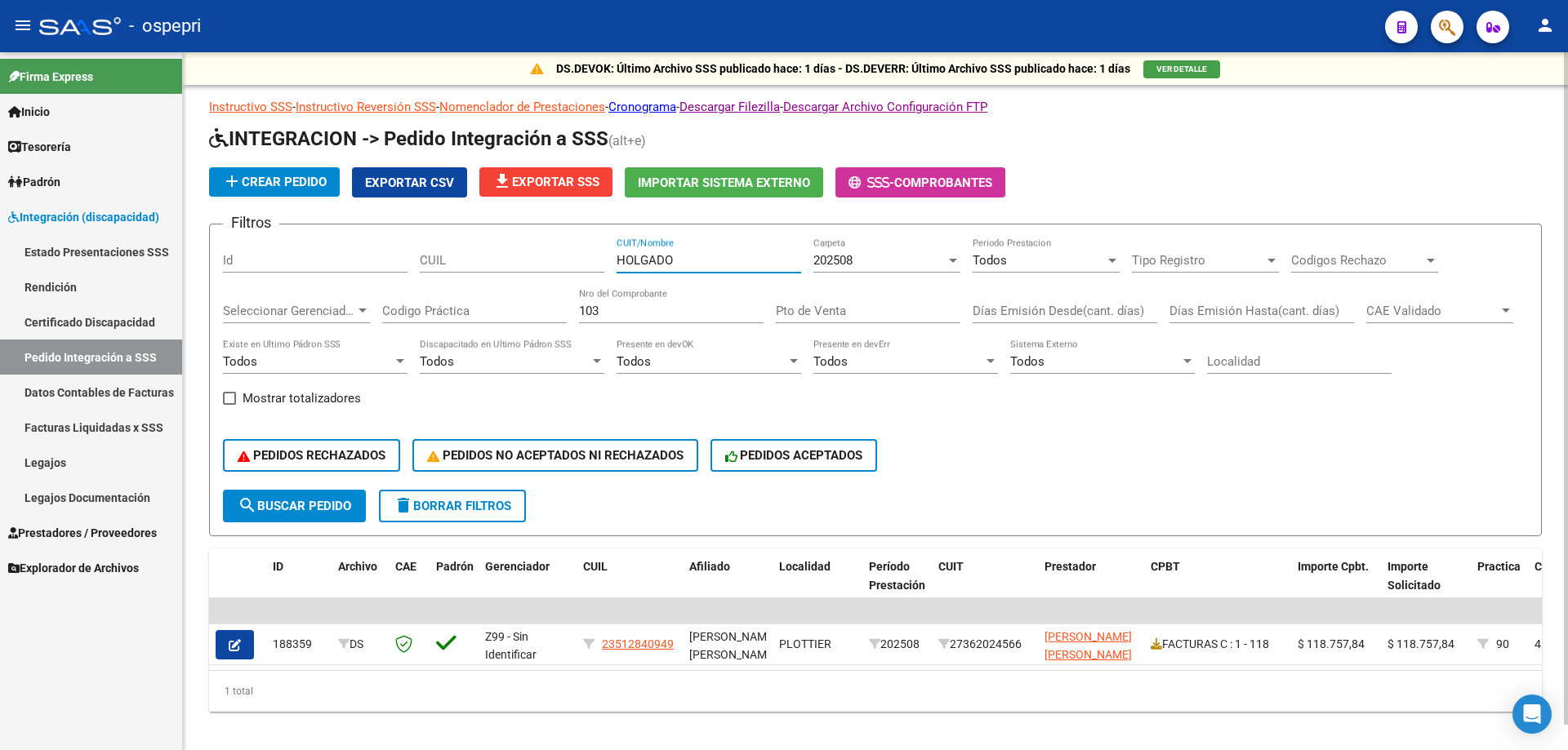
click at [632, 259] on input "HOLGADO" at bounding box center [709, 261] width 185 height 15
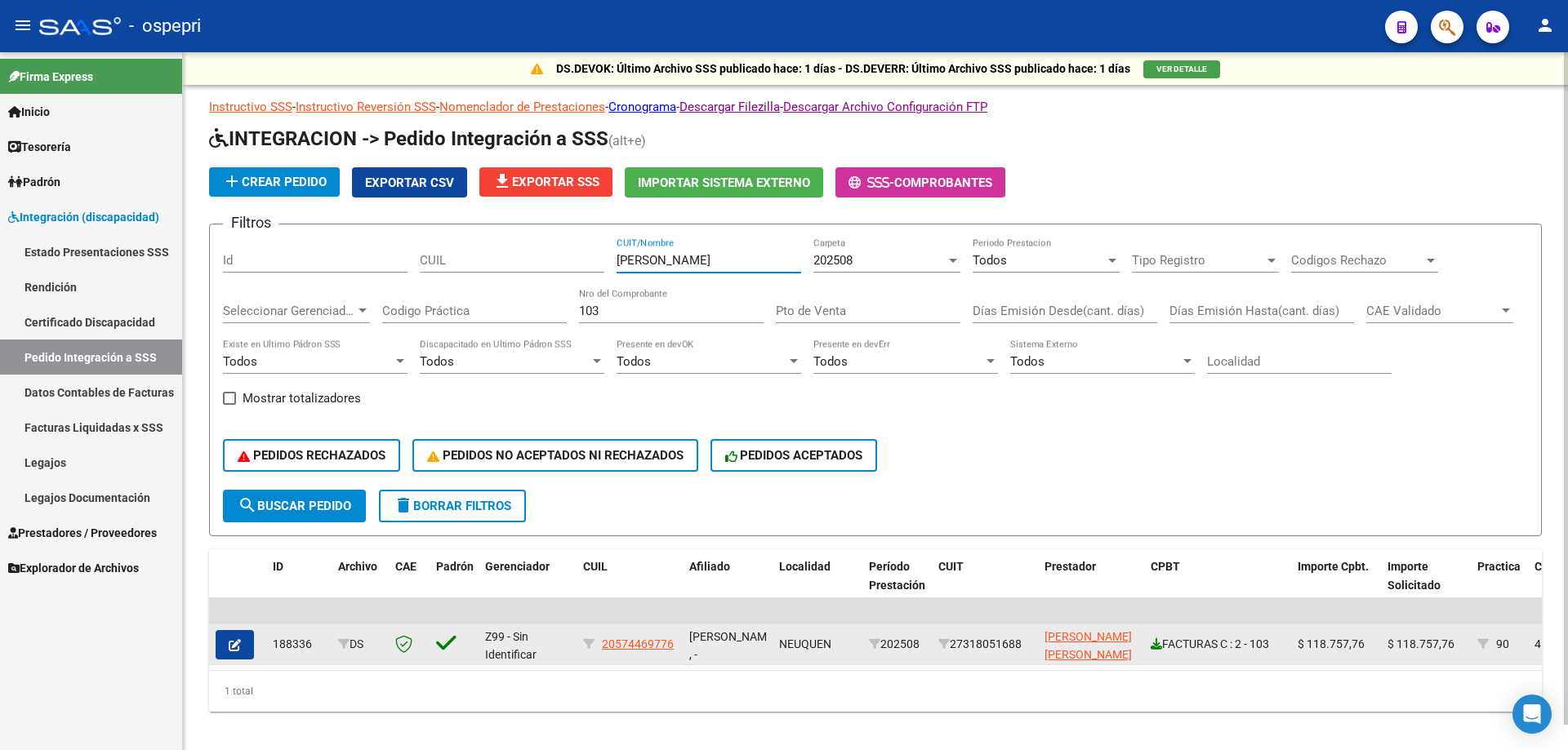
type input "[PERSON_NAME]"
click at [1159, 648] on icon at bounding box center [1156, 644] width 11 height 11
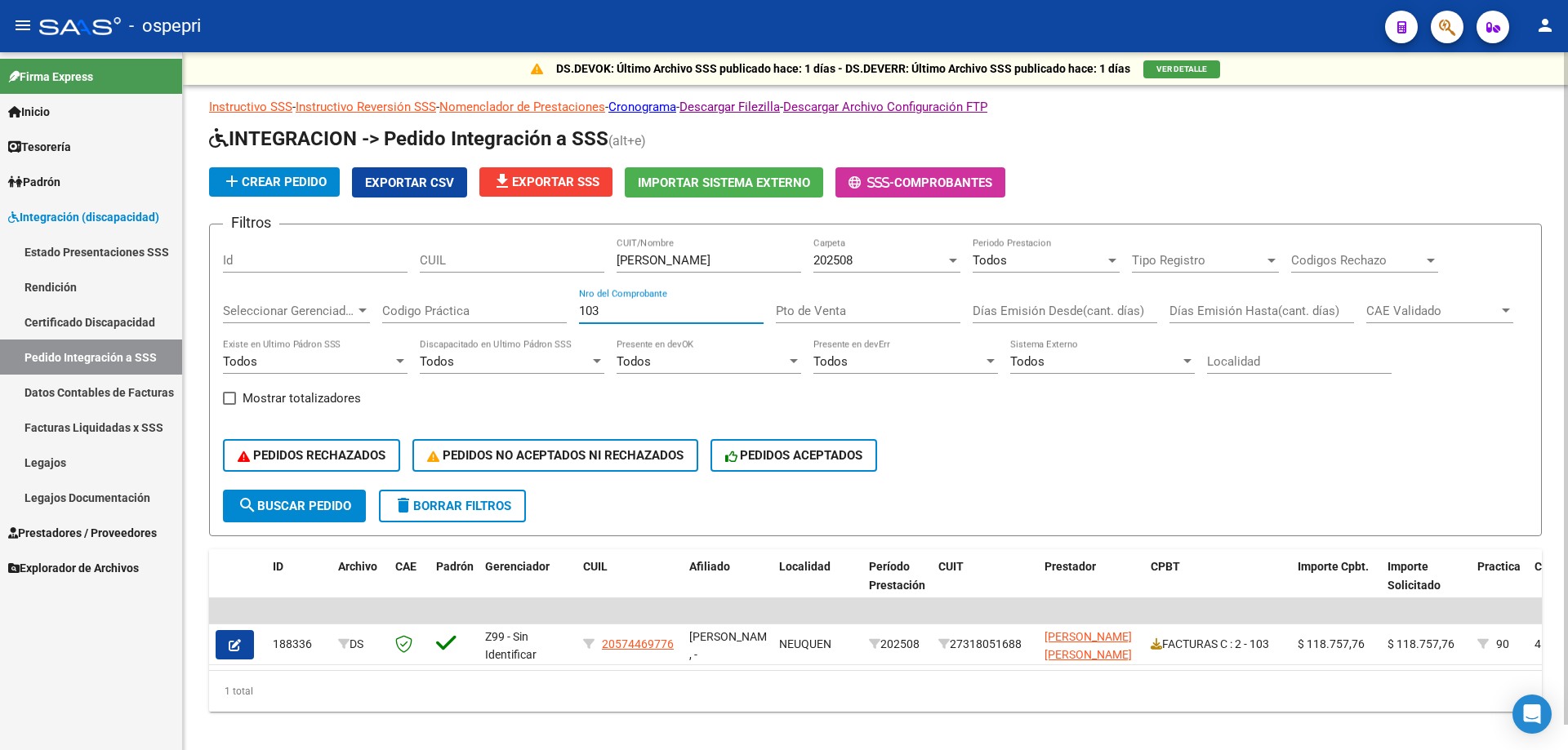
drag, startPoint x: 611, startPoint y: 310, endPoint x: 294, endPoint y: 310, distance: 317.0
click at [294, 310] on div "Filtros Id [PERSON_NAME] CUIT/Nombre 202508 Carpeta Todos Periodo Prestacion Ti…" at bounding box center [875, 364] width 1305 height 252
type input "767"
click at [656, 256] on input "[PERSON_NAME]" at bounding box center [709, 261] width 185 height 15
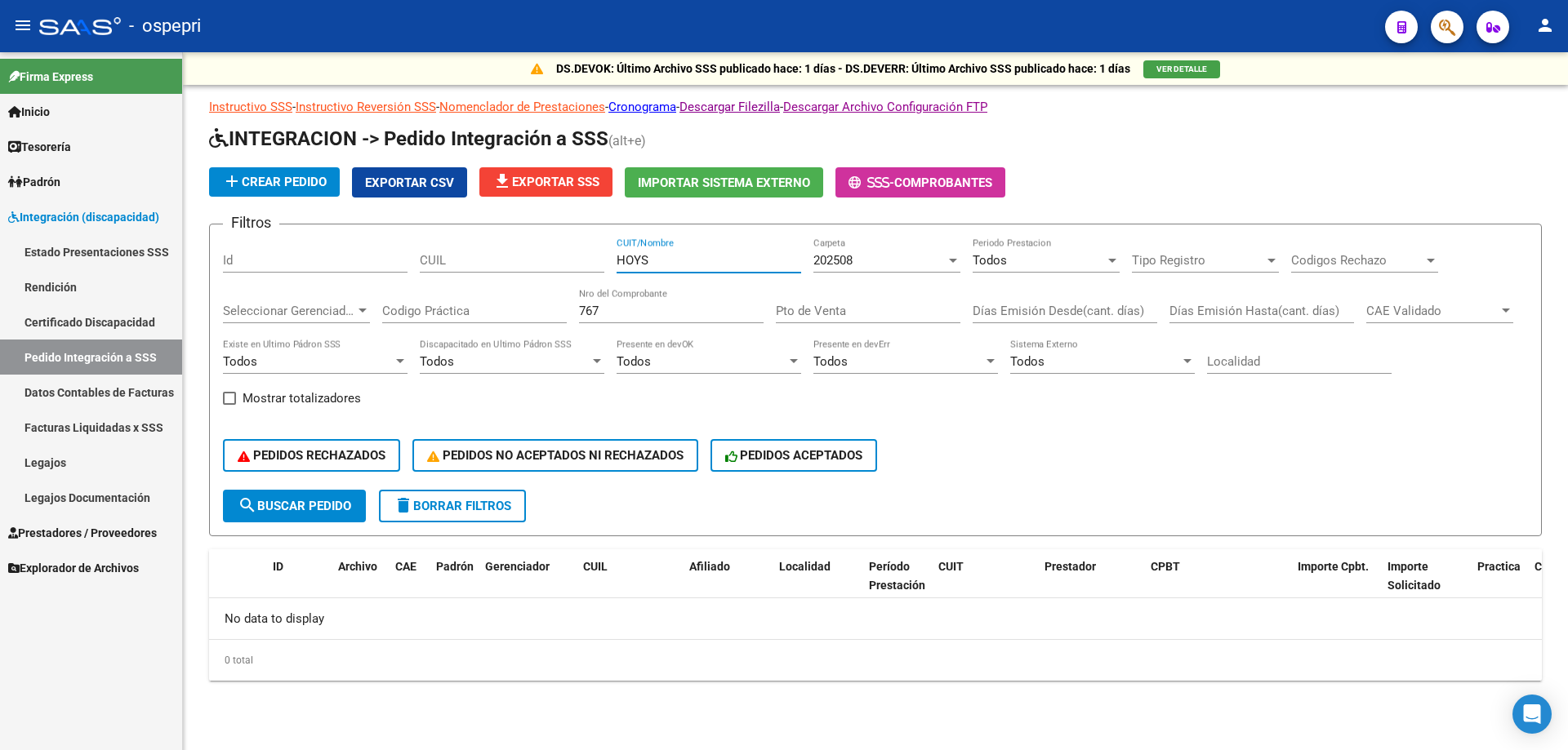
click at [641, 265] on input "HOYS" at bounding box center [709, 261] width 185 height 15
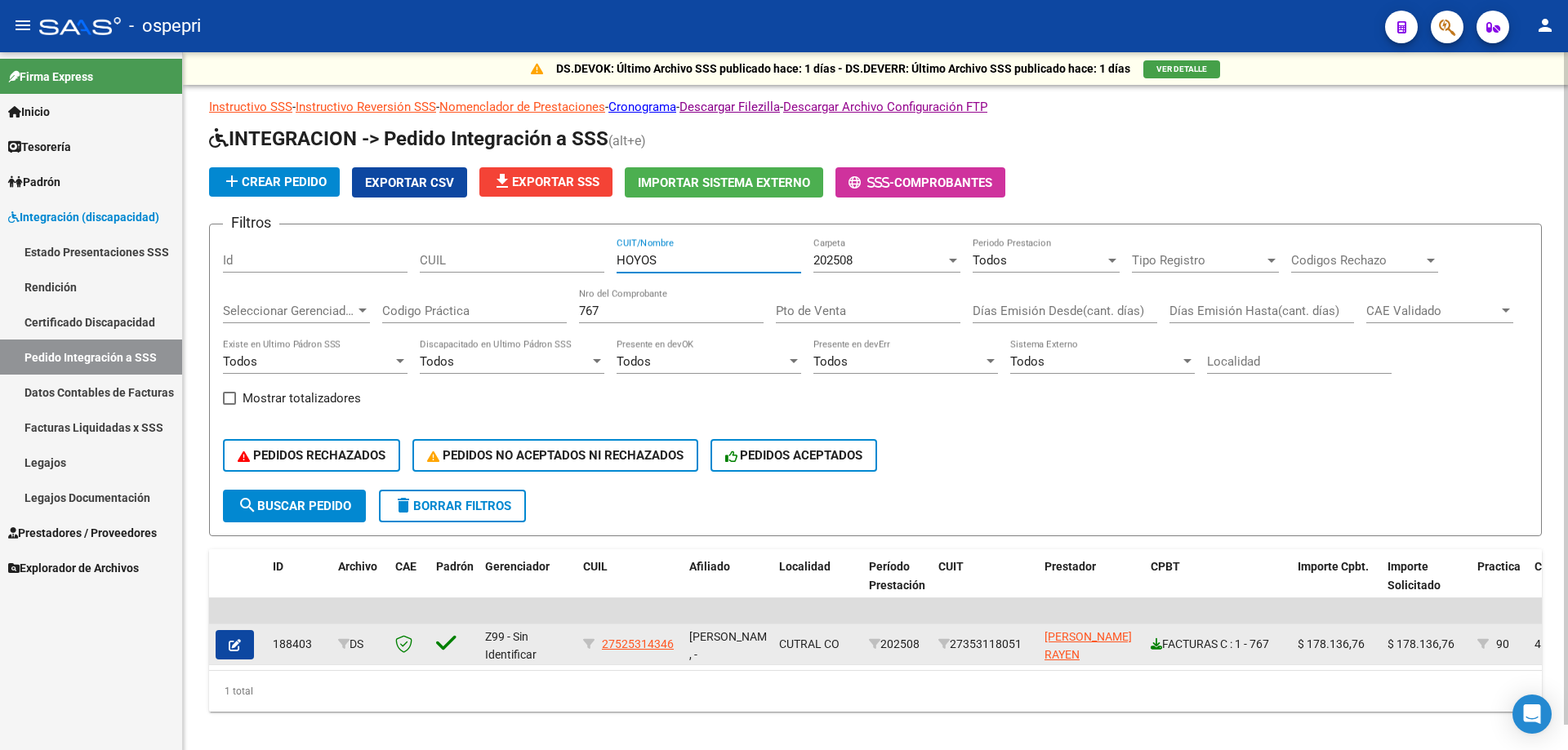
type input "HOYOS"
click at [1157, 639] on icon at bounding box center [1156, 644] width 11 height 11
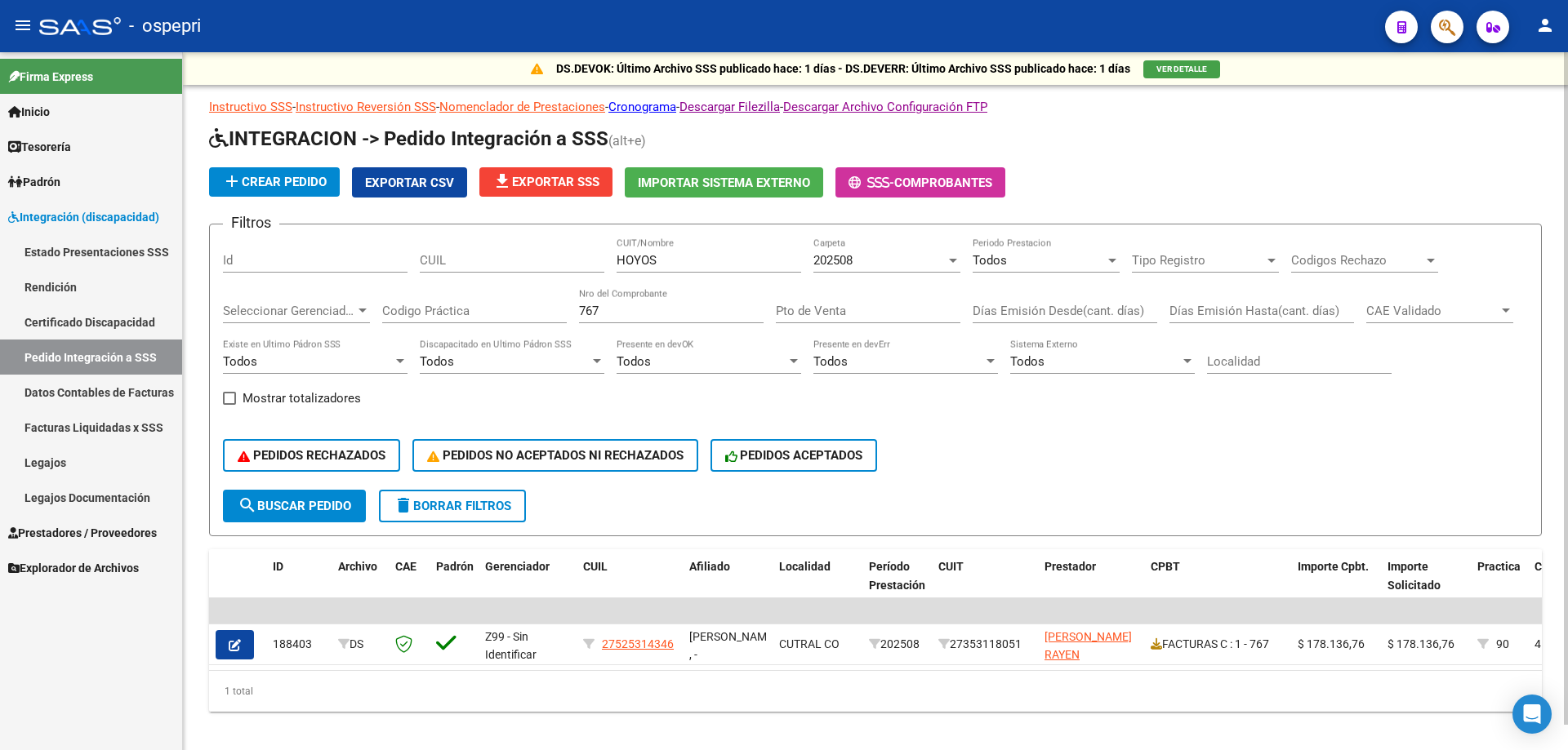
click at [590, 309] on input "767" at bounding box center [671, 311] width 185 height 15
type input "942"
click at [668, 259] on input "HOYOS" at bounding box center [709, 261] width 185 height 15
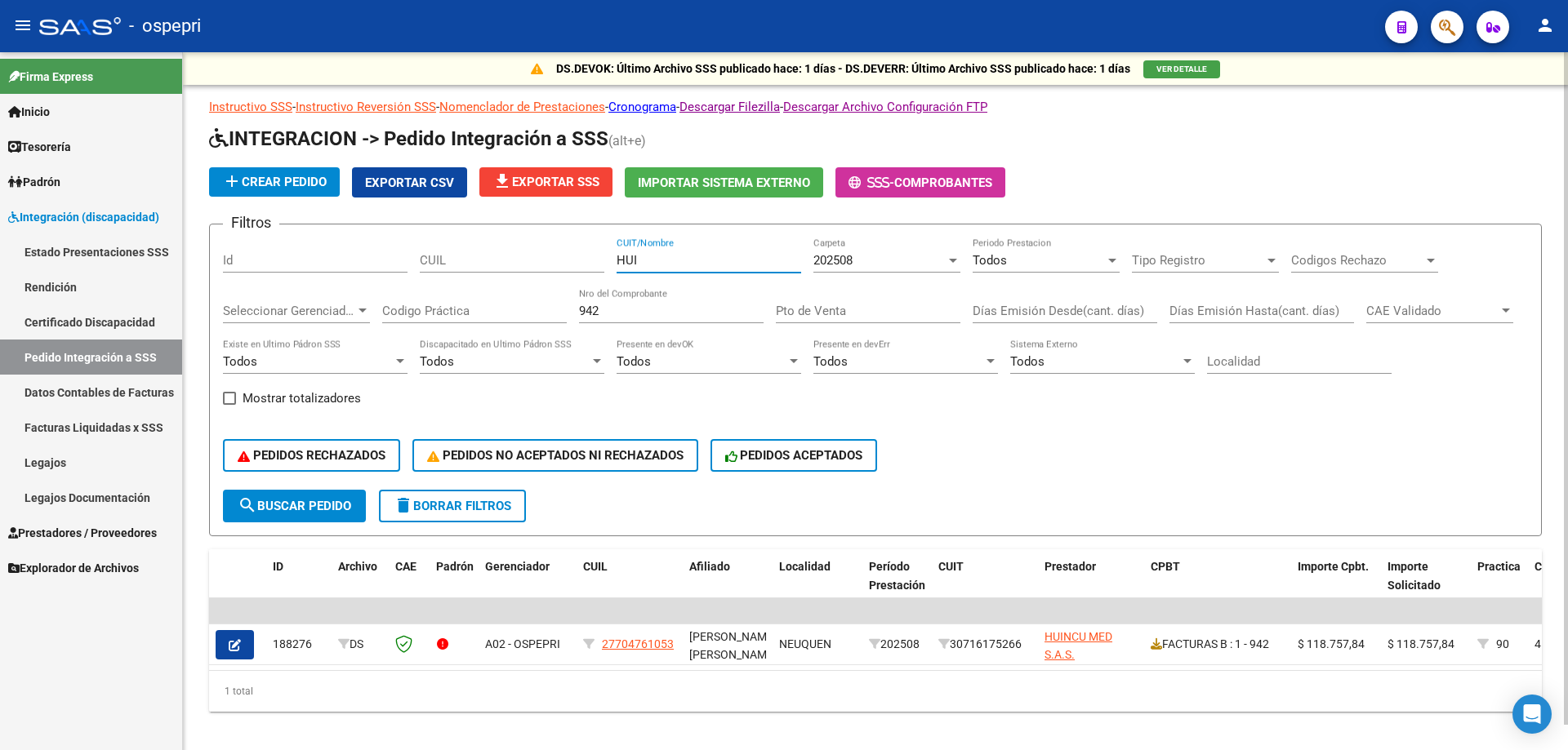
type input "HUI"
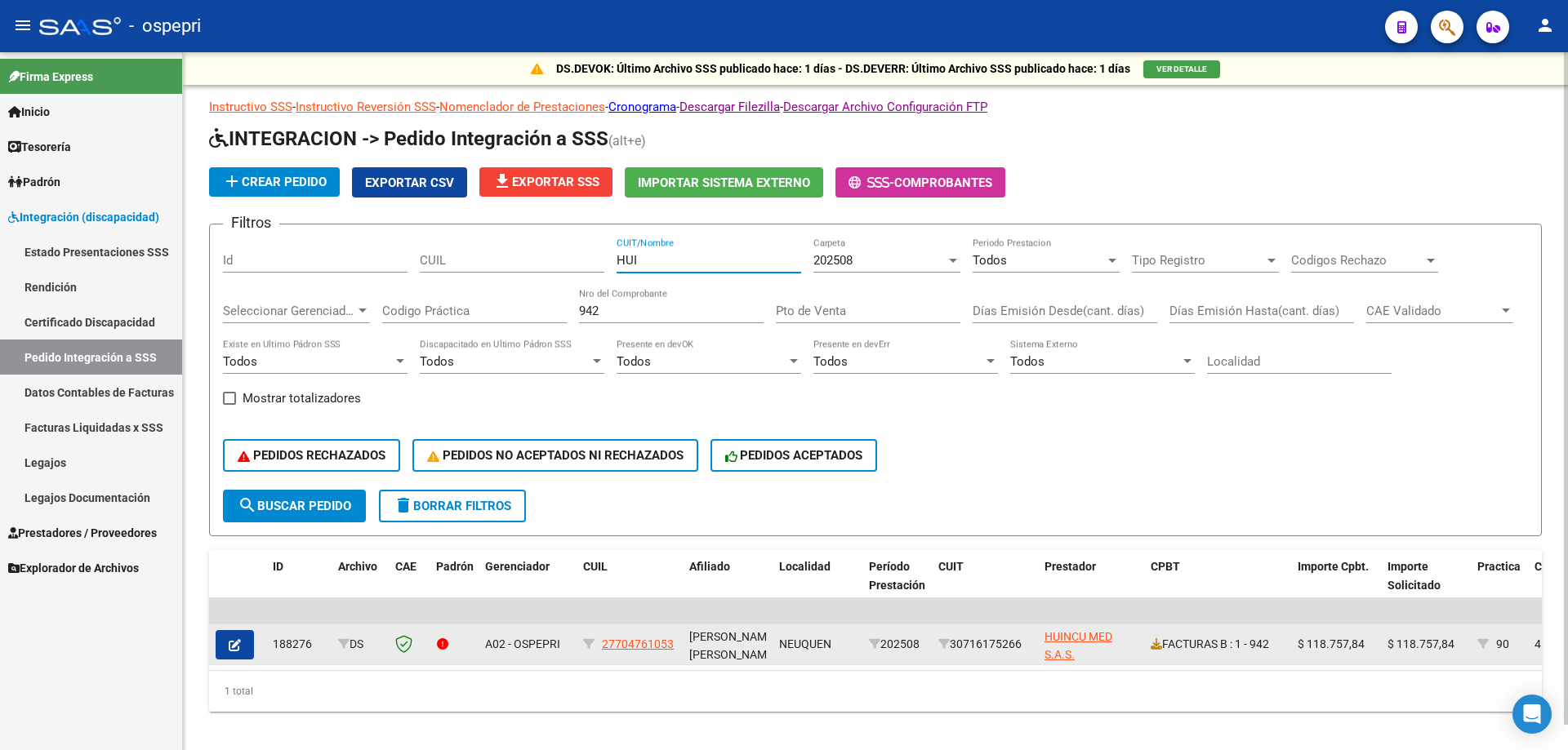
click at [1154, 651] on div "FACTURAS B : 1 - 942" at bounding box center [1217, 644] width 134 height 19
click at [1162, 644] on div "FACTURAS B : 1 - 942" at bounding box center [1217, 644] width 134 height 19
click at [1158, 645] on icon at bounding box center [1156, 644] width 11 height 11
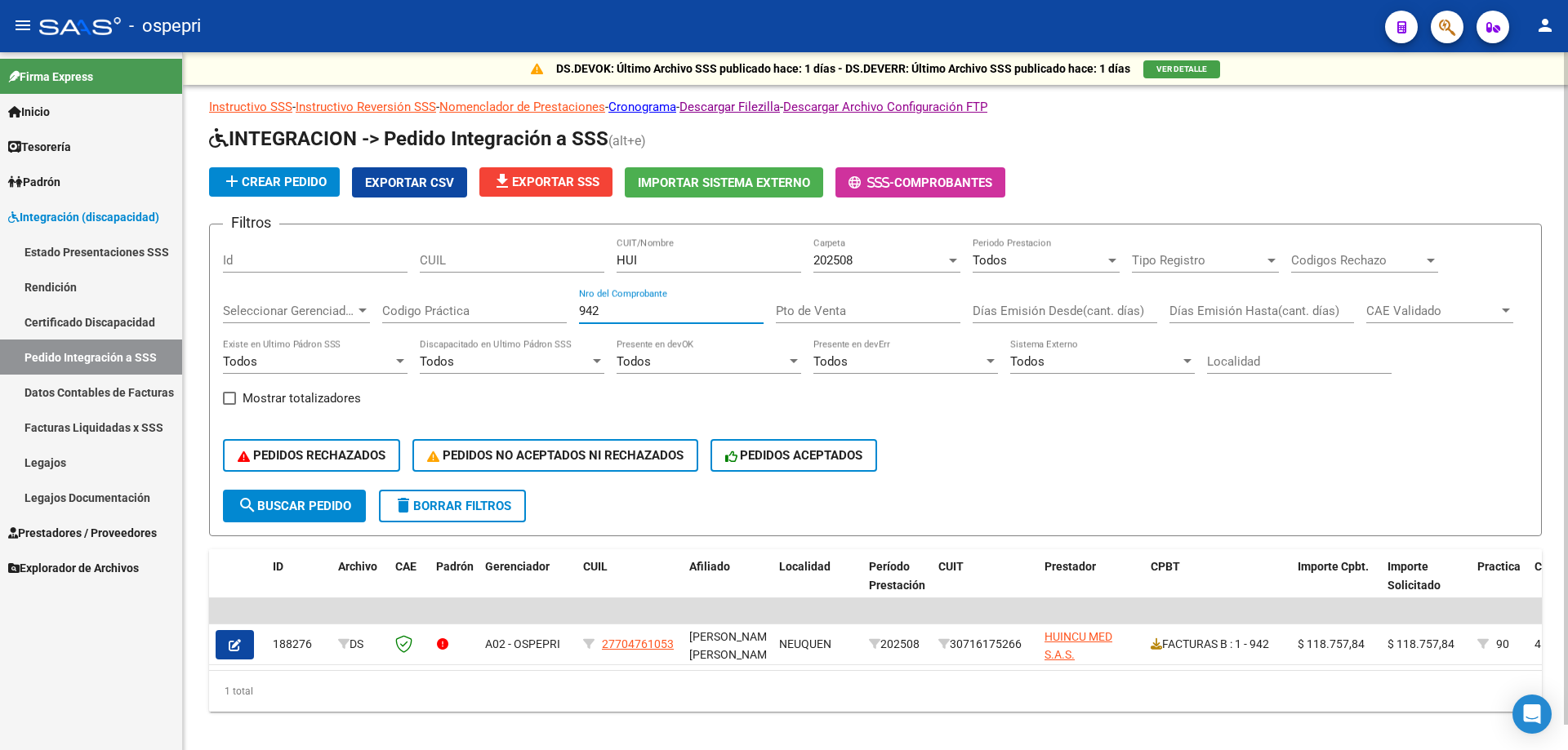
click at [659, 310] on input "942" at bounding box center [671, 311] width 185 height 15
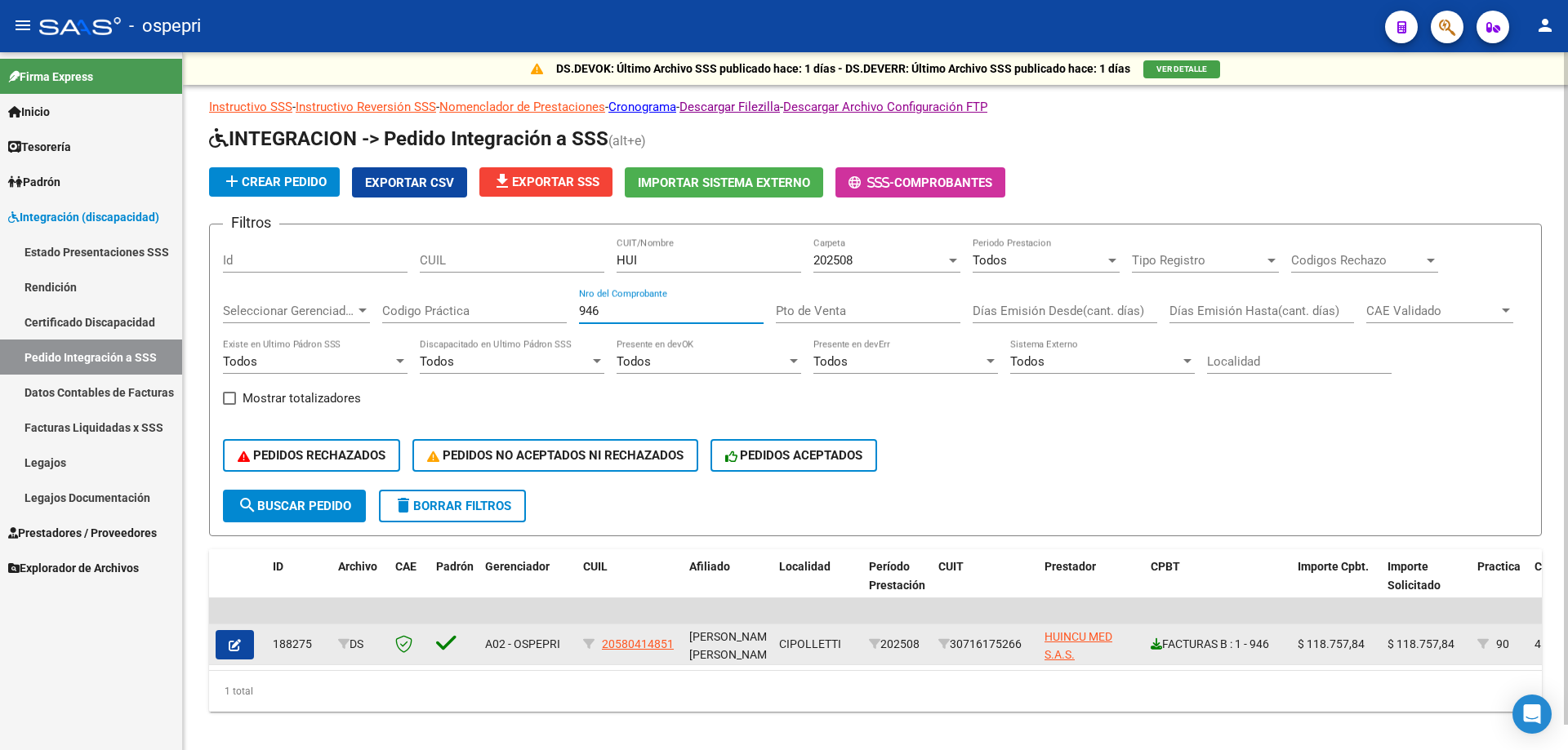
click at [1155, 643] on icon at bounding box center [1156, 644] width 11 height 11
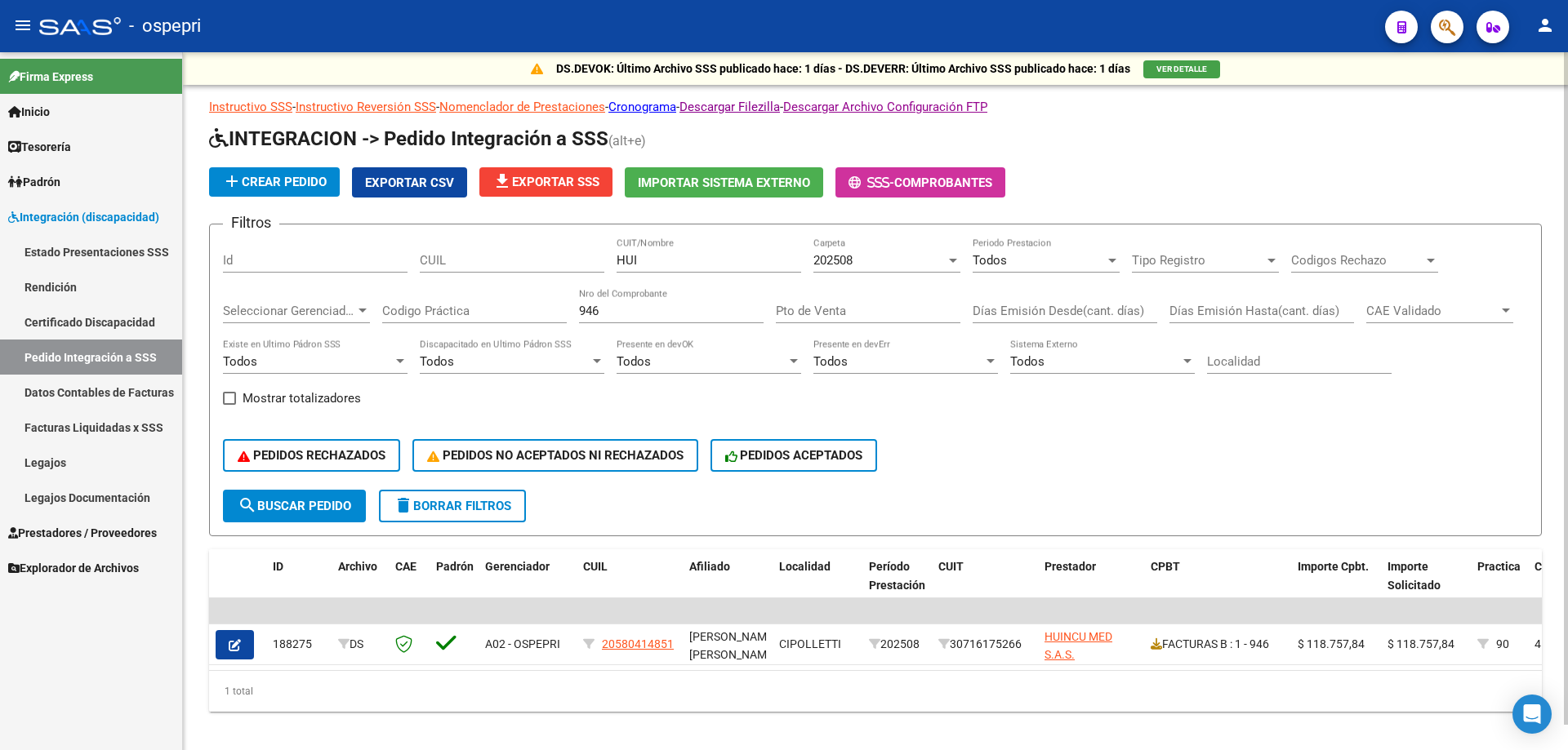
click at [620, 311] on input "946" at bounding box center [671, 311] width 185 height 15
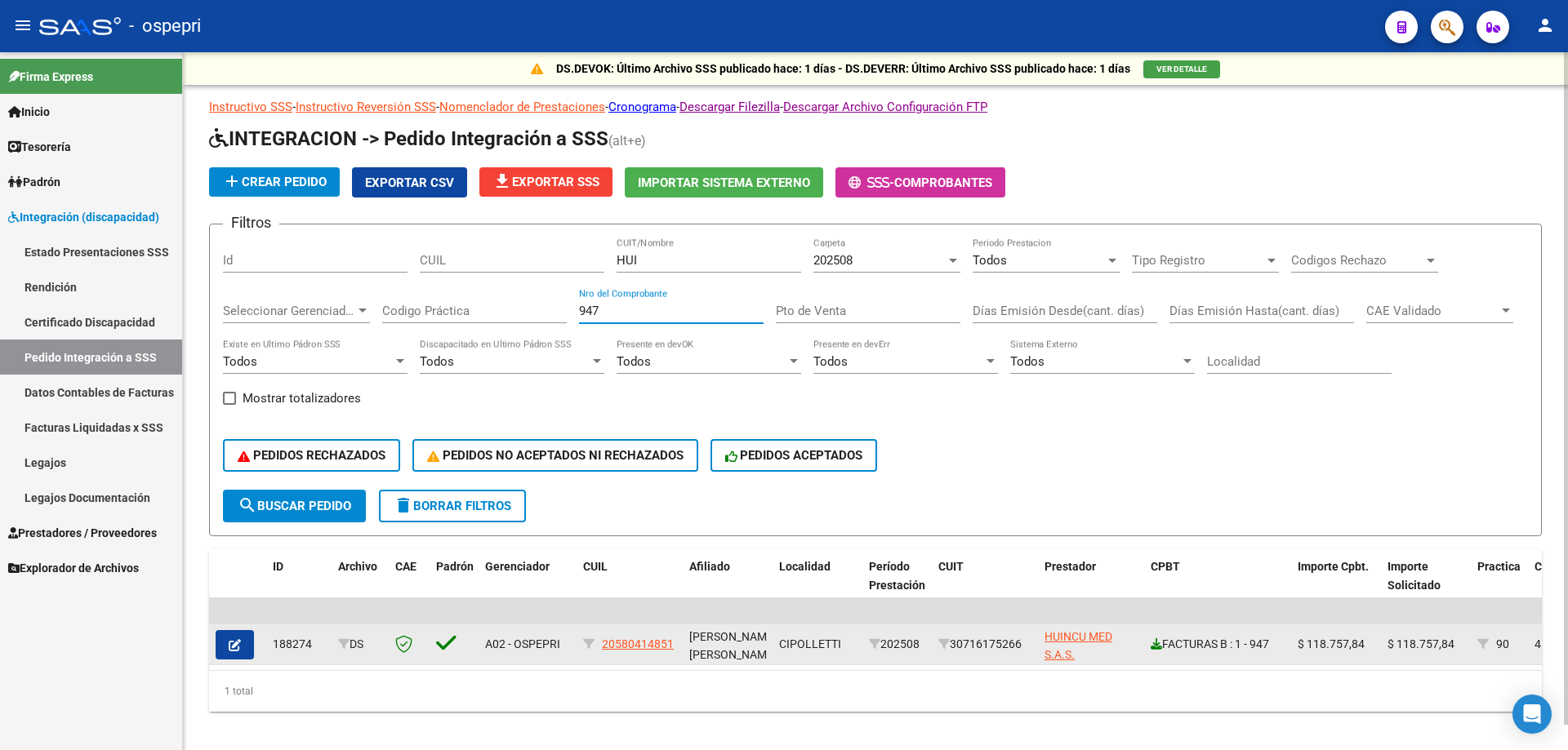
click at [1160, 643] on icon at bounding box center [1156, 644] width 11 height 11
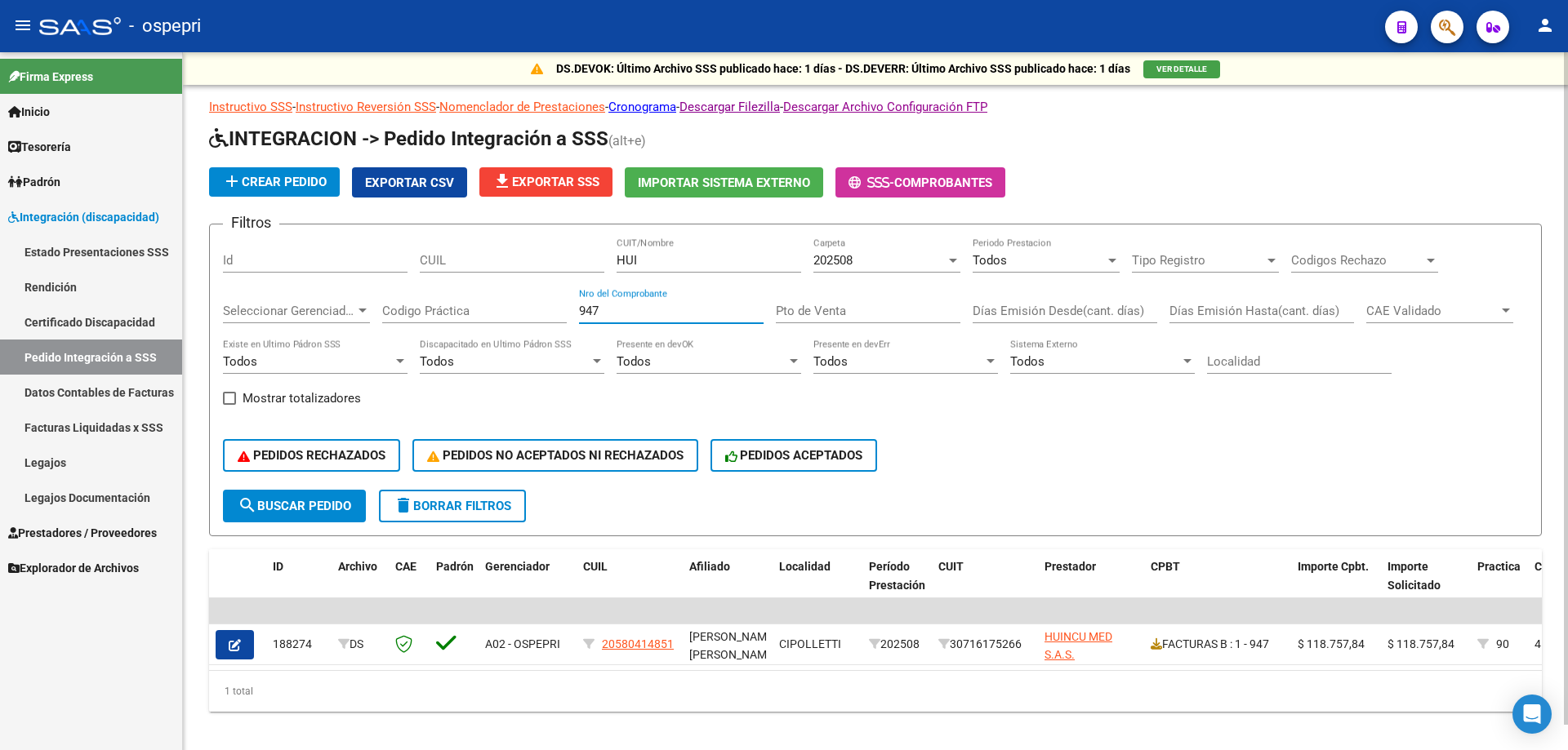
click at [640, 316] on input "947" at bounding box center [671, 311] width 185 height 15
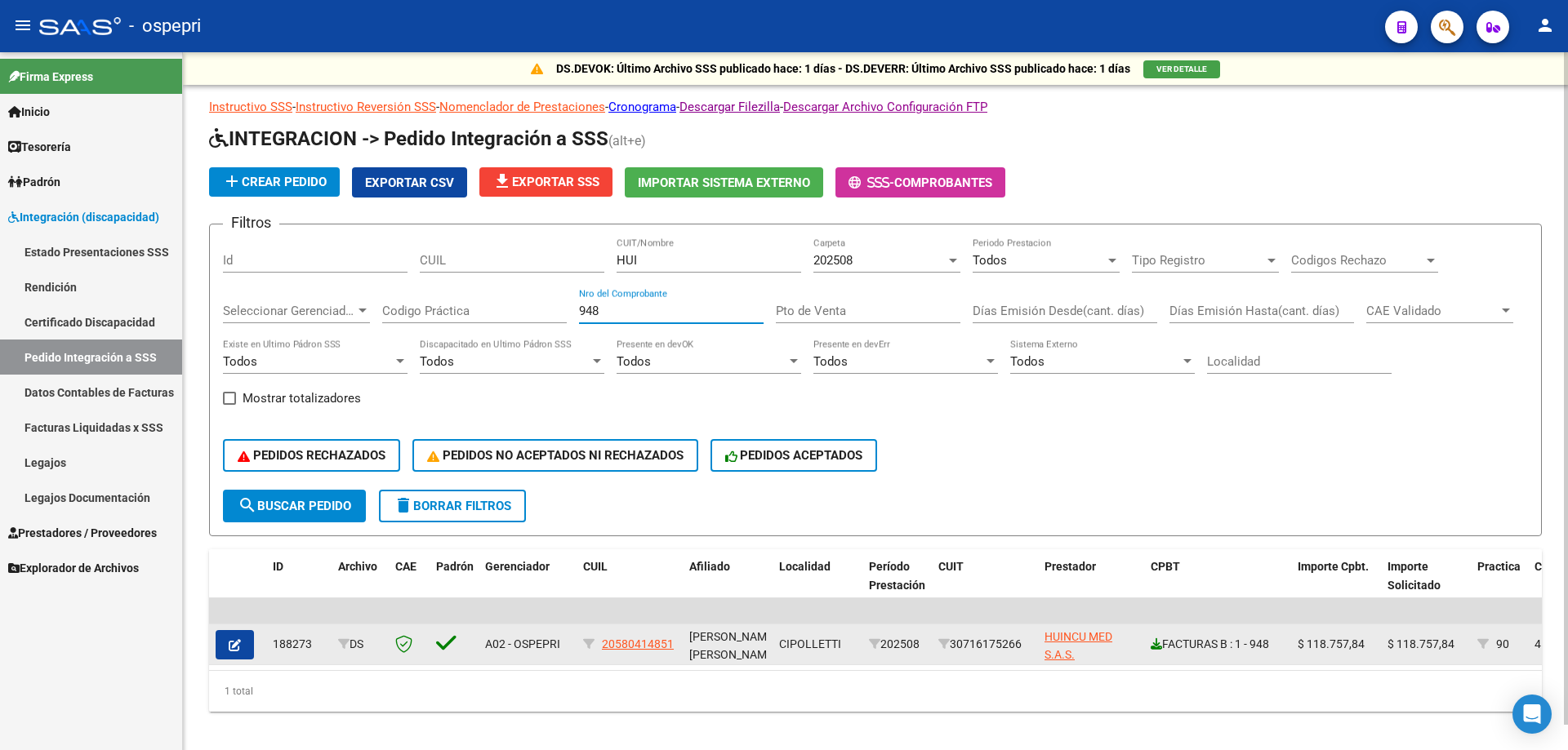
click at [1152, 648] on datatable-body-cell "FACTURAS B : 1 - 948" at bounding box center [1217, 644] width 147 height 40
click at [1152, 648] on icon at bounding box center [1156, 644] width 11 height 11
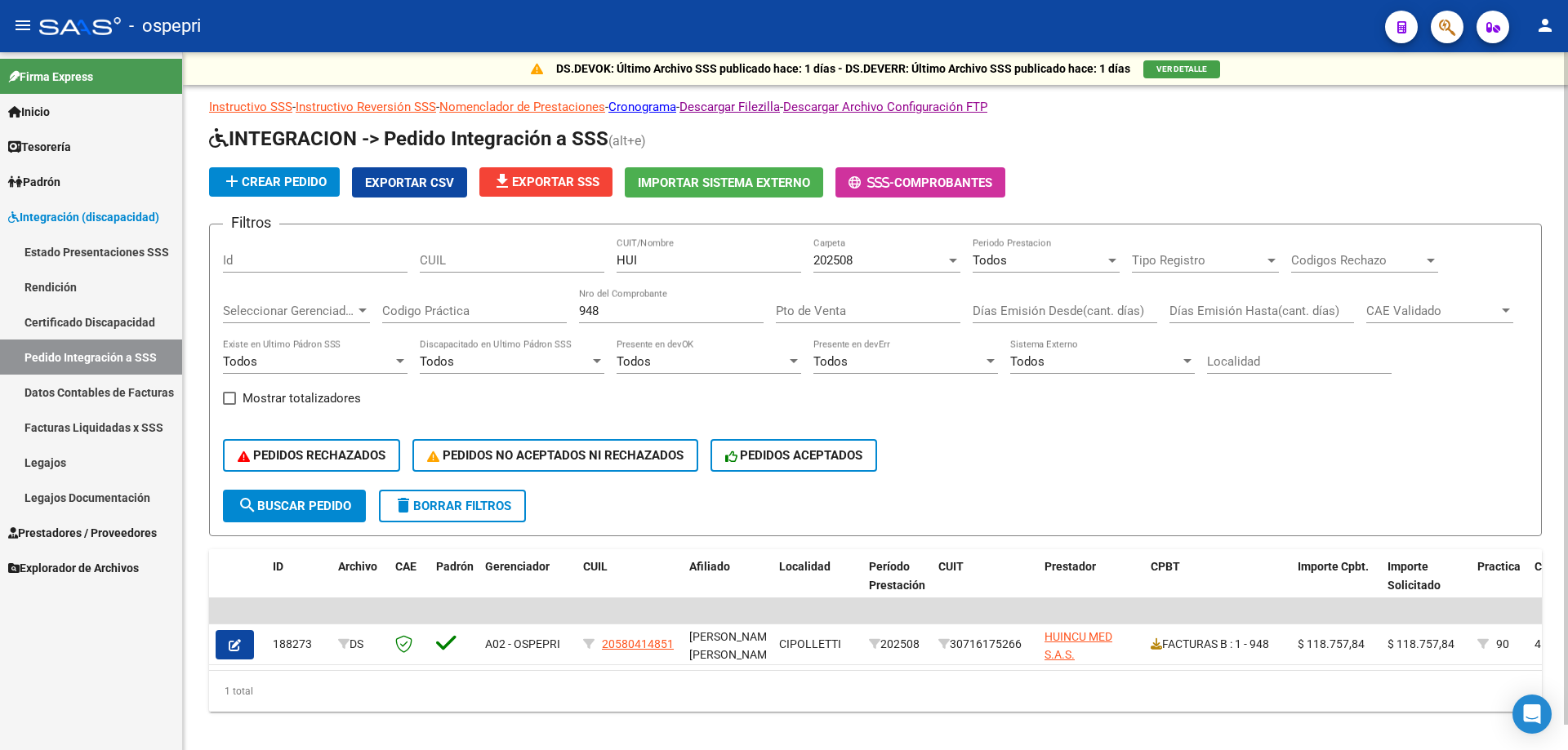
click at [615, 307] on input "948" at bounding box center [671, 311] width 185 height 15
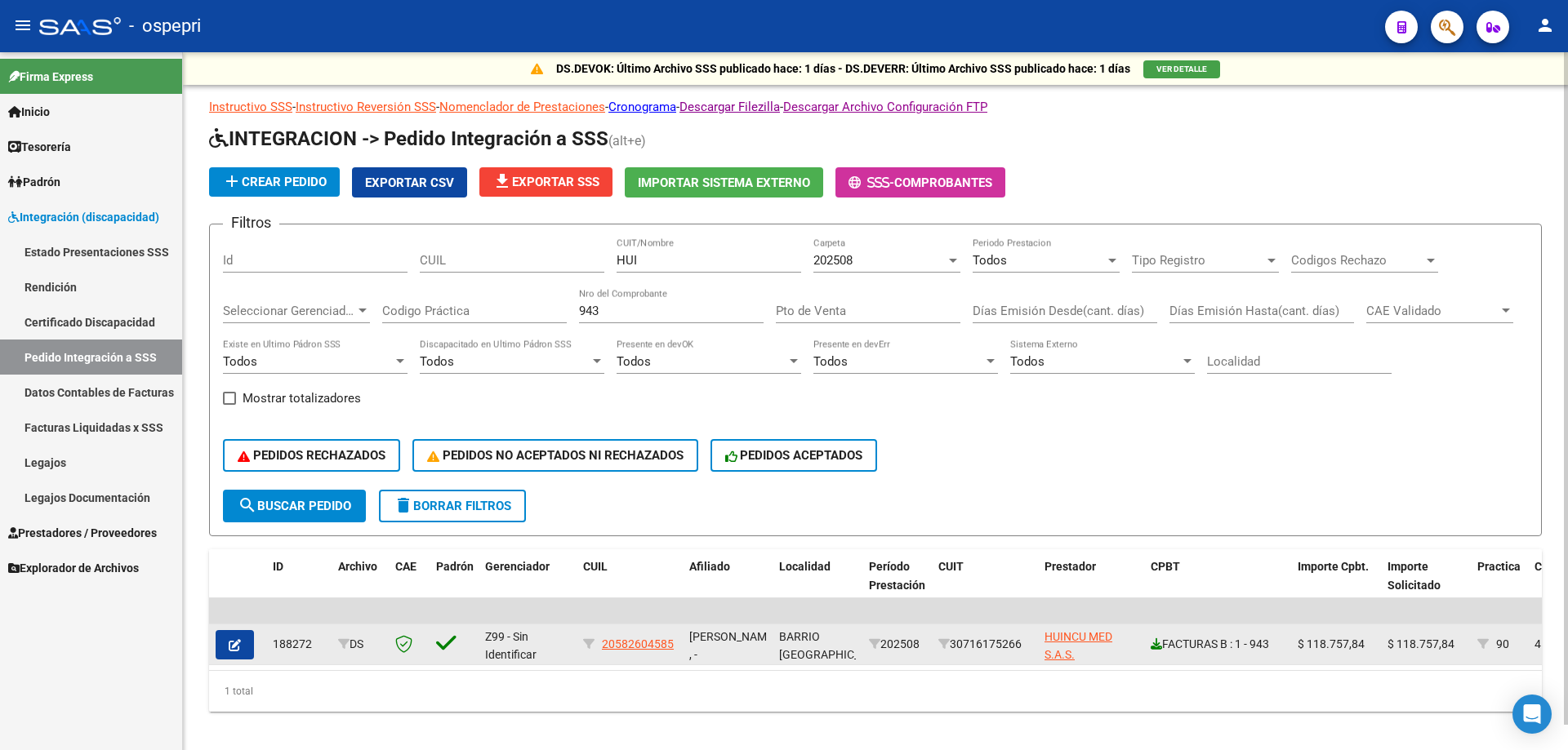
click at [1156, 646] on icon at bounding box center [1156, 644] width 11 height 11
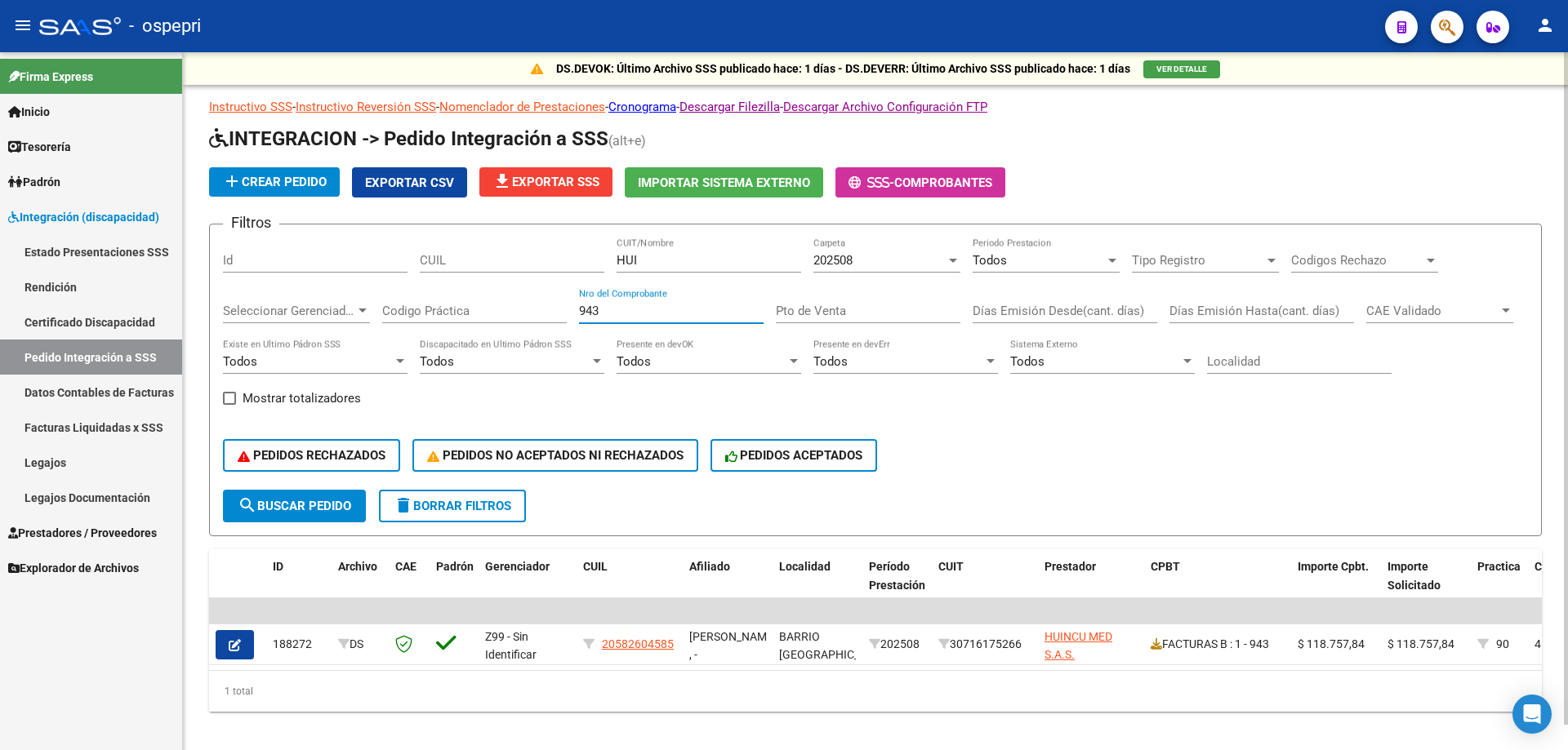
click at [622, 317] on input "943" at bounding box center [671, 311] width 185 height 15
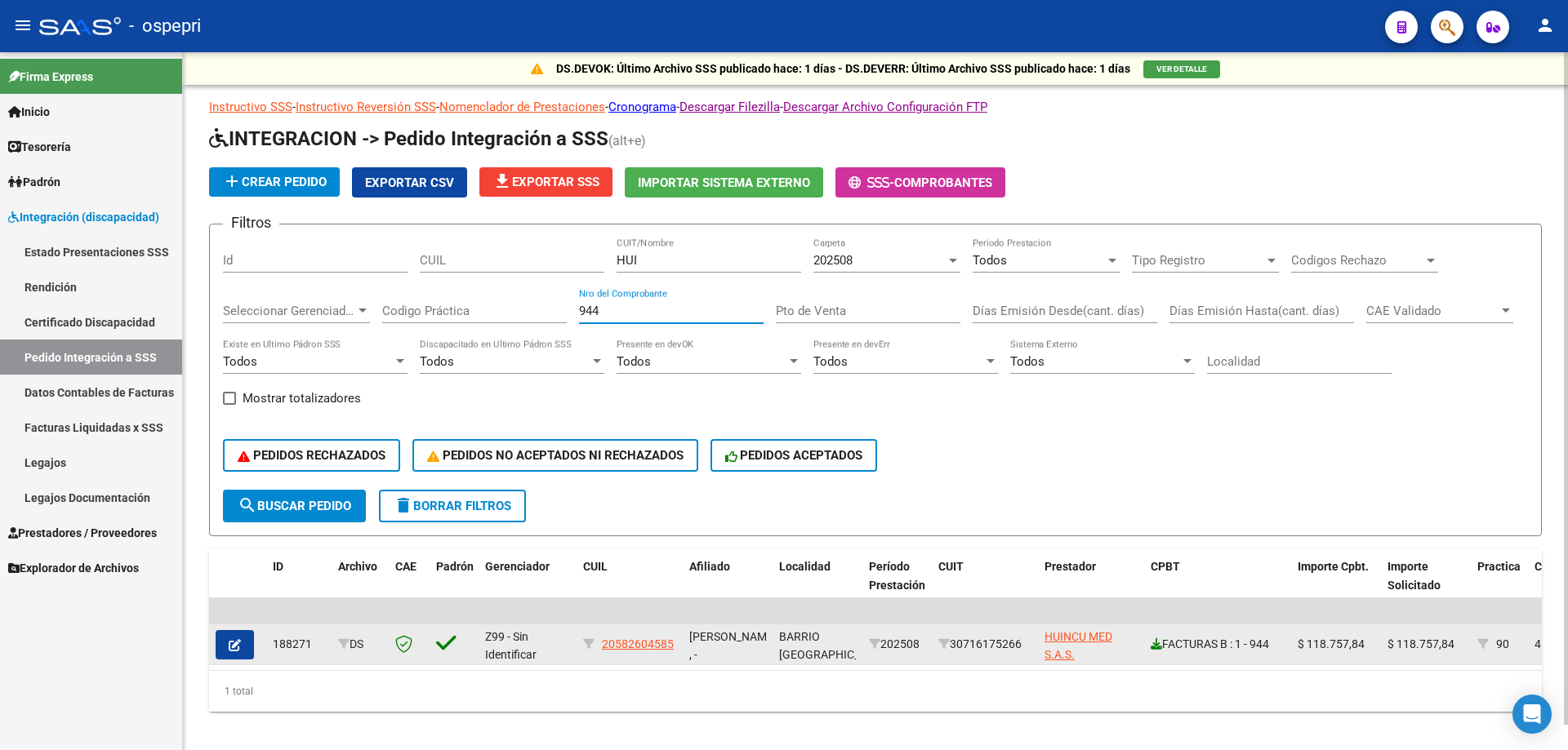
click at [1155, 645] on icon at bounding box center [1156, 644] width 11 height 11
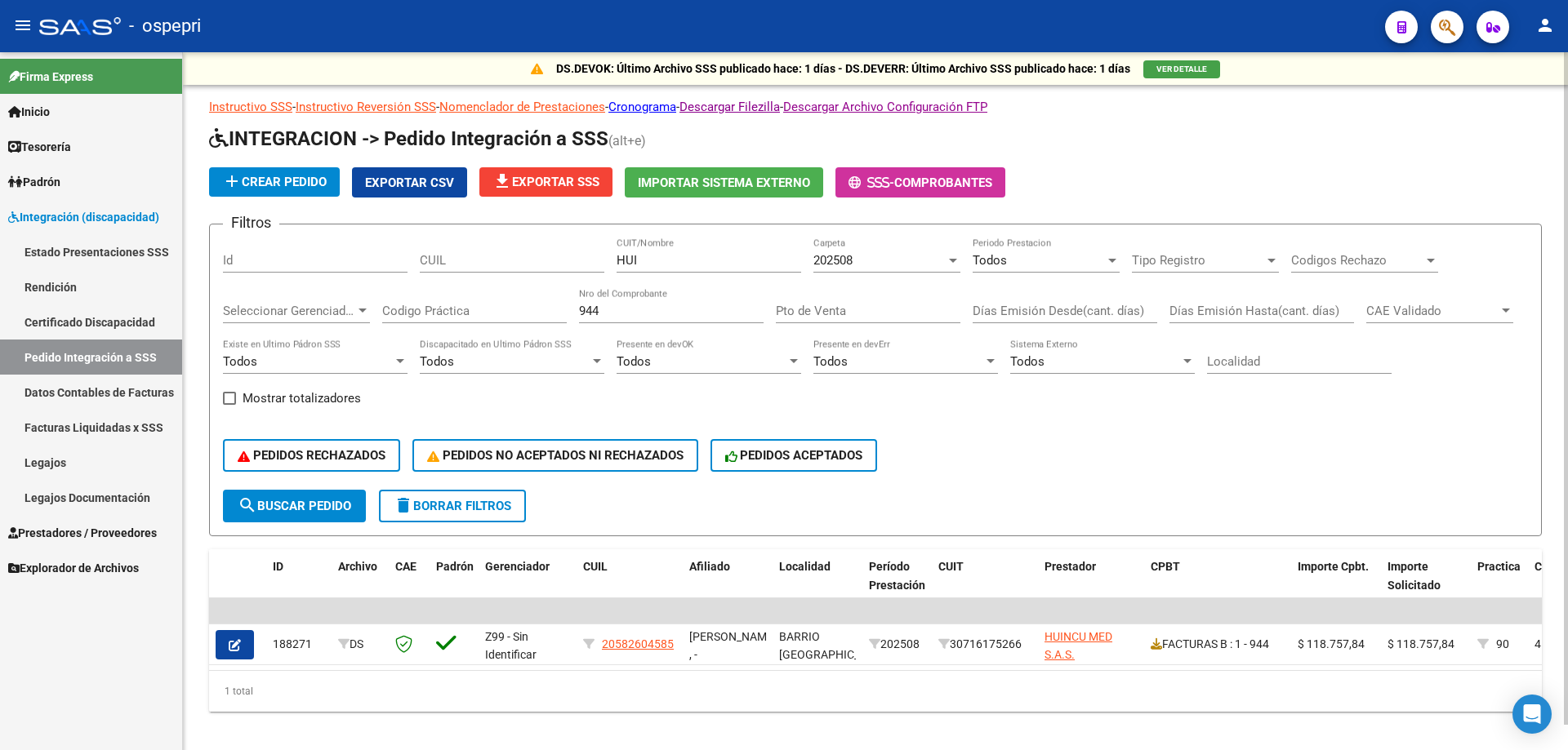
click at [683, 308] on input "944" at bounding box center [671, 311] width 185 height 15
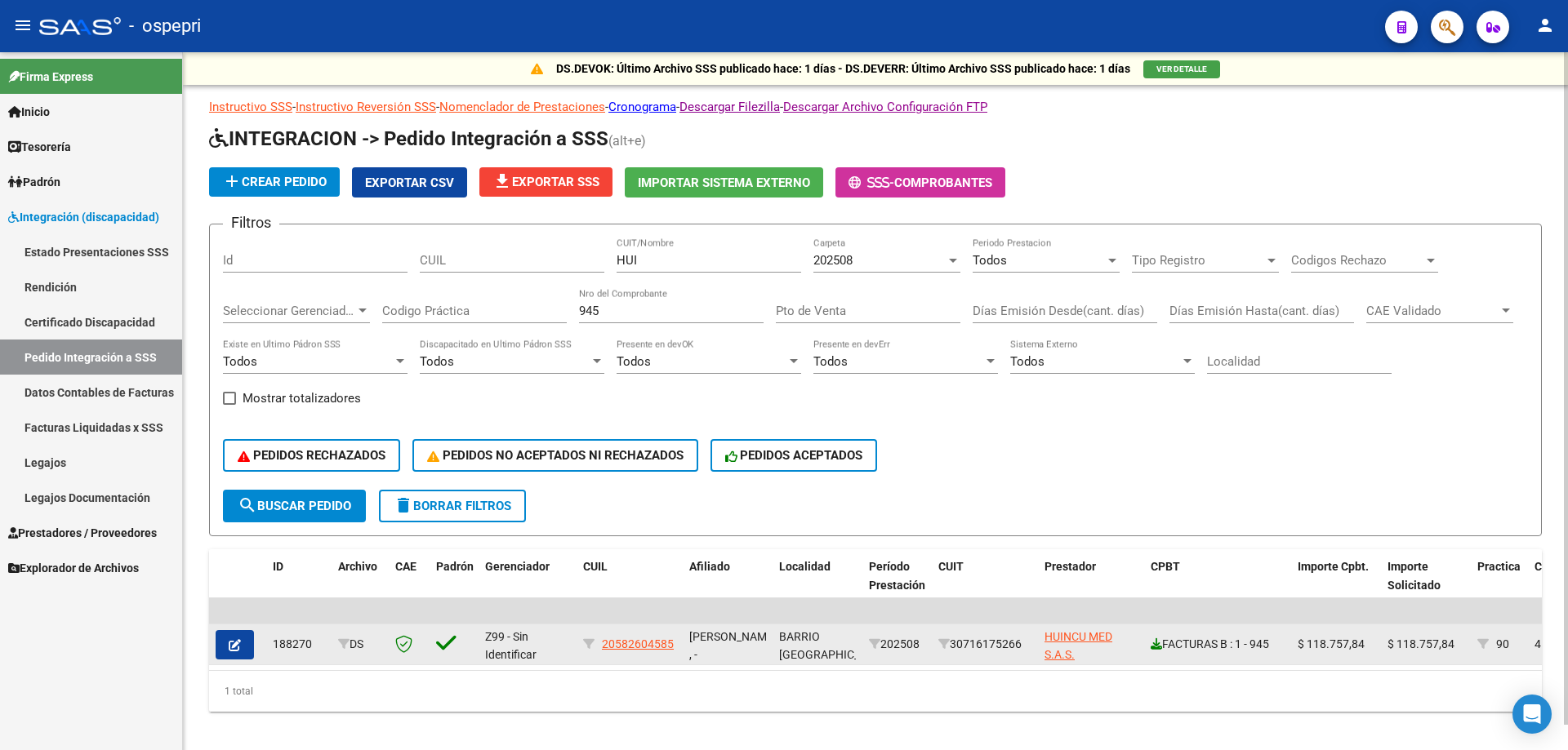
click at [1158, 642] on icon at bounding box center [1156, 644] width 11 height 11
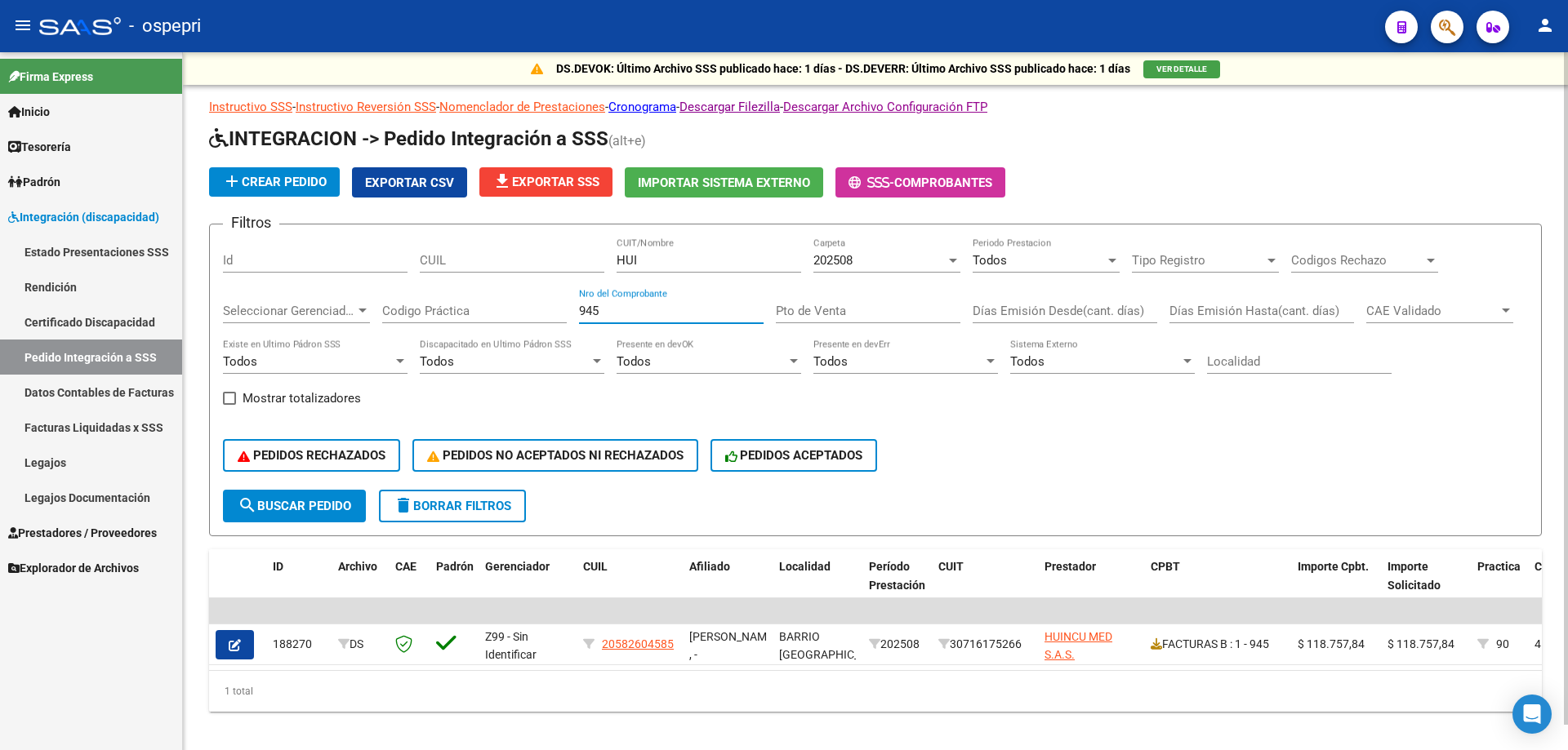
drag, startPoint x: 644, startPoint y: 313, endPoint x: 386, endPoint y: 319, distance: 258.1
click at [386, 319] on div "Filtros Id CUIL HUI CUIT/Nombre 202508 Carpeta Todos Periodo Prestacion Tipo Re…" at bounding box center [875, 364] width 1305 height 252
type input "678"
drag, startPoint x: 656, startPoint y: 257, endPoint x: 280, endPoint y: 252, distance: 376.0
click at [329, 254] on div "Filtros Id CUIL HUI CUIT/Nombre 202508 Carpeta Todos Periodo Prestacion Tipo Re…" at bounding box center [875, 364] width 1305 height 252
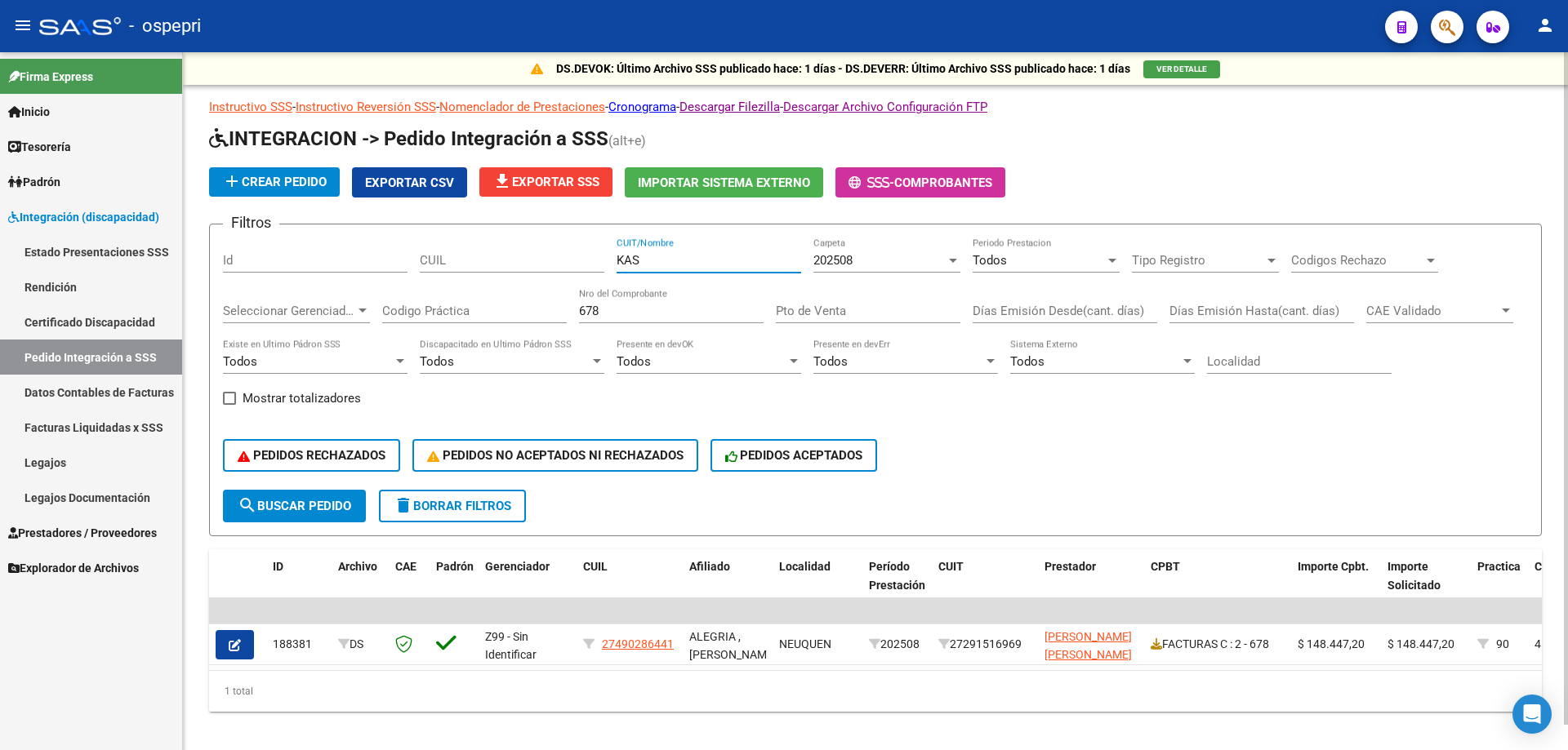
drag, startPoint x: 684, startPoint y: 263, endPoint x: 381, endPoint y: 283, distance: 303.7
click at [381, 283] on div "Filtros Id CUIL KAS CUIT/Nombre 202508 Carpeta Todos Periodo Prestacion Tipo Re…" at bounding box center [875, 364] width 1305 height 252
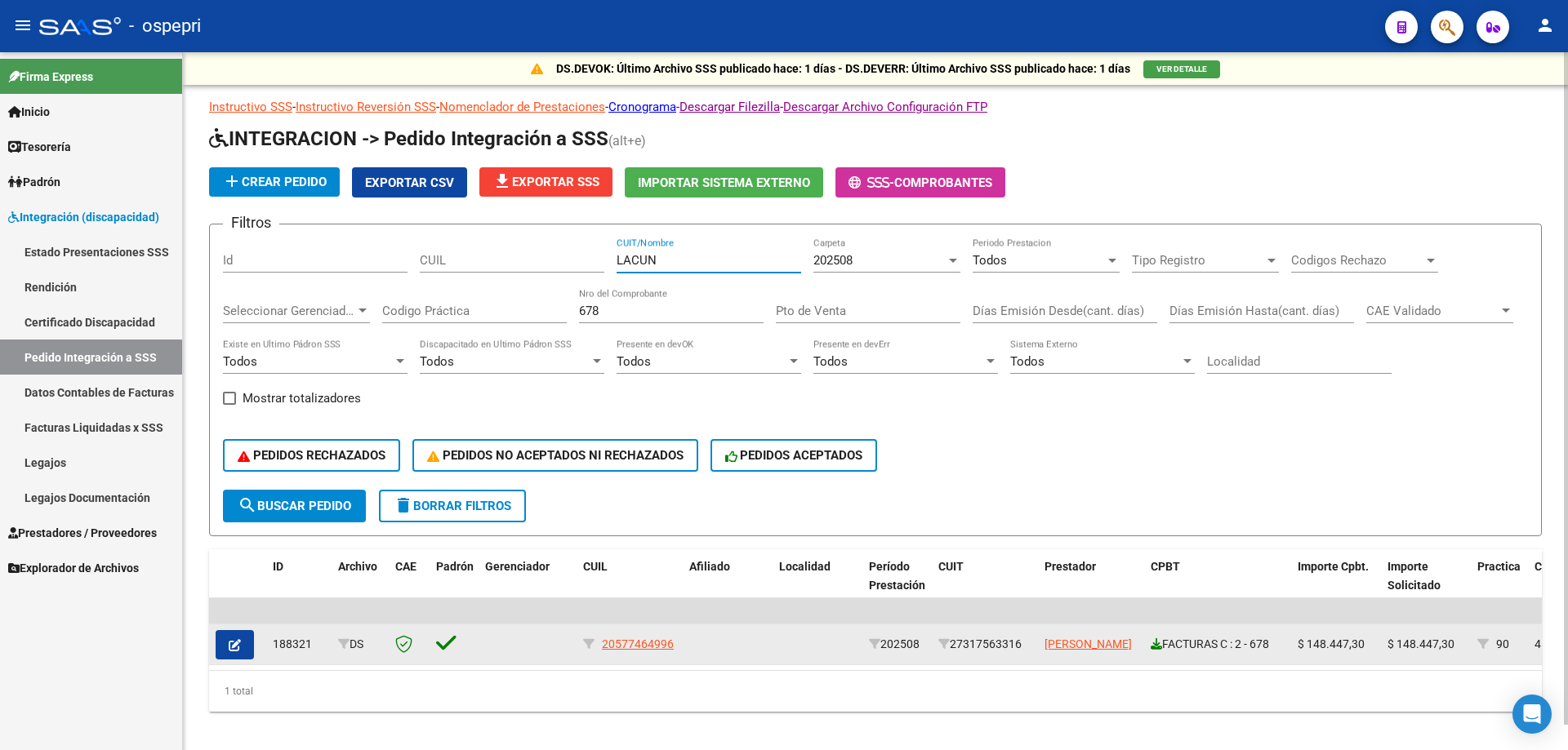
type input "LACUN"
click at [1158, 644] on icon at bounding box center [1156, 644] width 11 height 11
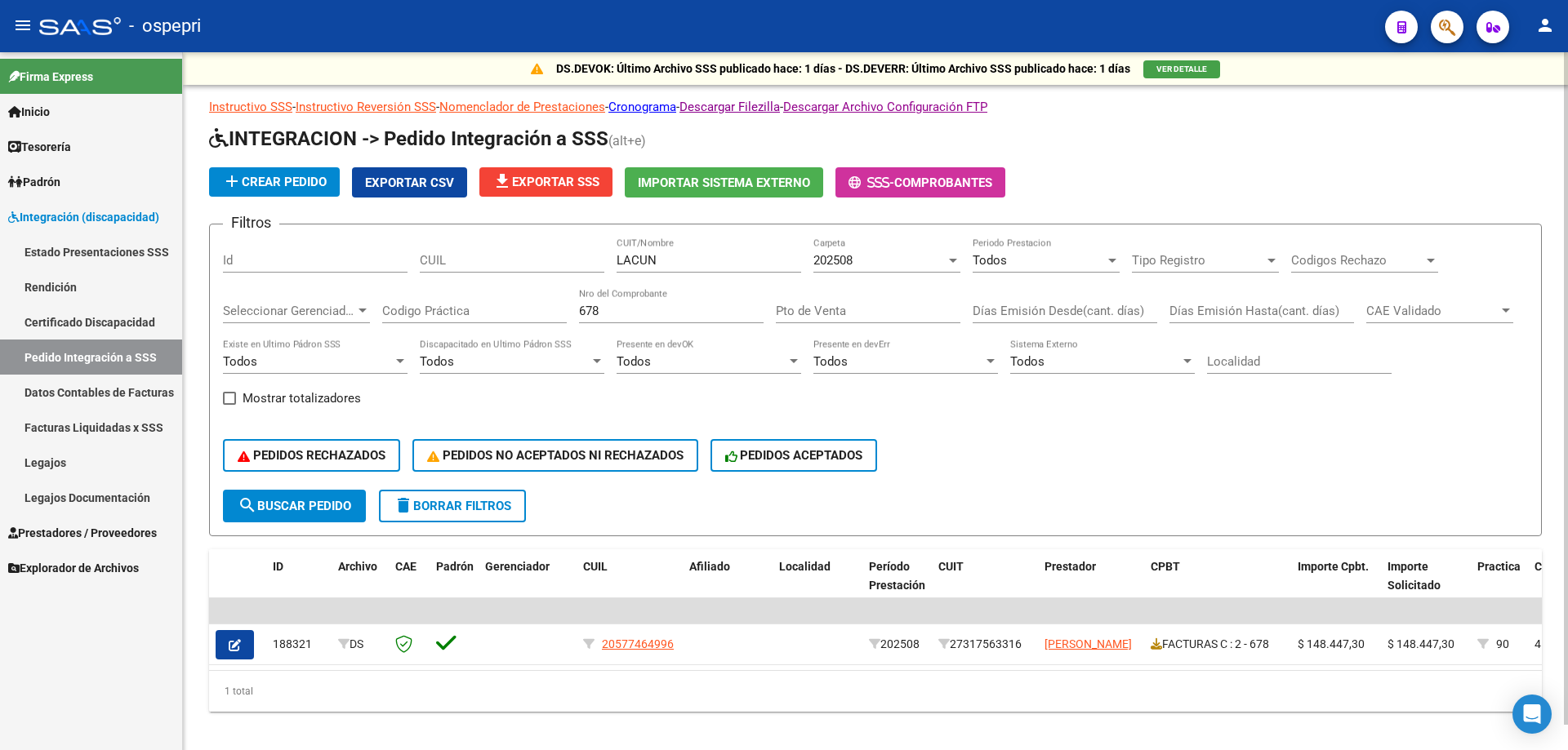
click at [632, 308] on input "678" at bounding box center [671, 311] width 185 height 15
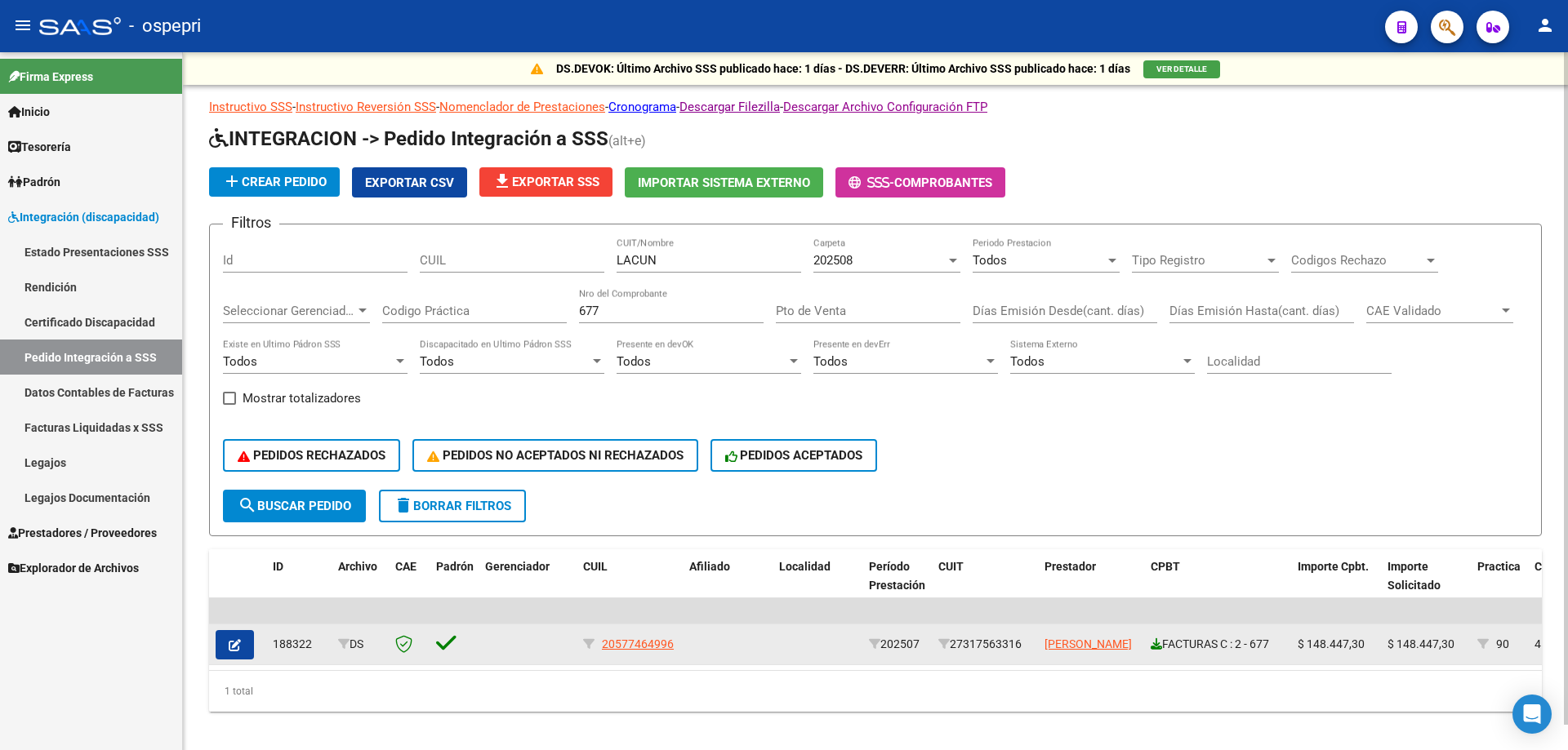
click at [1161, 643] on icon at bounding box center [1156, 644] width 11 height 11
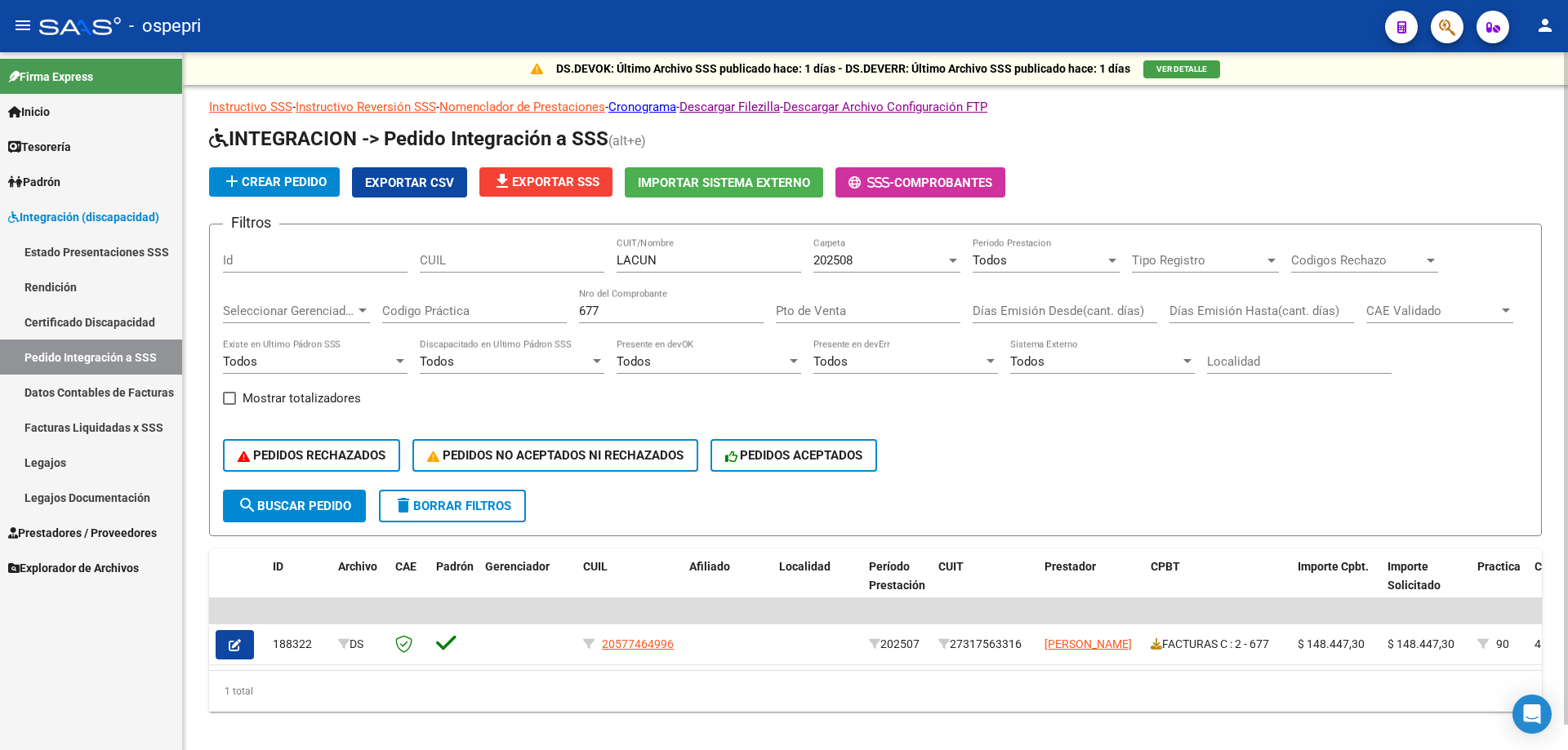
click at [299, 320] on div "Filtros Id CUIL LACUN CUIT/Nombre 202508 Carpeta Todos Periodo Prestacion Tipo …" at bounding box center [875, 364] width 1305 height 252
type input "314"
drag, startPoint x: 677, startPoint y: 260, endPoint x: 308, endPoint y: 249, distance: 369.2
click at [301, 251] on div "Filtros Id CUIL LACUN CUIT/Nombre 202508 Carpeta Todos Periodo Prestacion Tipo …" at bounding box center [875, 364] width 1305 height 252
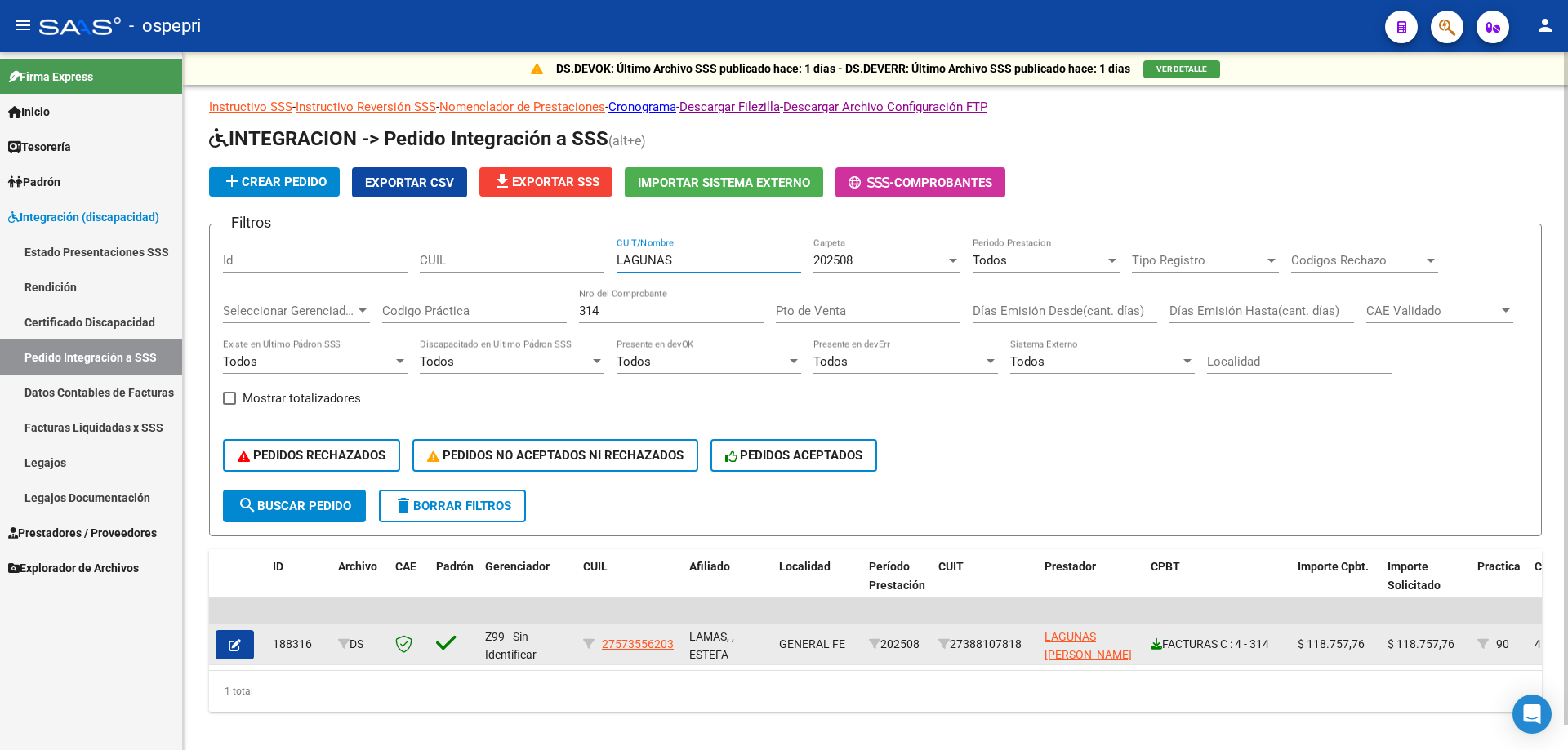
type input "LAGUNAS"
click at [1154, 642] on icon at bounding box center [1156, 644] width 11 height 11
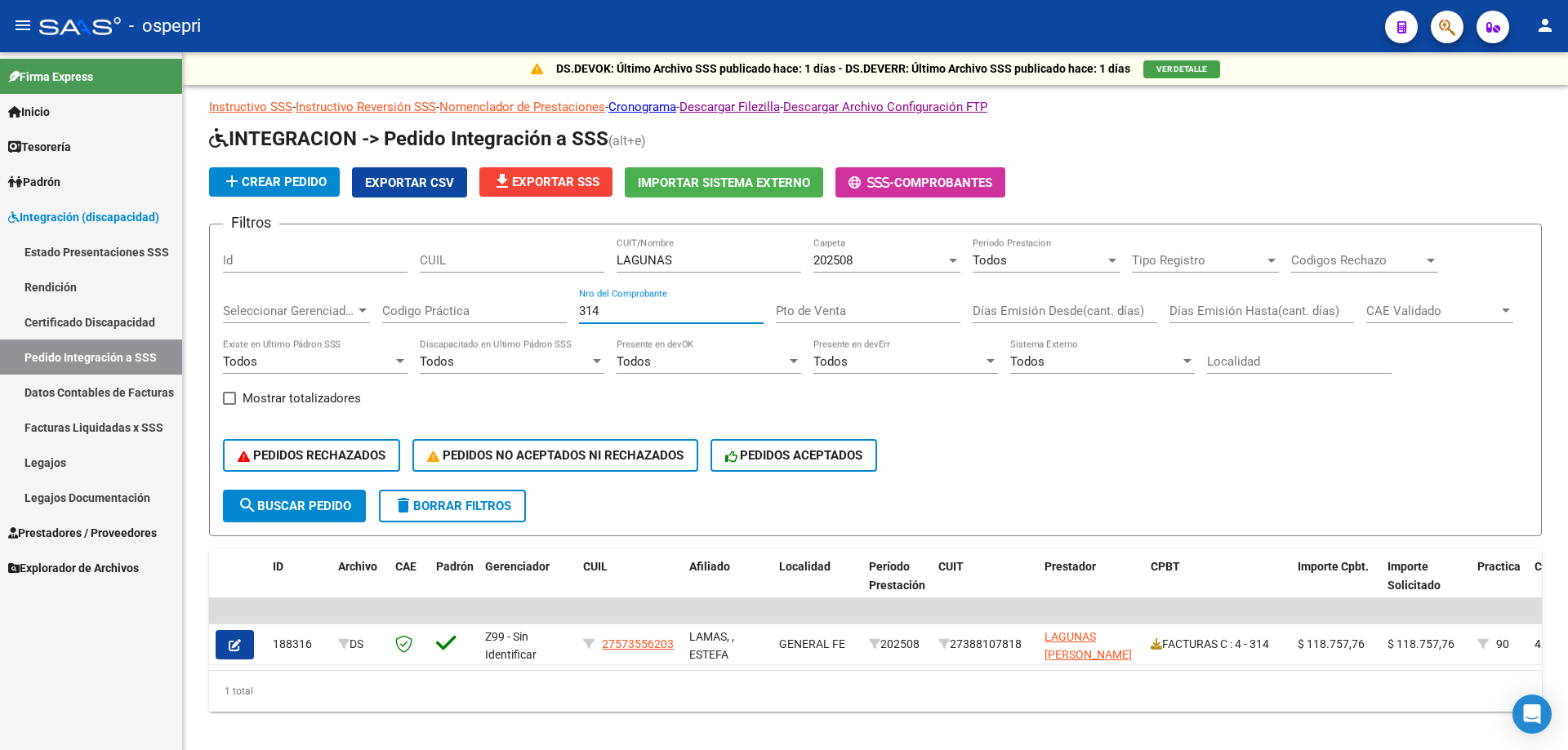
drag, startPoint x: 601, startPoint y: 307, endPoint x: 162, endPoint y: 322, distance: 439.3
click at [184, 320] on div "DS.DEVOK: Último Archivo SSS publicado hace: 1 días - DS.DEVERR: Último Archivo…" at bounding box center [875, 408] width 1385 height 711
type input "1356"
drag, startPoint x: 709, startPoint y: 257, endPoint x: 194, endPoint y: 257, distance: 515.0
click at [194, 257] on div "DS.DEVOK: Último Archivo SSS publicado hace: 1 días - DS.DEVERR: Último Archivo…" at bounding box center [875, 408] width 1385 height 711
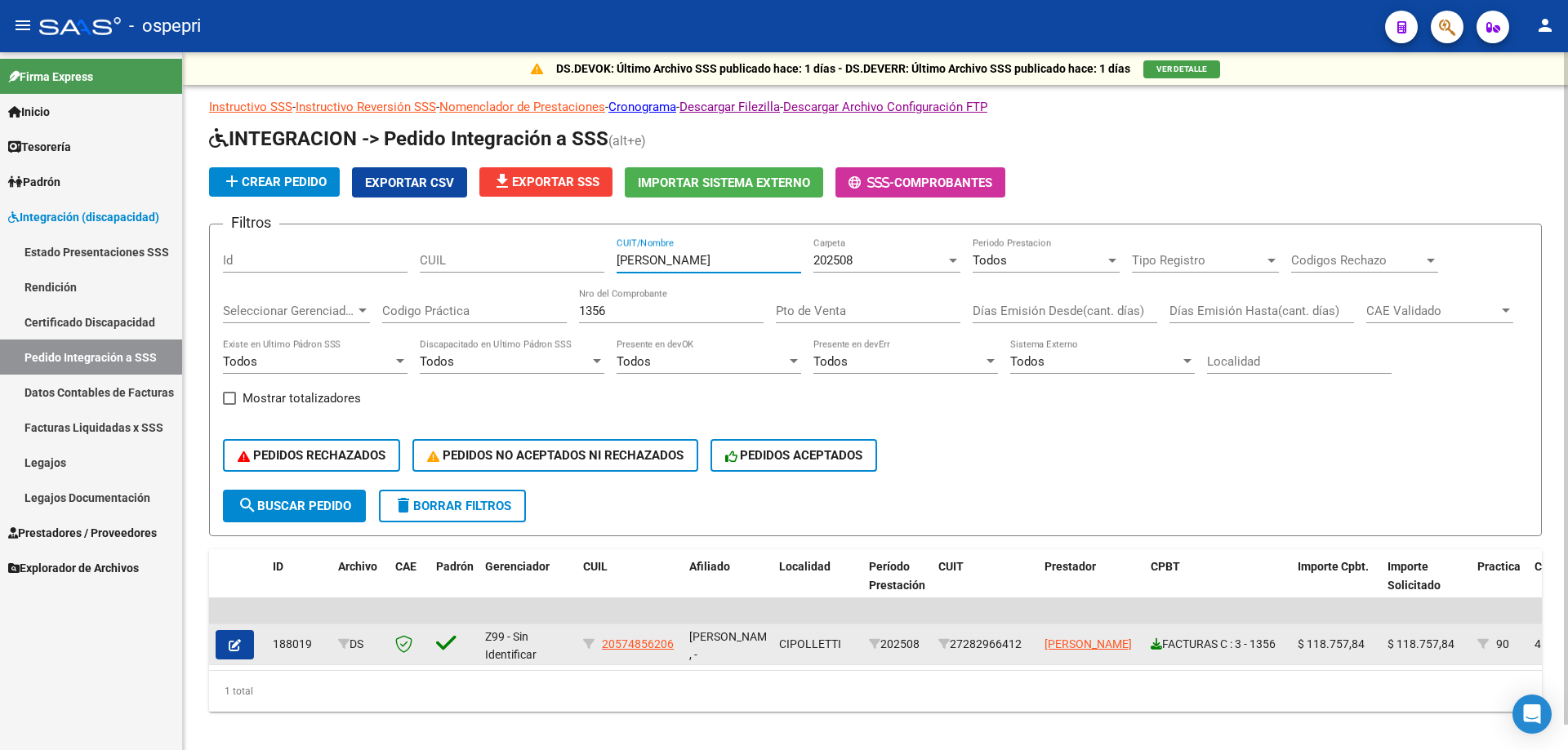
type input "[PERSON_NAME]"
click at [1155, 643] on icon at bounding box center [1156, 644] width 11 height 11
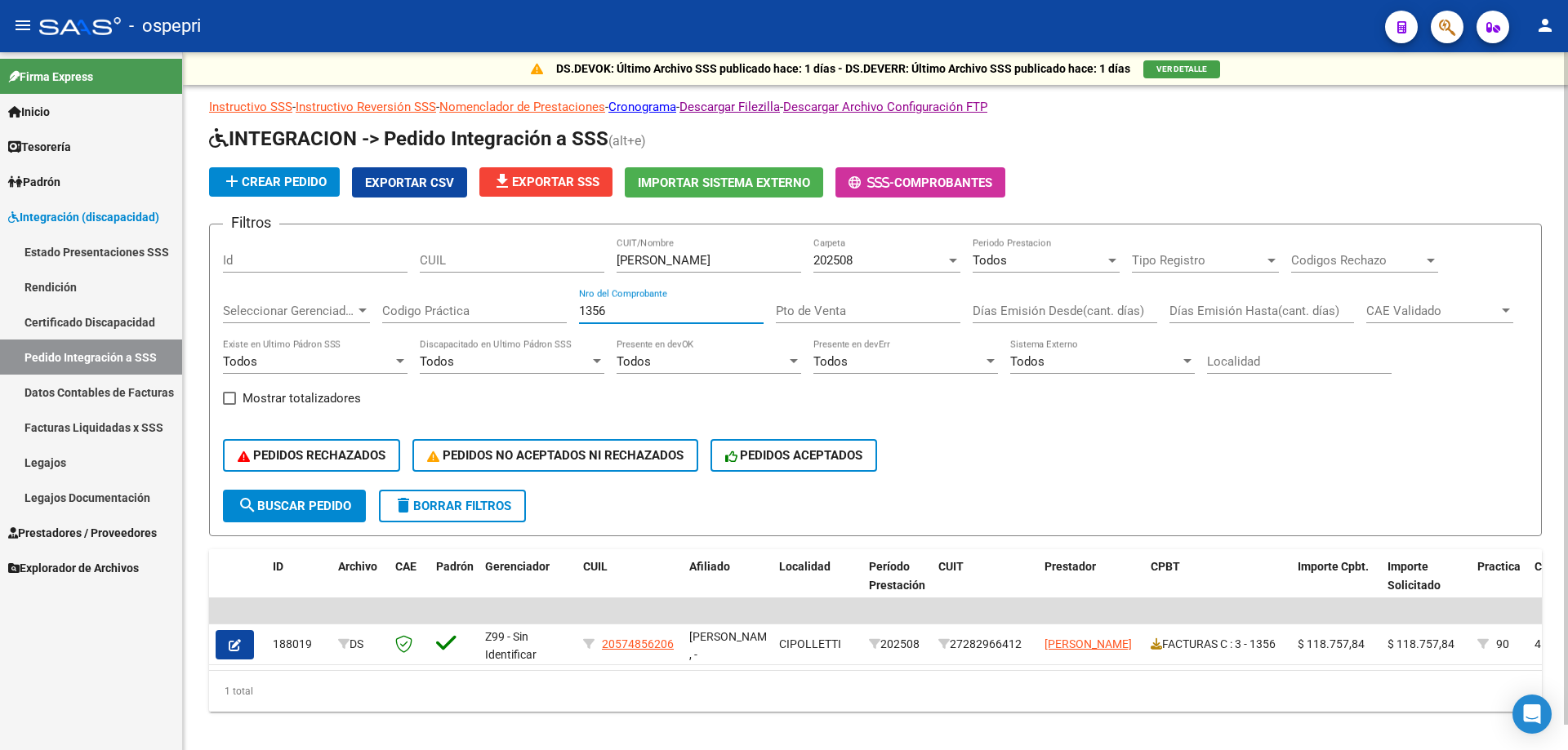
drag, startPoint x: 648, startPoint y: 315, endPoint x: 343, endPoint y: 310, distance: 305.0
click at [343, 310] on div "Filtros Id CUIL [PERSON_NAME] CUIT/Nombre 202508 Carpeta Todos Periodo Prestaci…" at bounding box center [875, 364] width 1305 height 252
type input "356"
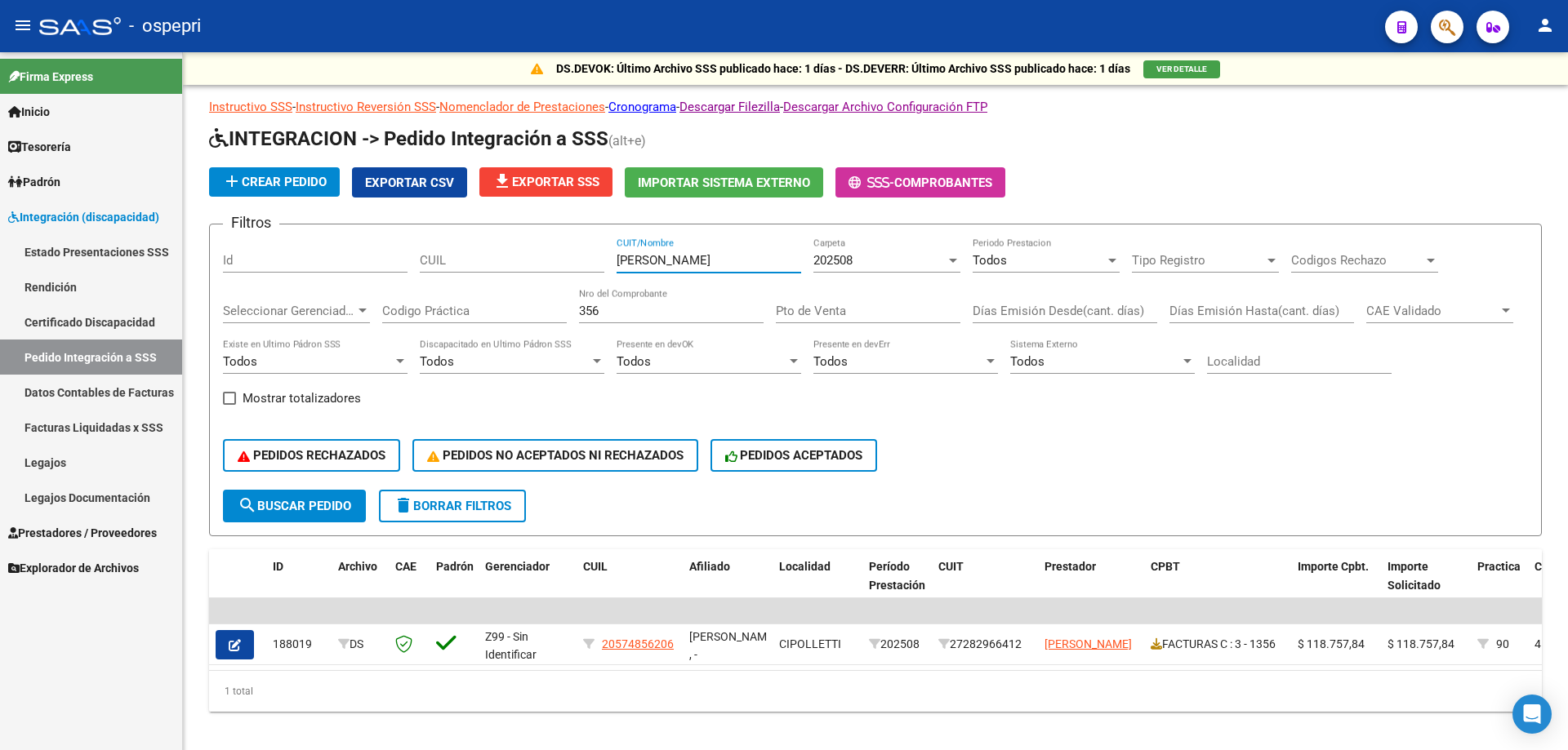
drag, startPoint x: 677, startPoint y: 263, endPoint x: 177, endPoint y: 203, distance: 503.6
click at [185, 206] on div "DS.DEVOK: Último Archivo SSS publicado hace: 1 días - DS.DEVERR: Último Archivo…" at bounding box center [875, 408] width 1385 height 711
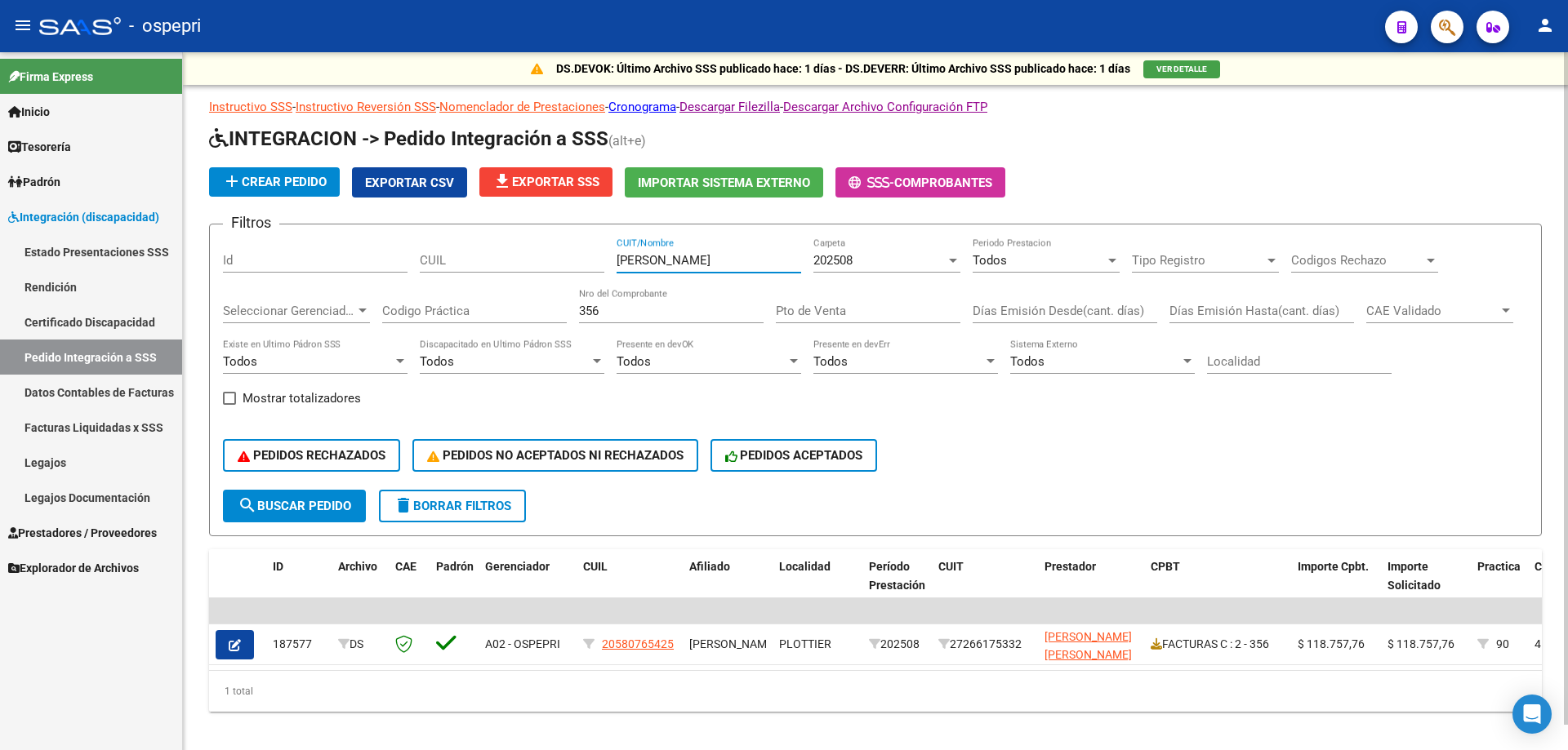
type input "[PERSON_NAME]"
drag, startPoint x: 401, startPoint y: 316, endPoint x: 391, endPoint y: 316, distance: 10.0
click at [392, 316] on div "Filtros Id CUIL [PERSON_NAME] CUIT/Nombre 202508 Carpeta Todos Periodo Prestaci…" at bounding box center [875, 364] width 1305 height 252
type input "772"
click at [628, 257] on input "[PERSON_NAME]" at bounding box center [709, 261] width 185 height 15
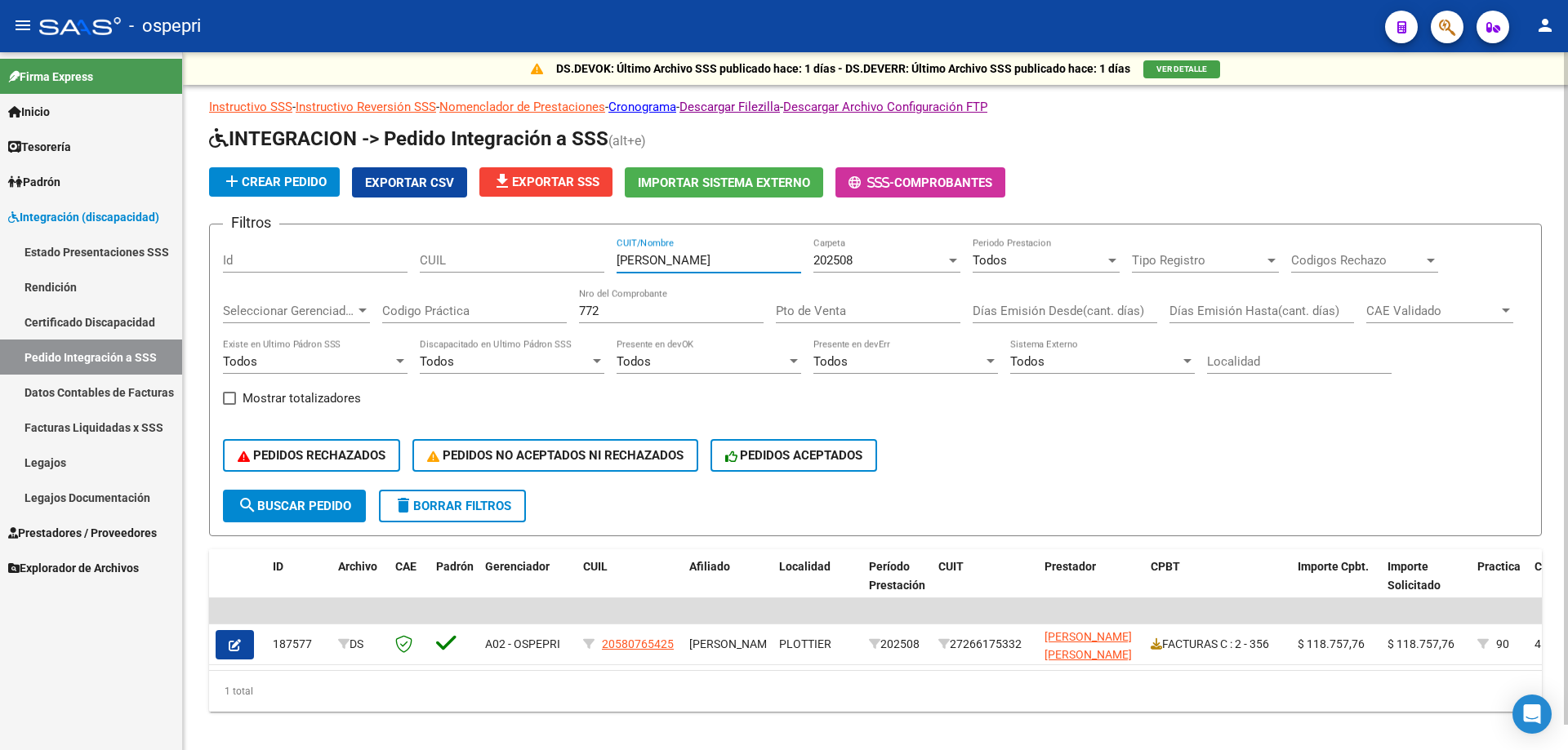
click at [628, 257] on input "[PERSON_NAME]" at bounding box center [709, 261] width 185 height 15
type input "[PERSON_NAME]"
drag, startPoint x: 631, startPoint y: 321, endPoint x: 617, endPoint y: 318, distance: 14.3
click at [617, 318] on div "772 Nro del Comprobante" at bounding box center [671, 306] width 185 height 35
drag, startPoint x: 628, startPoint y: 308, endPoint x: 398, endPoint y: 308, distance: 230.0
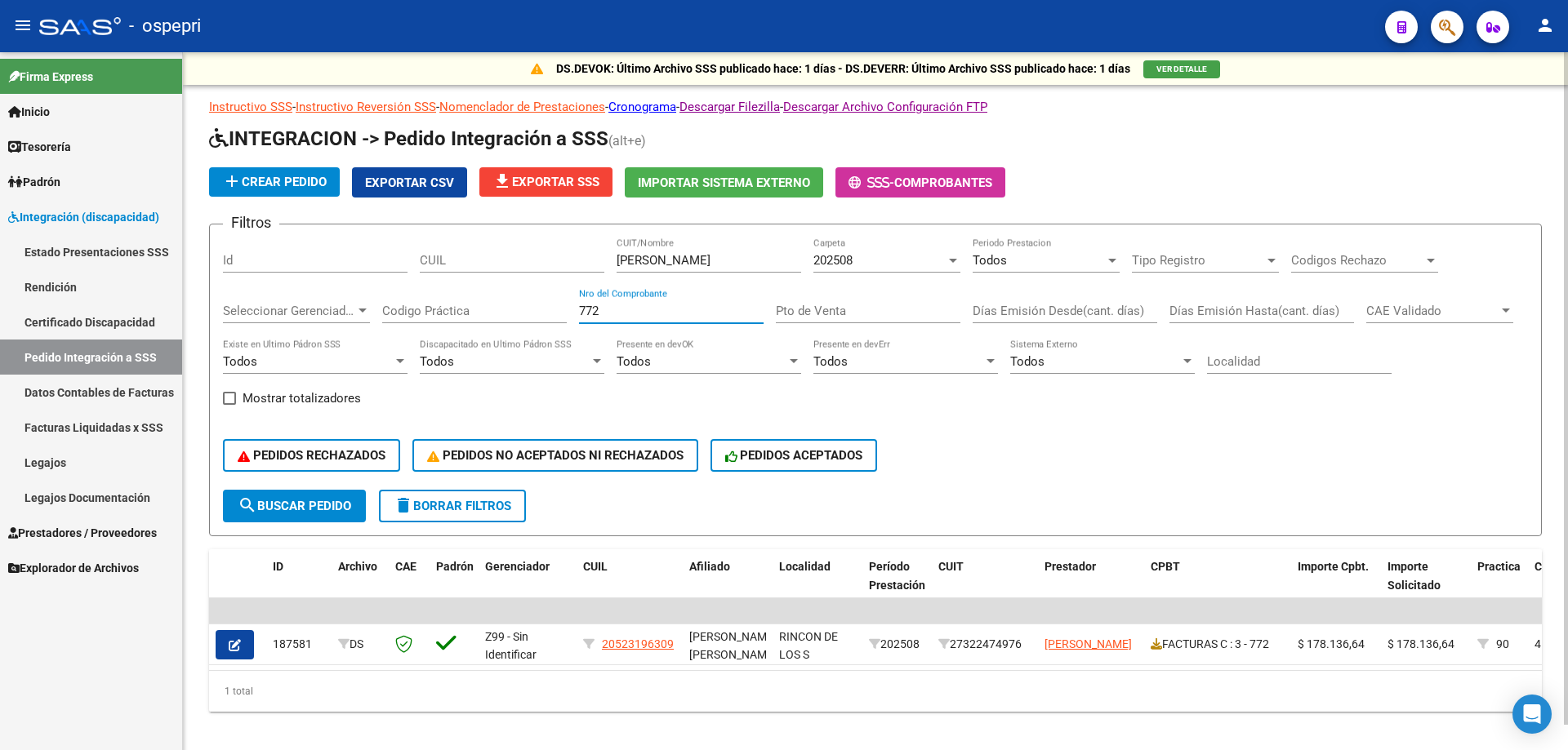
click at [403, 308] on div "Filtros Id CUIL [PERSON_NAME] CUIT/Nombre 202508 Carpeta Todos Periodo Prestaci…" at bounding box center [875, 364] width 1305 height 252
type input "285"
click at [638, 264] on input "[PERSON_NAME]" at bounding box center [709, 261] width 185 height 15
click at [638, 265] on input "[PERSON_NAME]" at bounding box center [709, 261] width 185 height 15
type input "MONASTE"
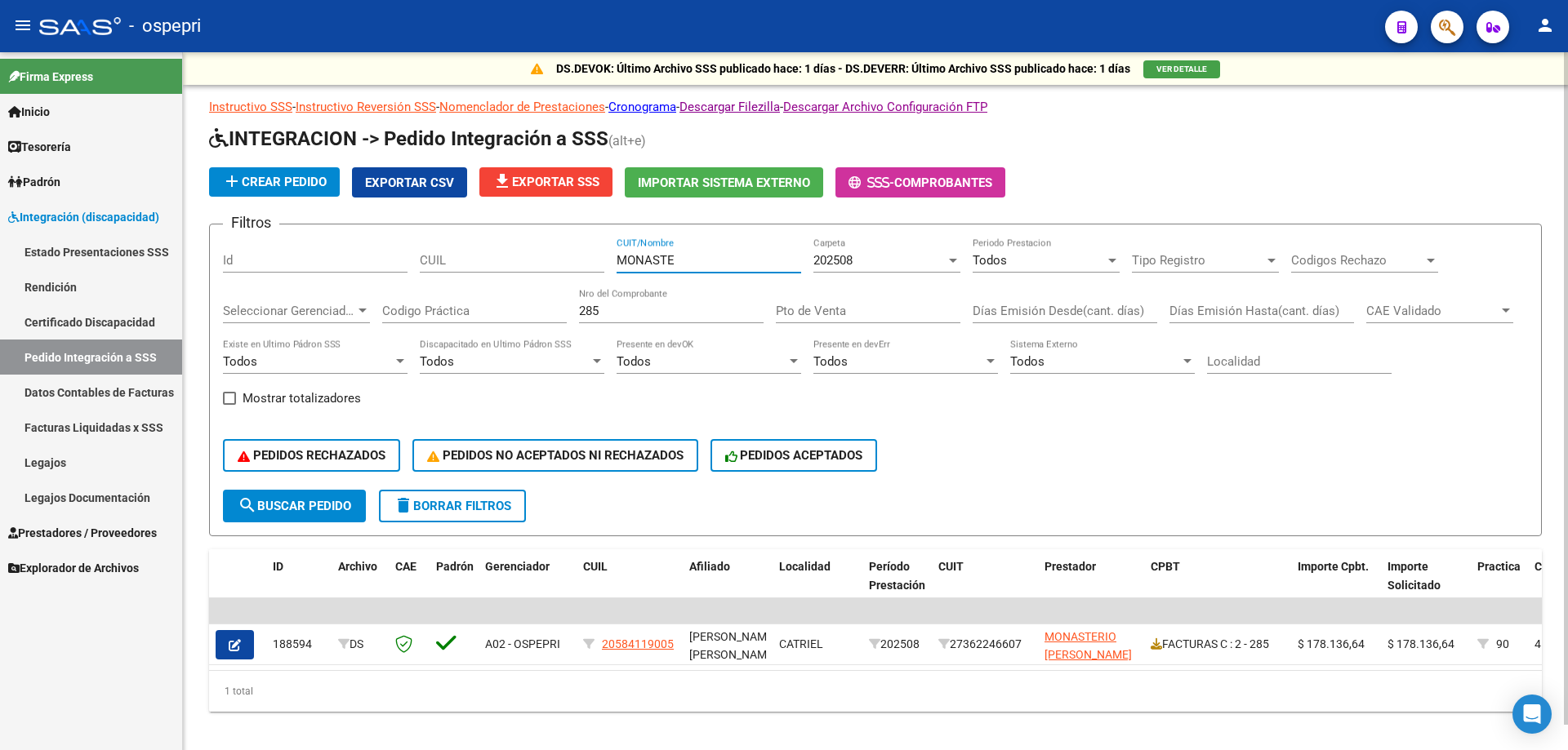
click at [438, 316] on div "Filtros Id CUIL MONASTE CUIT/Nombre 202508 Carpeta Todos Periodo Prestacion Tip…" at bounding box center [875, 364] width 1305 height 252
type input "1464"
click at [647, 261] on input "MONASTE" at bounding box center [709, 261] width 185 height 15
type input "MUNIZ"
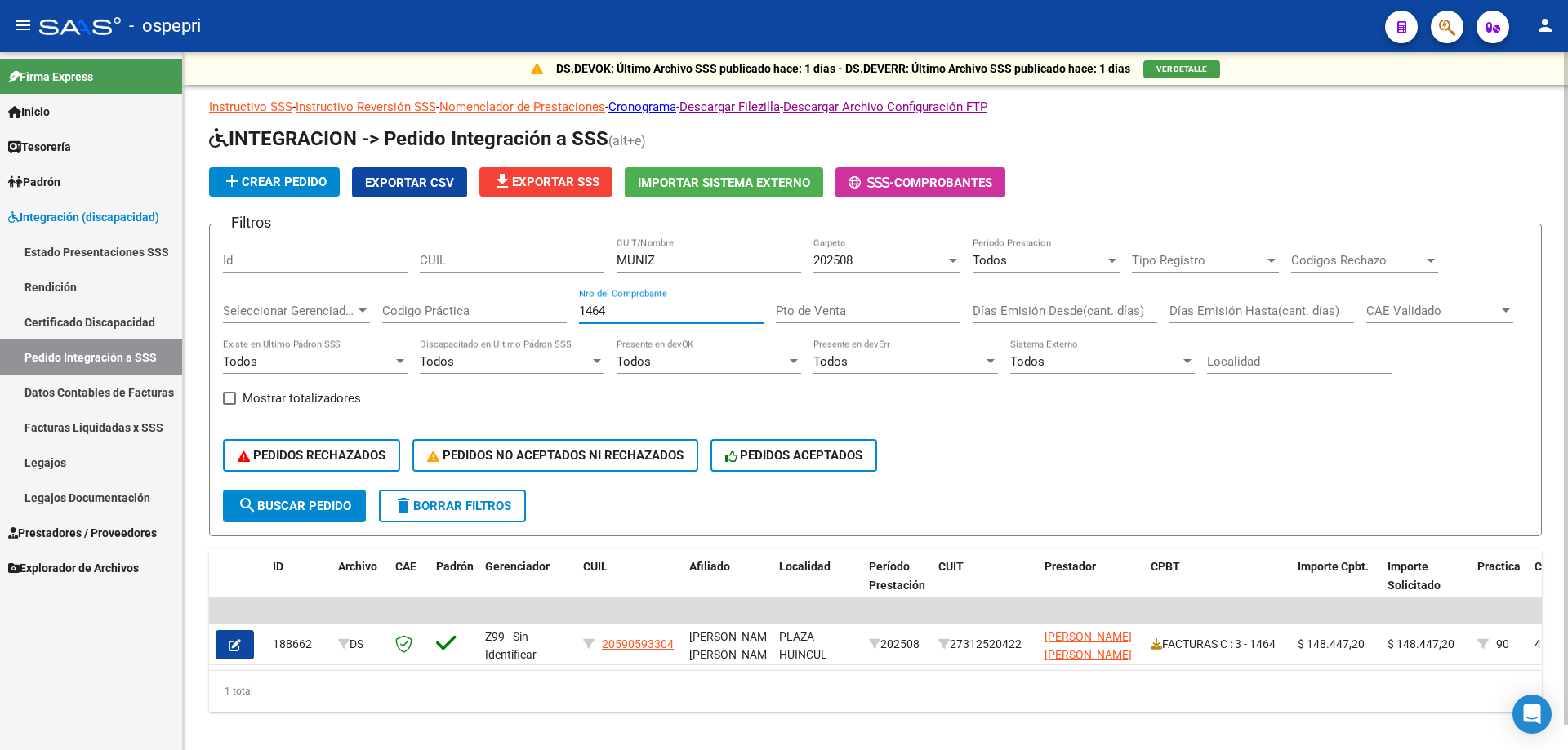
drag, startPoint x: 631, startPoint y: 312, endPoint x: 327, endPoint y: 329, distance: 304.5
click at [339, 331] on div "Filtros Id CUIL [PERSON_NAME] CUIT/Nombre 202508 Carpeta Todos Periodo Prestaci…" at bounding box center [875, 364] width 1305 height 252
type input "475"
drag, startPoint x: 683, startPoint y: 265, endPoint x: 417, endPoint y: 272, distance: 266.1
click at [417, 272] on div "Filtros Id CUIL [PERSON_NAME] CUIT/Nombre 202508 Carpeta Todos Periodo Prestaci…" at bounding box center [875, 364] width 1305 height 252
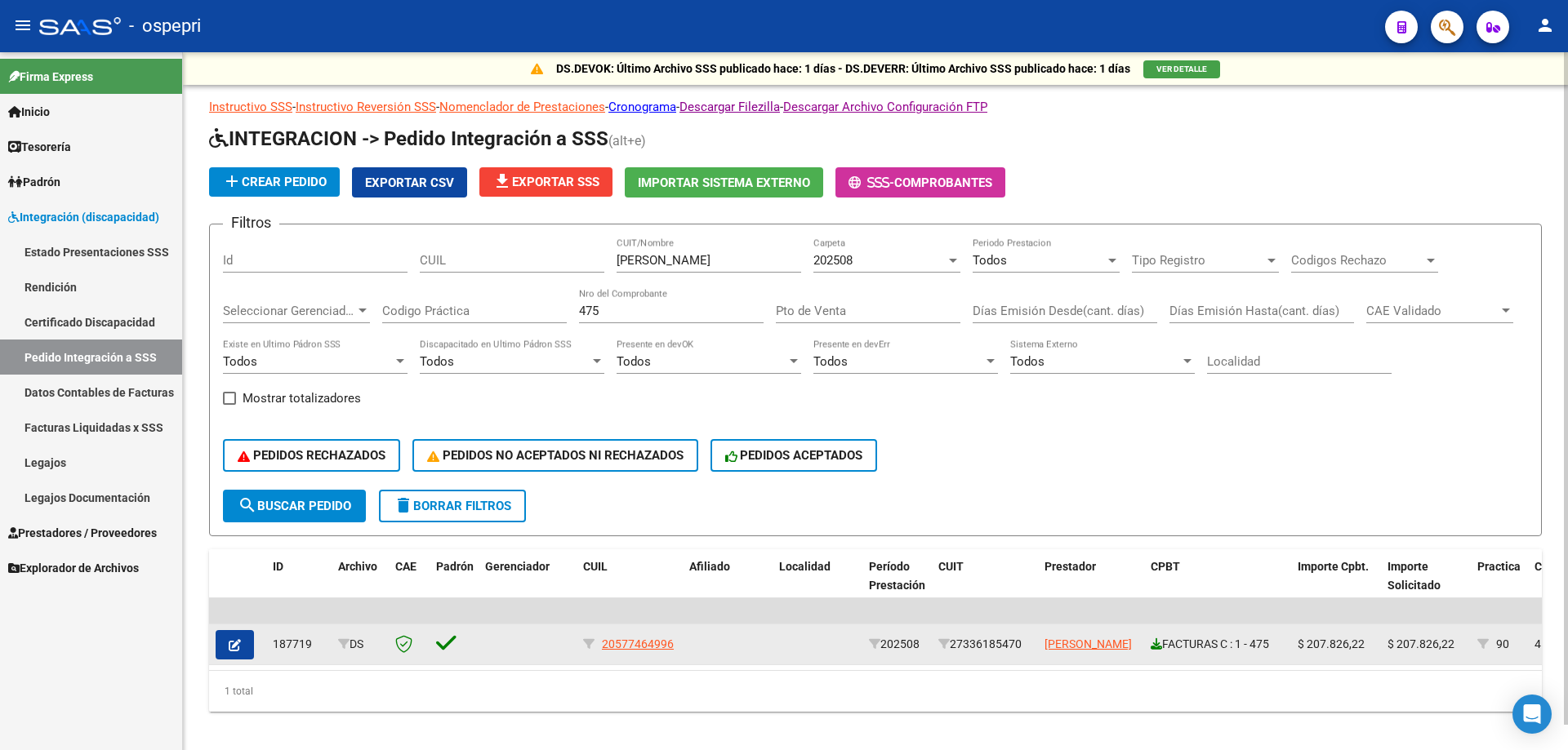
click at [1160, 648] on icon at bounding box center [1156, 644] width 11 height 11
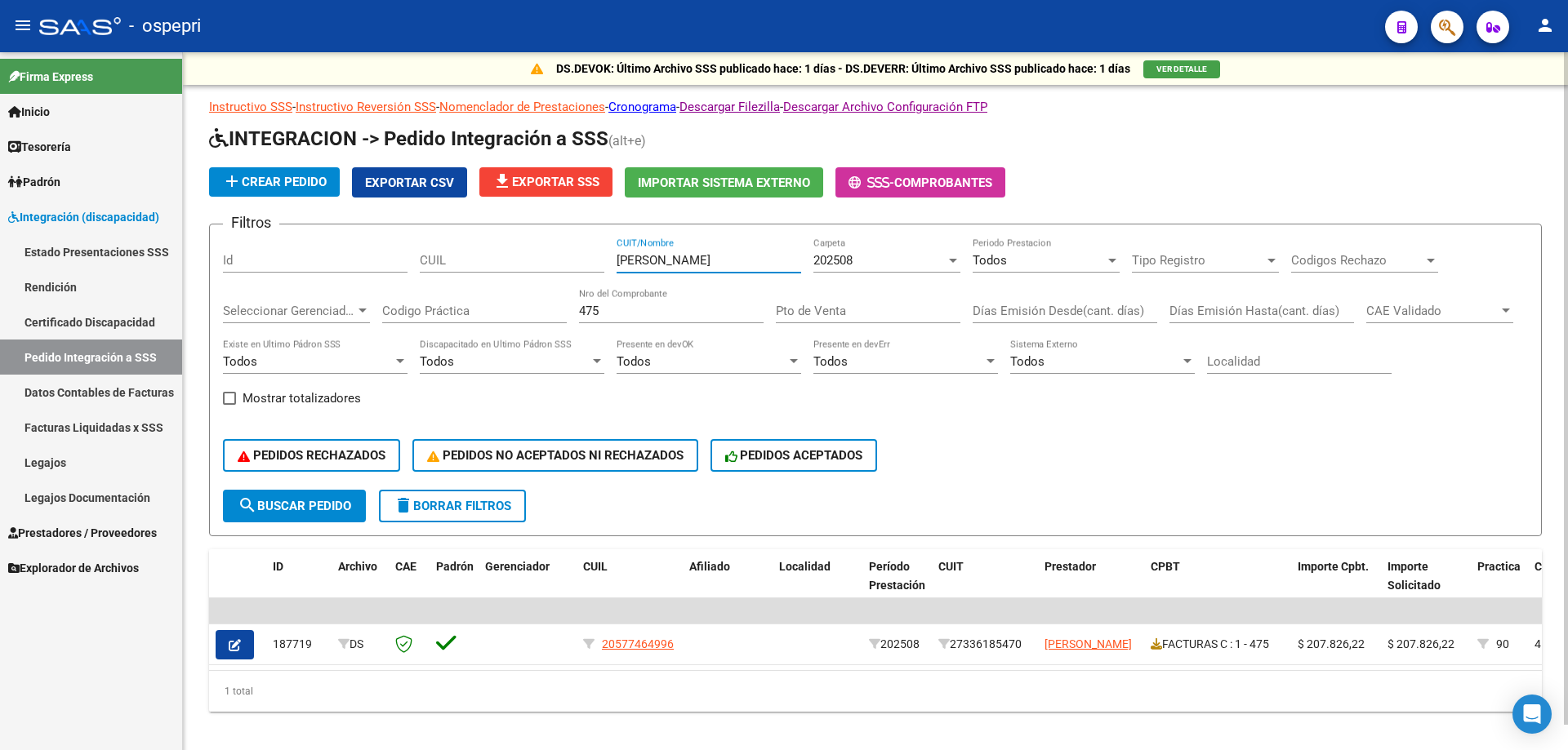
drag, startPoint x: 689, startPoint y: 263, endPoint x: 400, endPoint y: 261, distance: 289.0
click at [400, 261] on div "Filtros Id CUIL [PERSON_NAME] CUIT/Nombre 202508 Carpeta Todos Periodo Prestaci…" at bounding box center [875, 364] width 1305 height 252
type input "PEREYRA"
click at [604, 311] on input "475" at bounding box center [671, 311] width 185 height 15
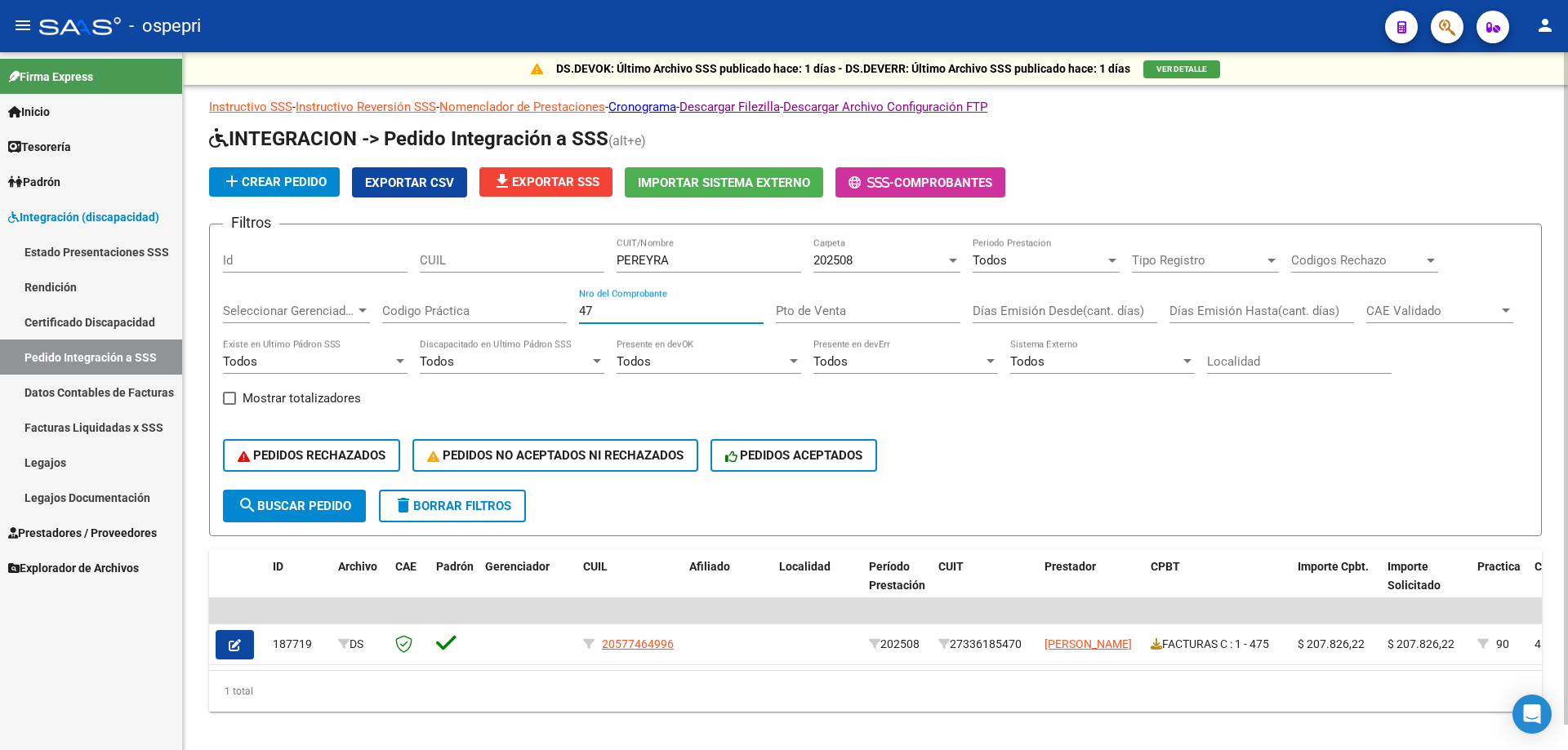
type input "4"
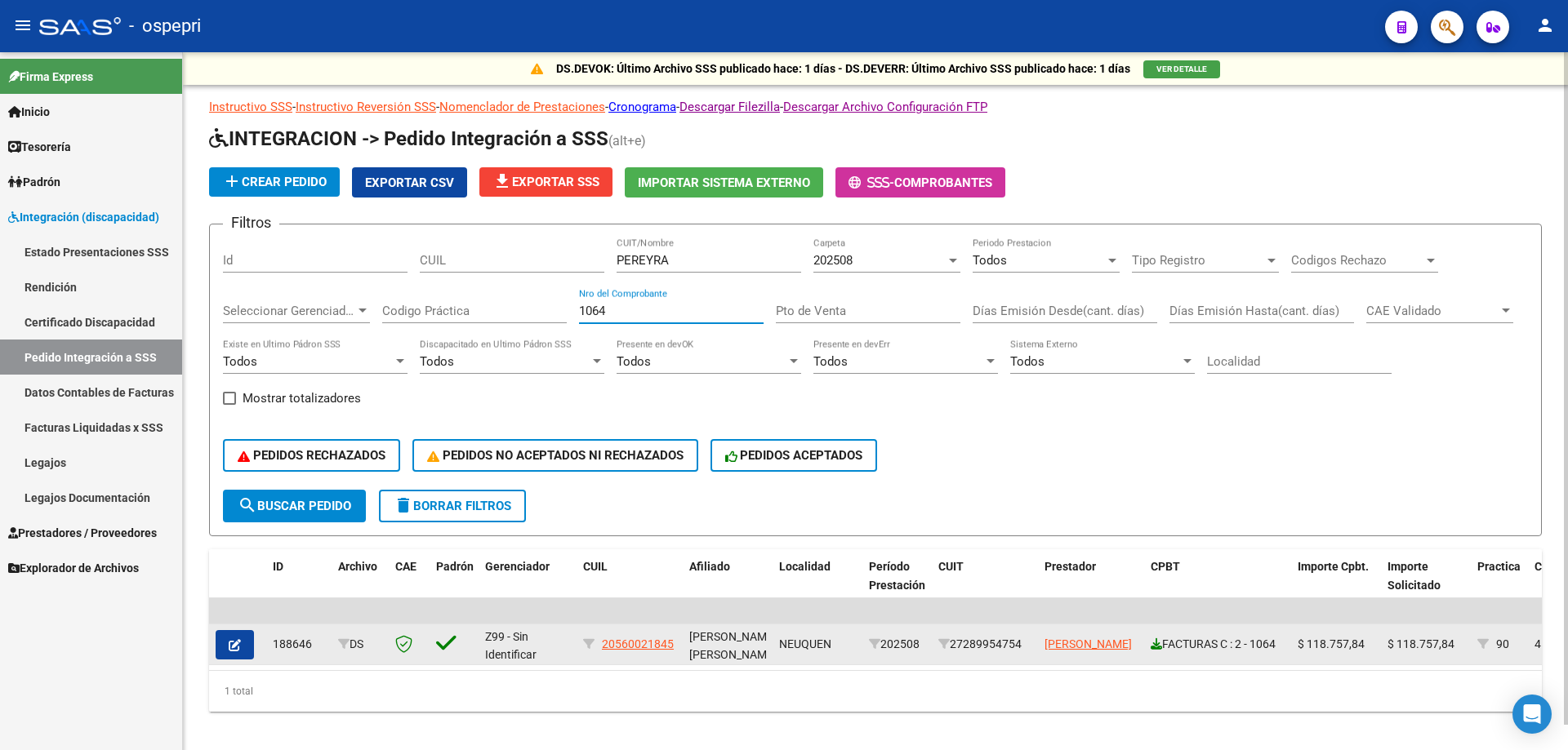
click at [1155, 645] on icon at bounding box center [1156, 644] width 11 height 11
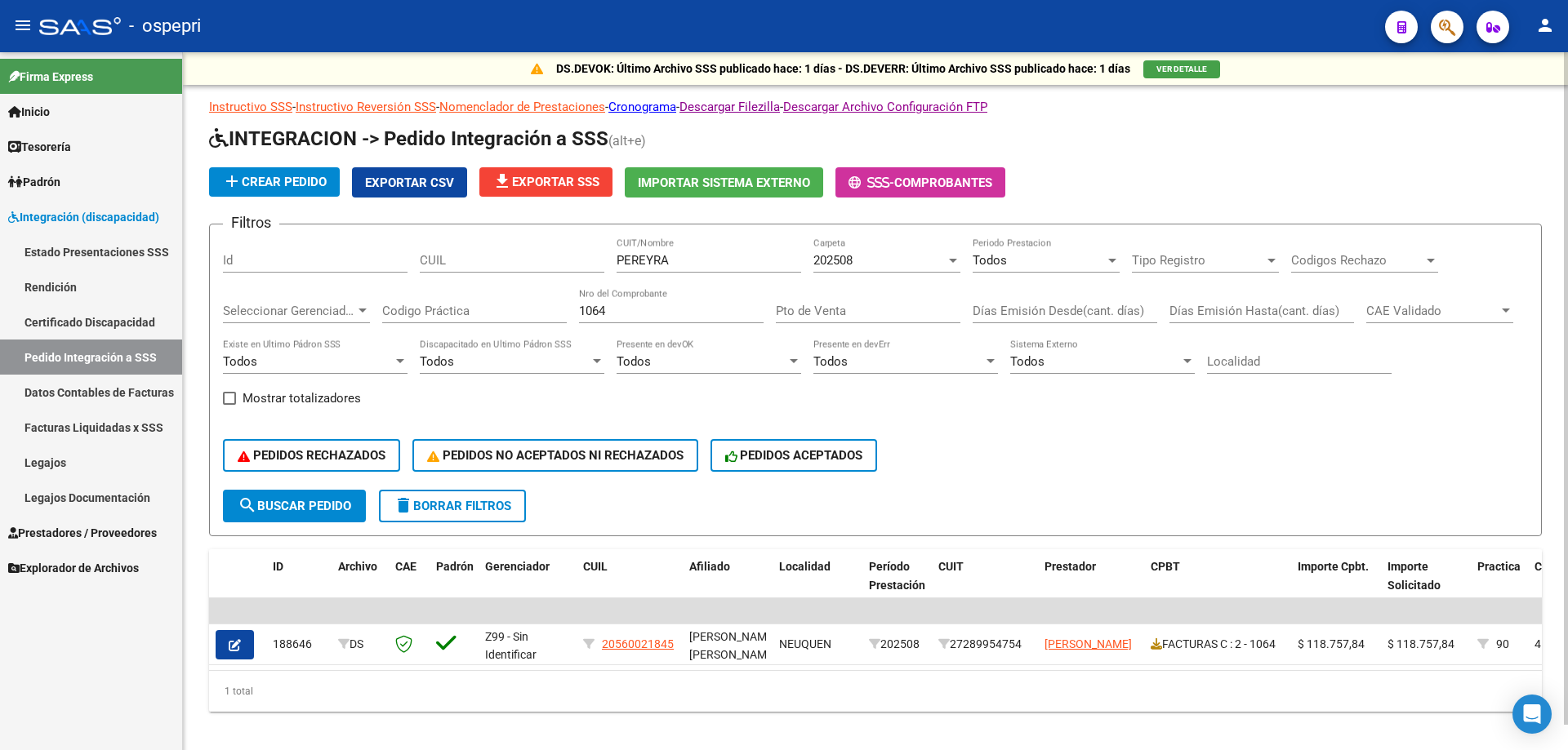
click at [704, 311] on input "1064" at bounding box center [671, 311] width 185 height 15
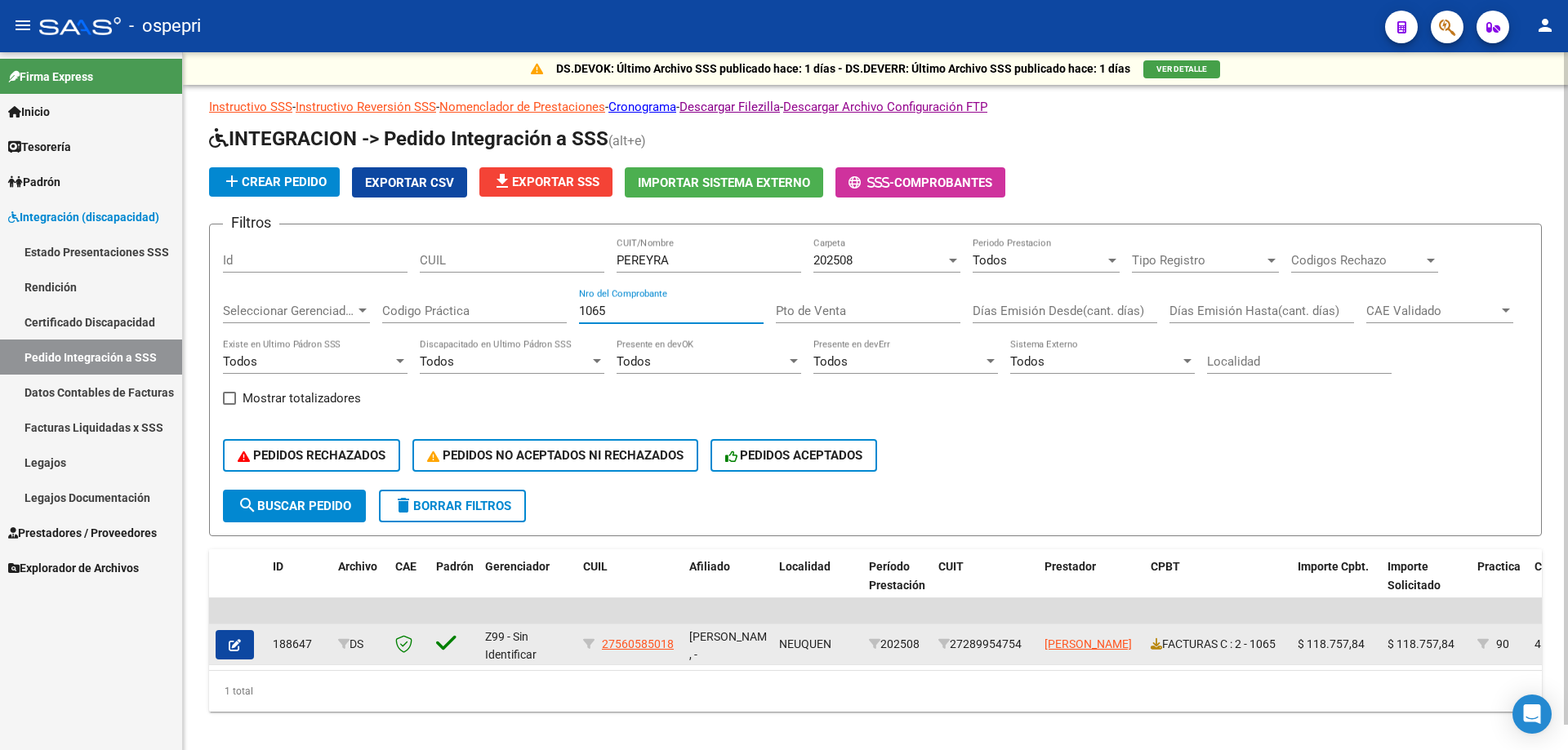
click at [1164, 647] on div "FACTURAS C : 2 - 1065" at bounding box center [1217, 644] width 134 height 19
click at [1159, 645] on icon at bounding box center [1156, 644] width 11 height 11
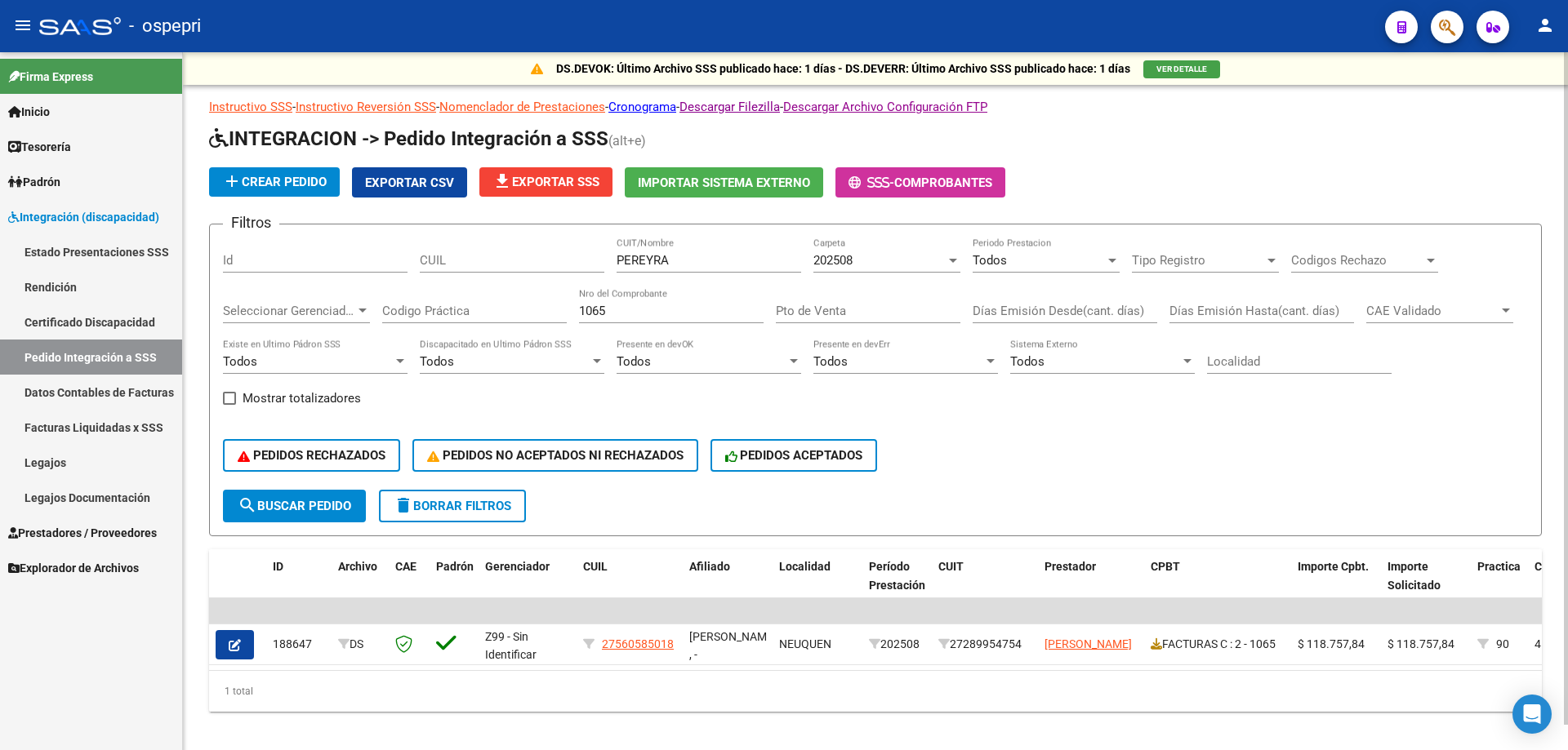
click at [649, 307] on input "1065" at bounding box center [671, 311] width 185 height 15
type input "1063"
click at [645, 259] on input "PEREYRA" at bounding box center [709, 261] width 185 height 15
type input "PLACENZ"
